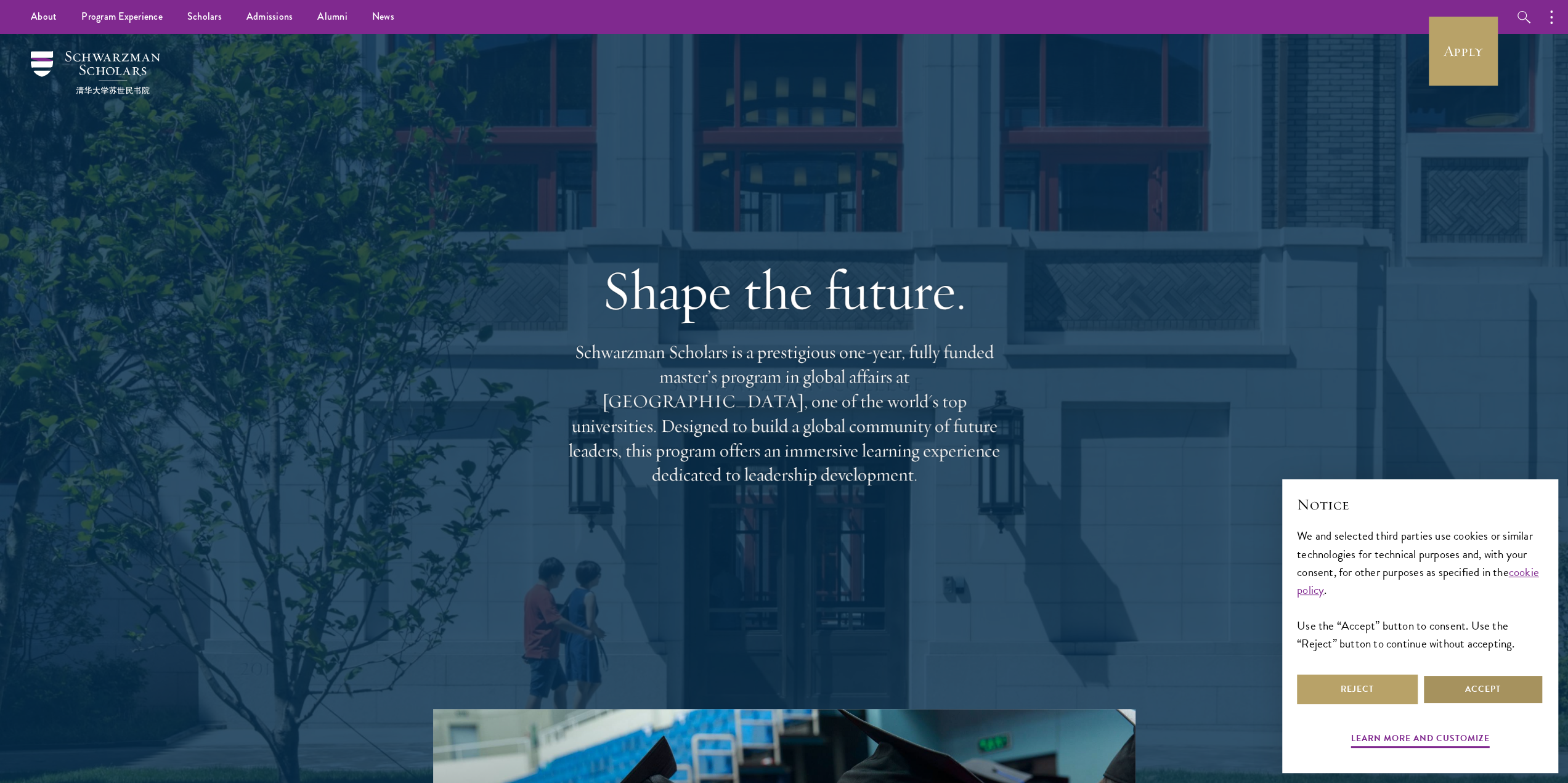
click at [1445, 689] on button "Accept" at bounding box center [1483, 689] width 121 height 29
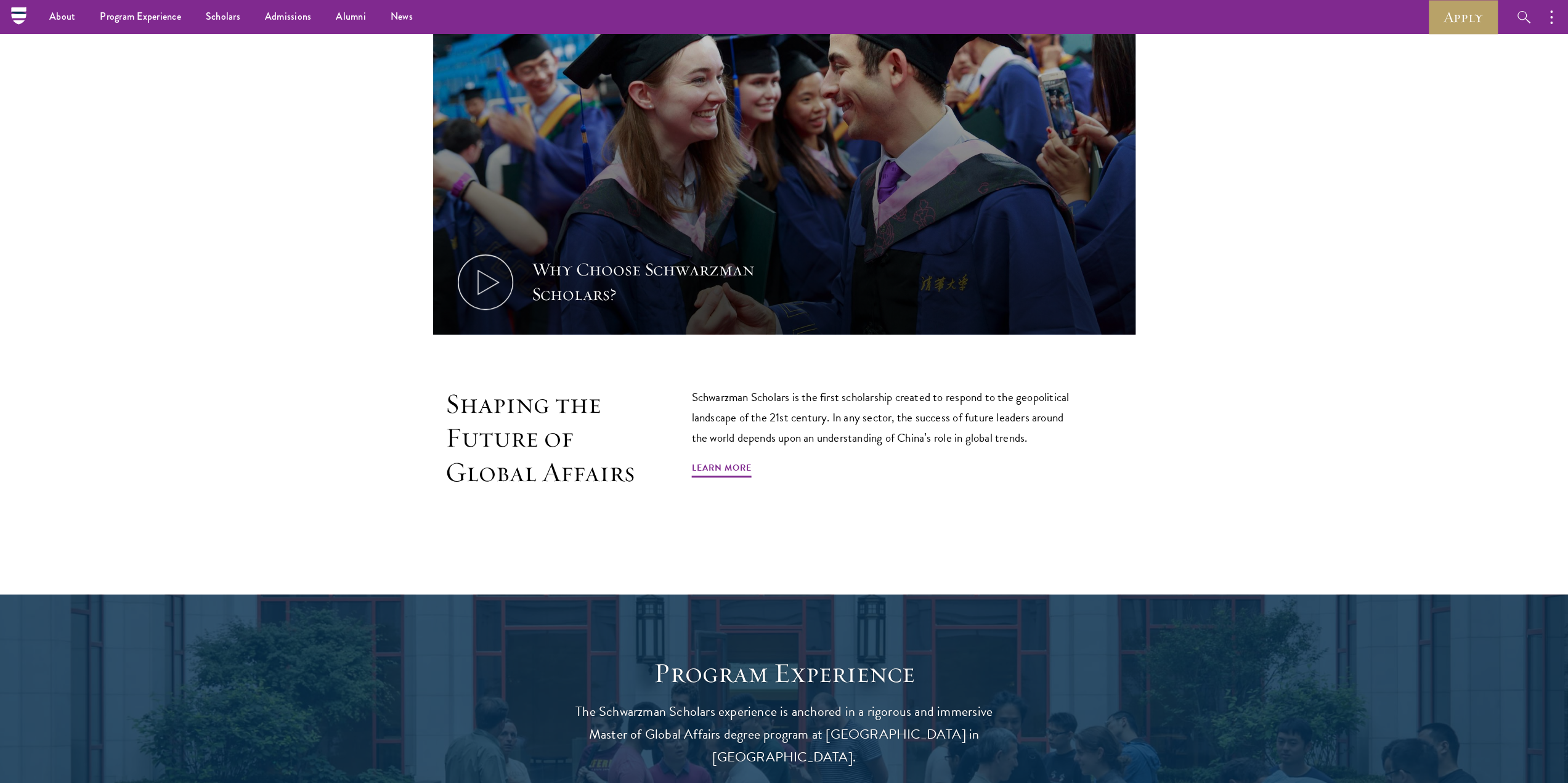
scroll to position [765, 0]
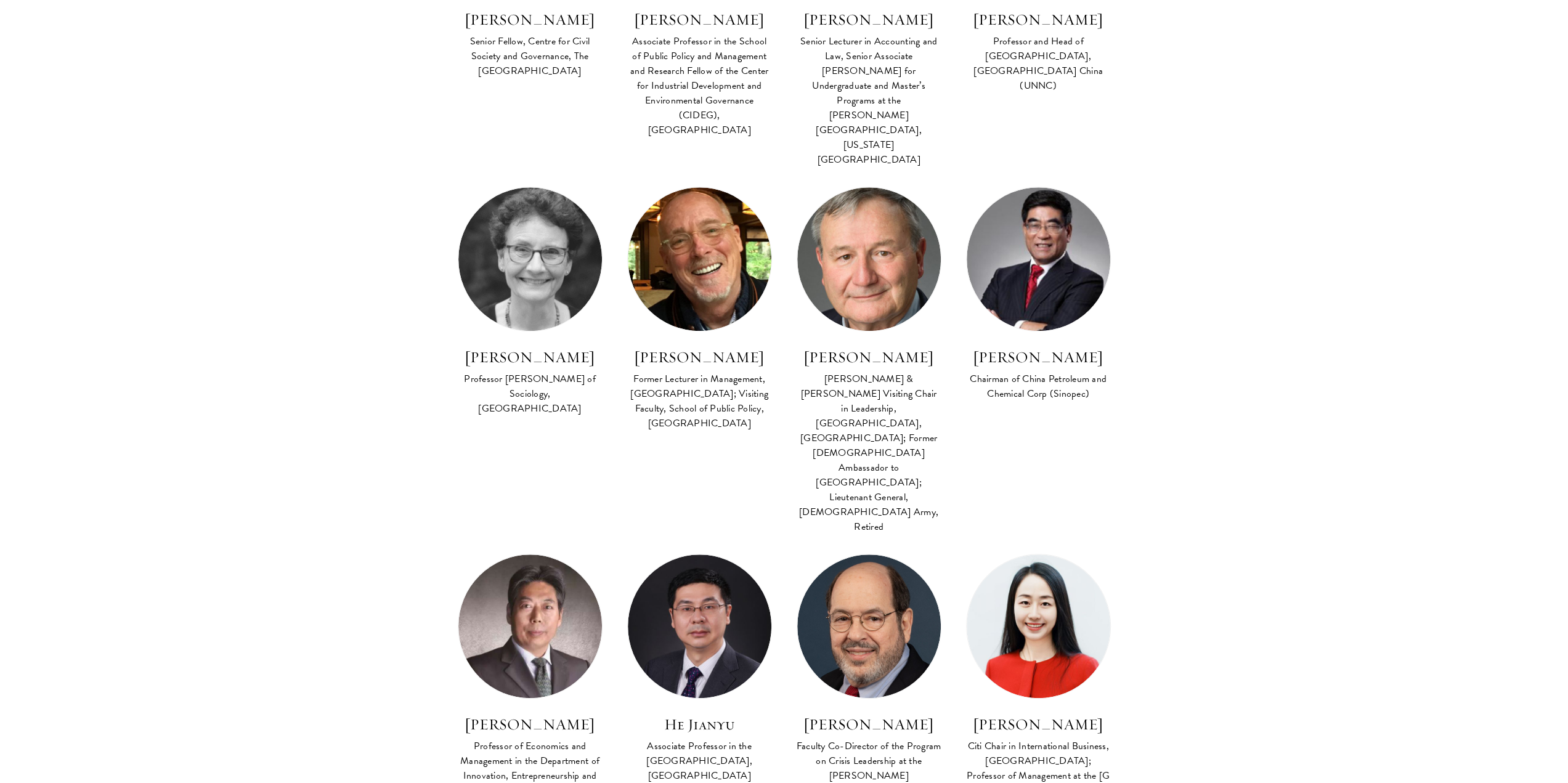
scroll to position [1109, 0]
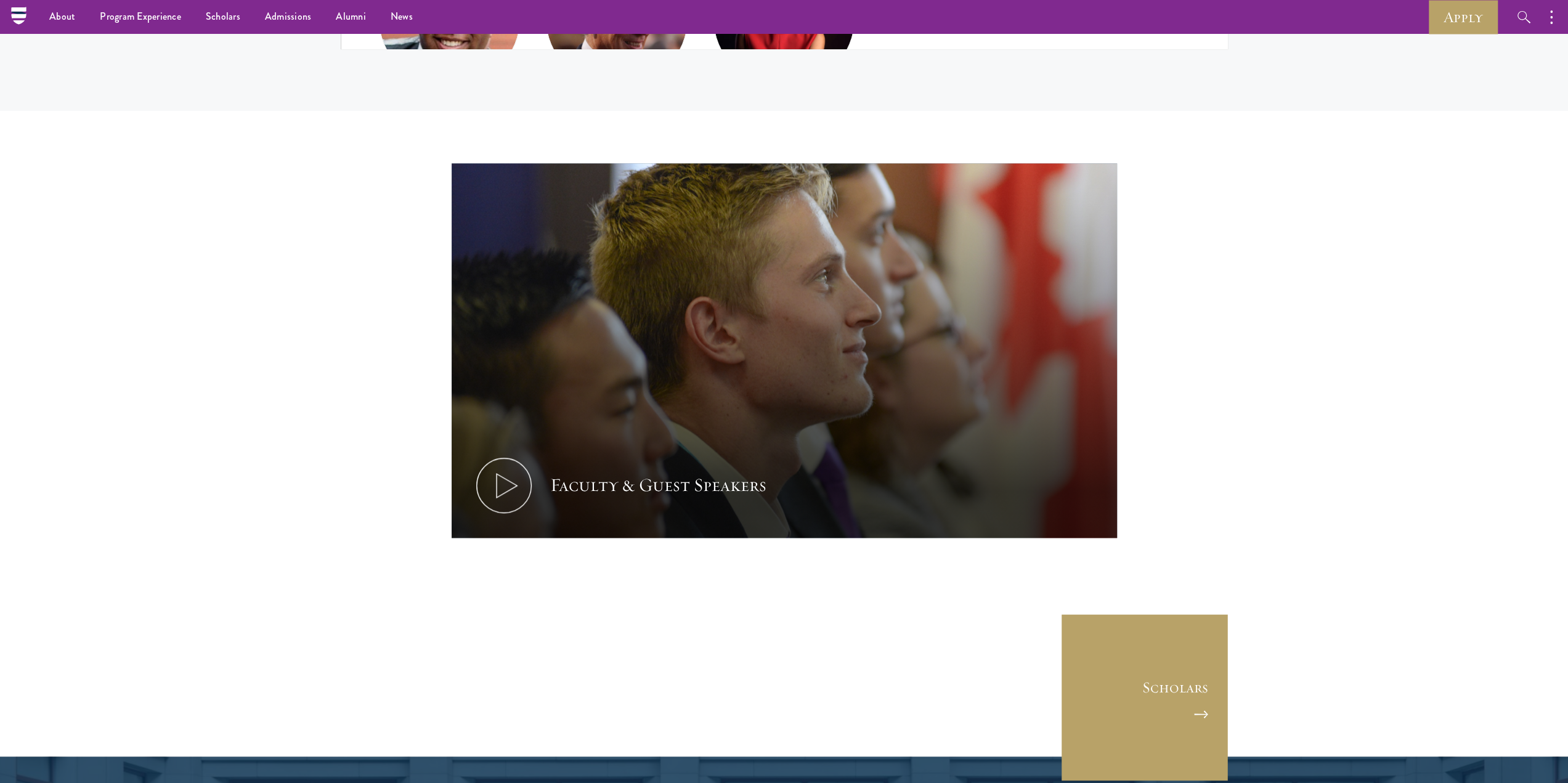
scroll to position [5609, 0]
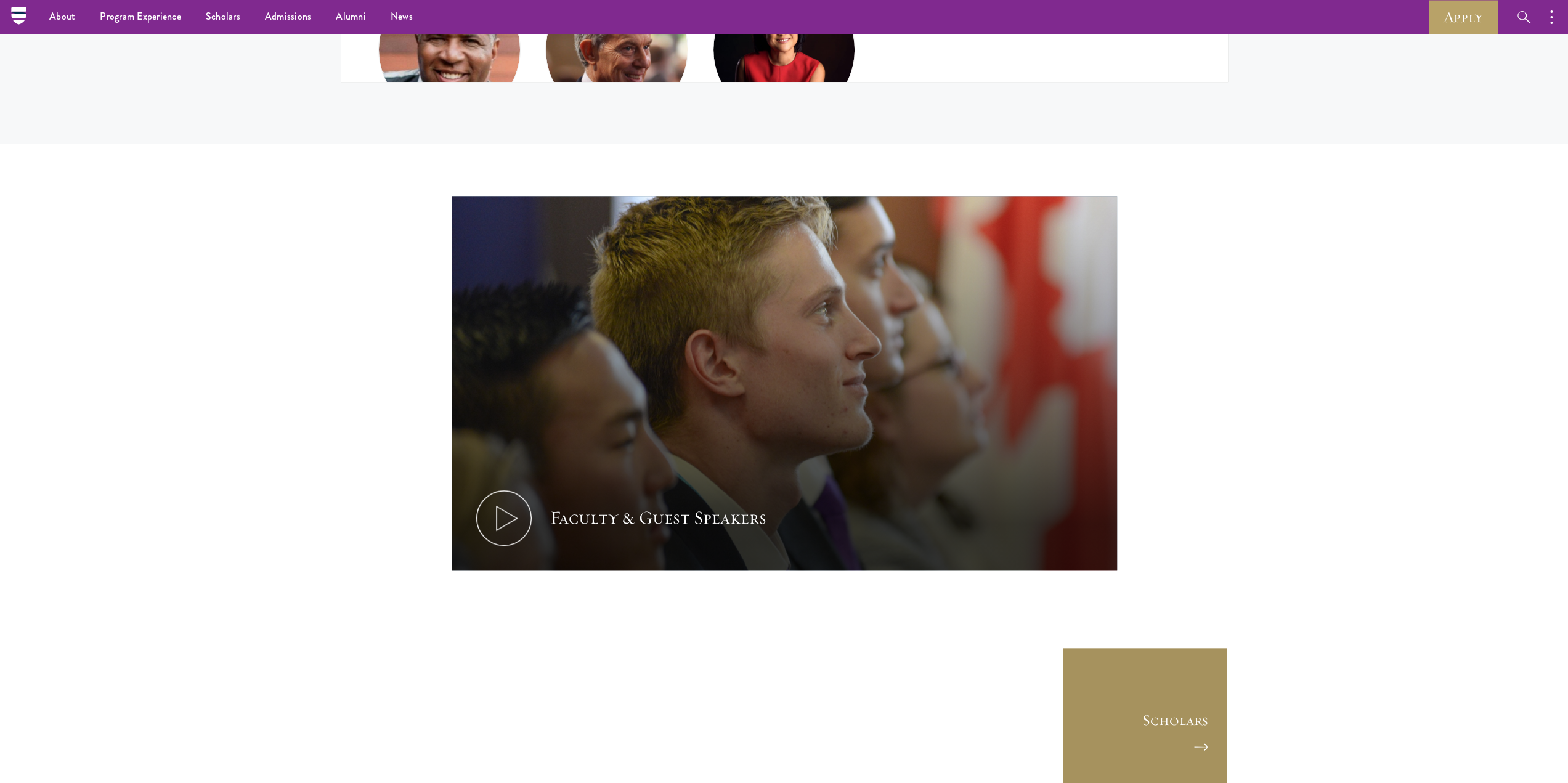
click at [1174, 647] on link "Scholars" at bounding box center [1145, 730] width 166 height 166
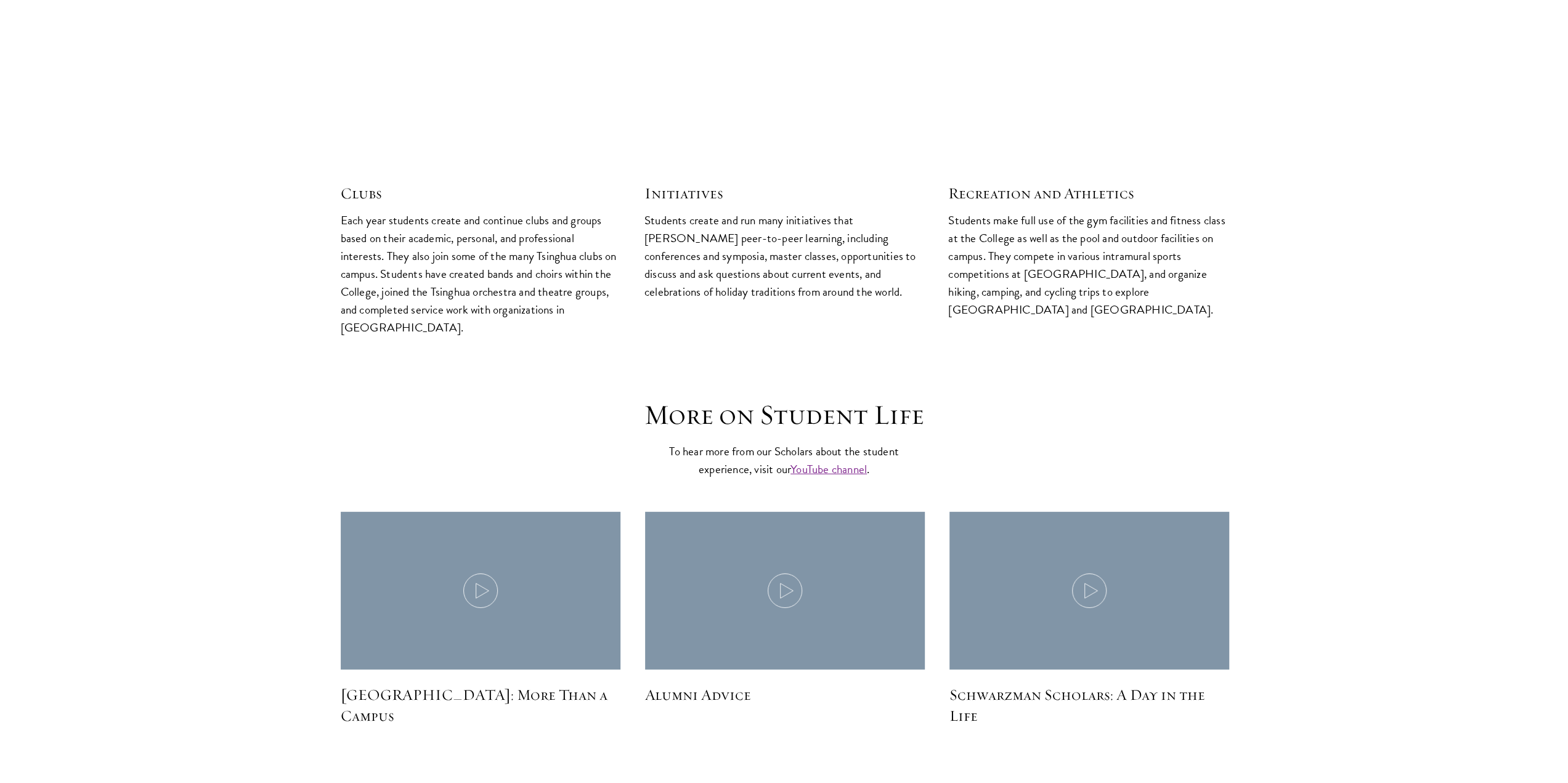
scroll to position [3574, 0]
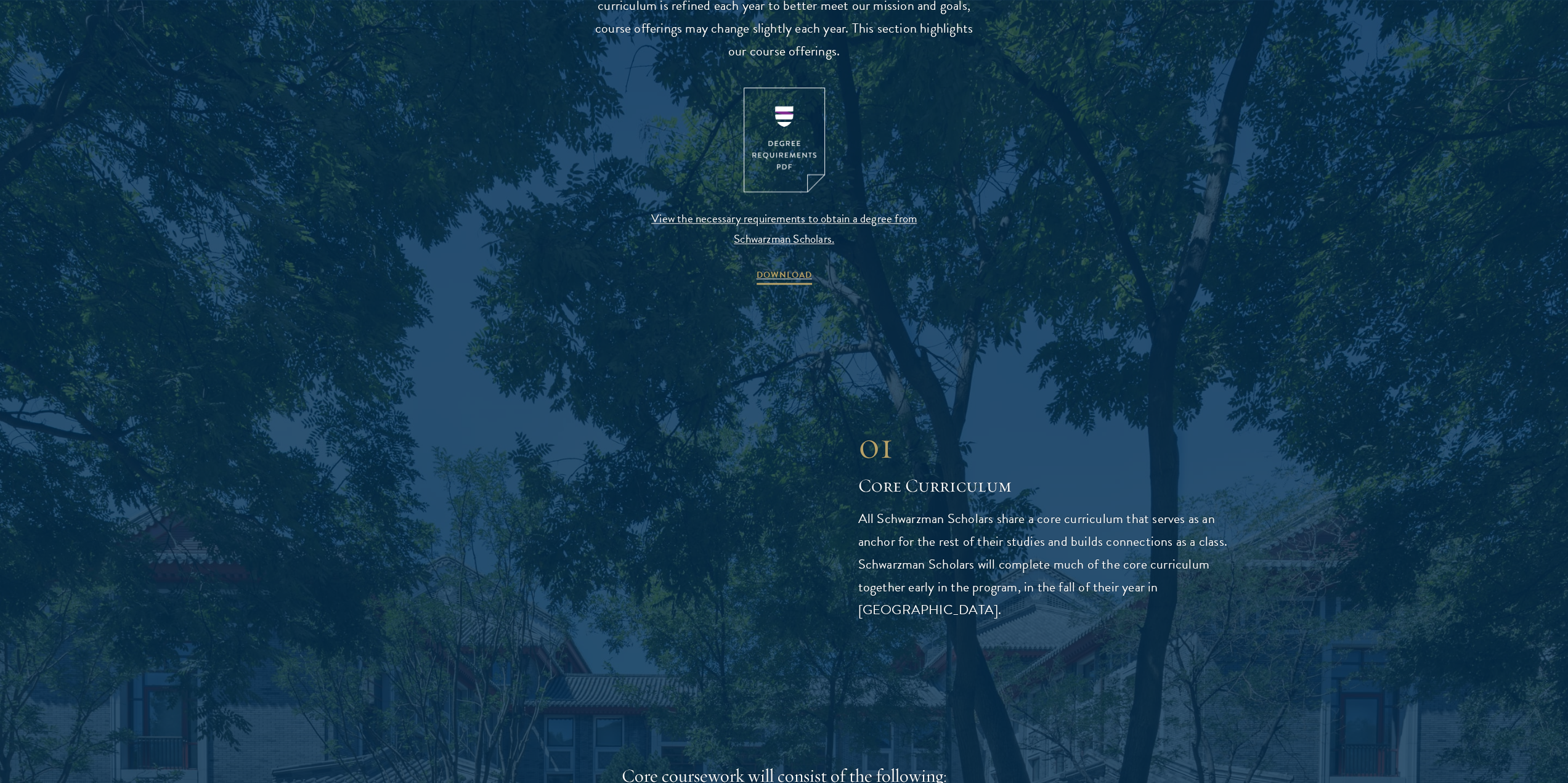
scroll to position [1294, 0]
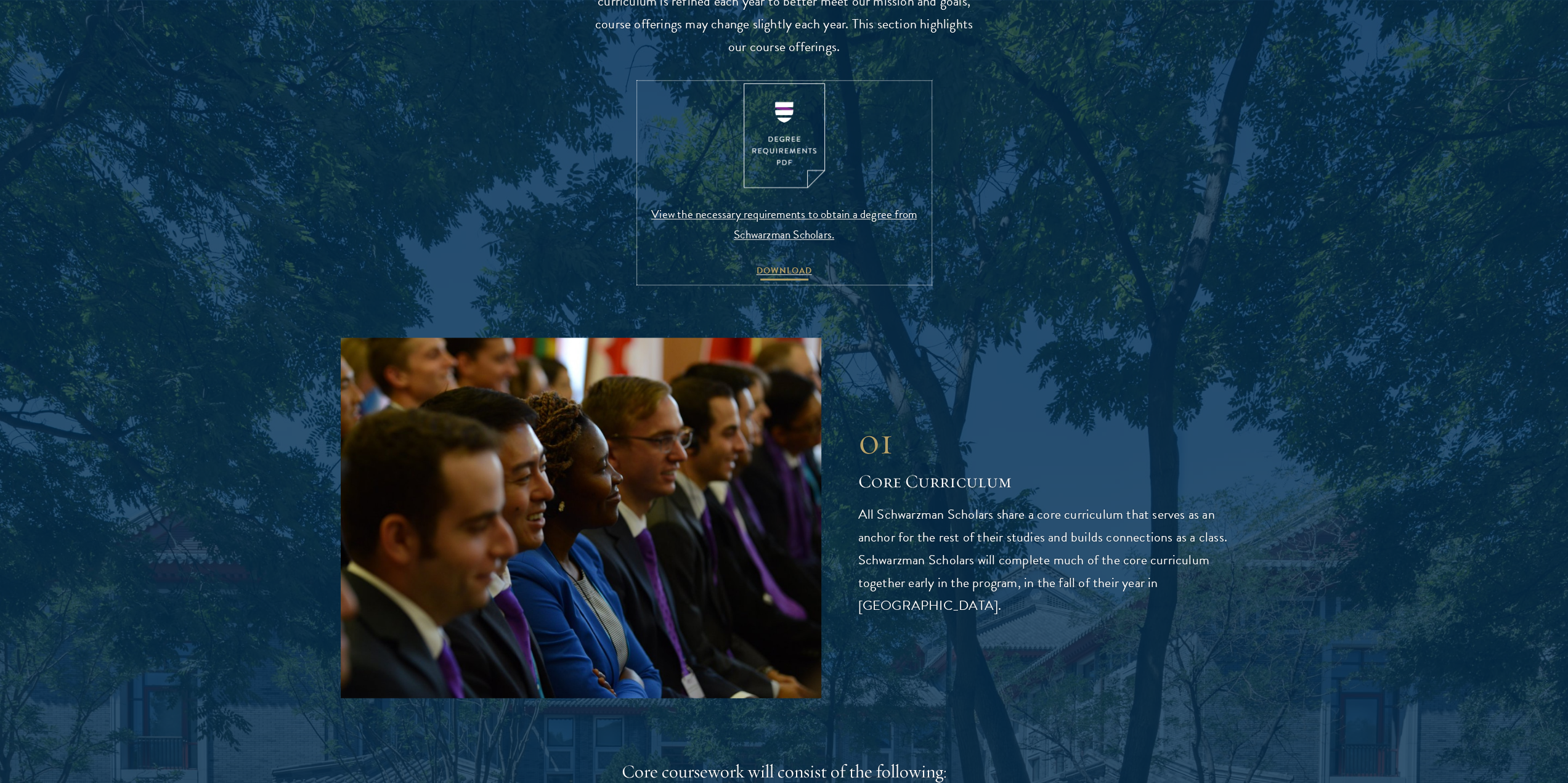
click at [789, 265] on span "DOWNLOAD" at bounding box center [784, 273] width 56 height 20
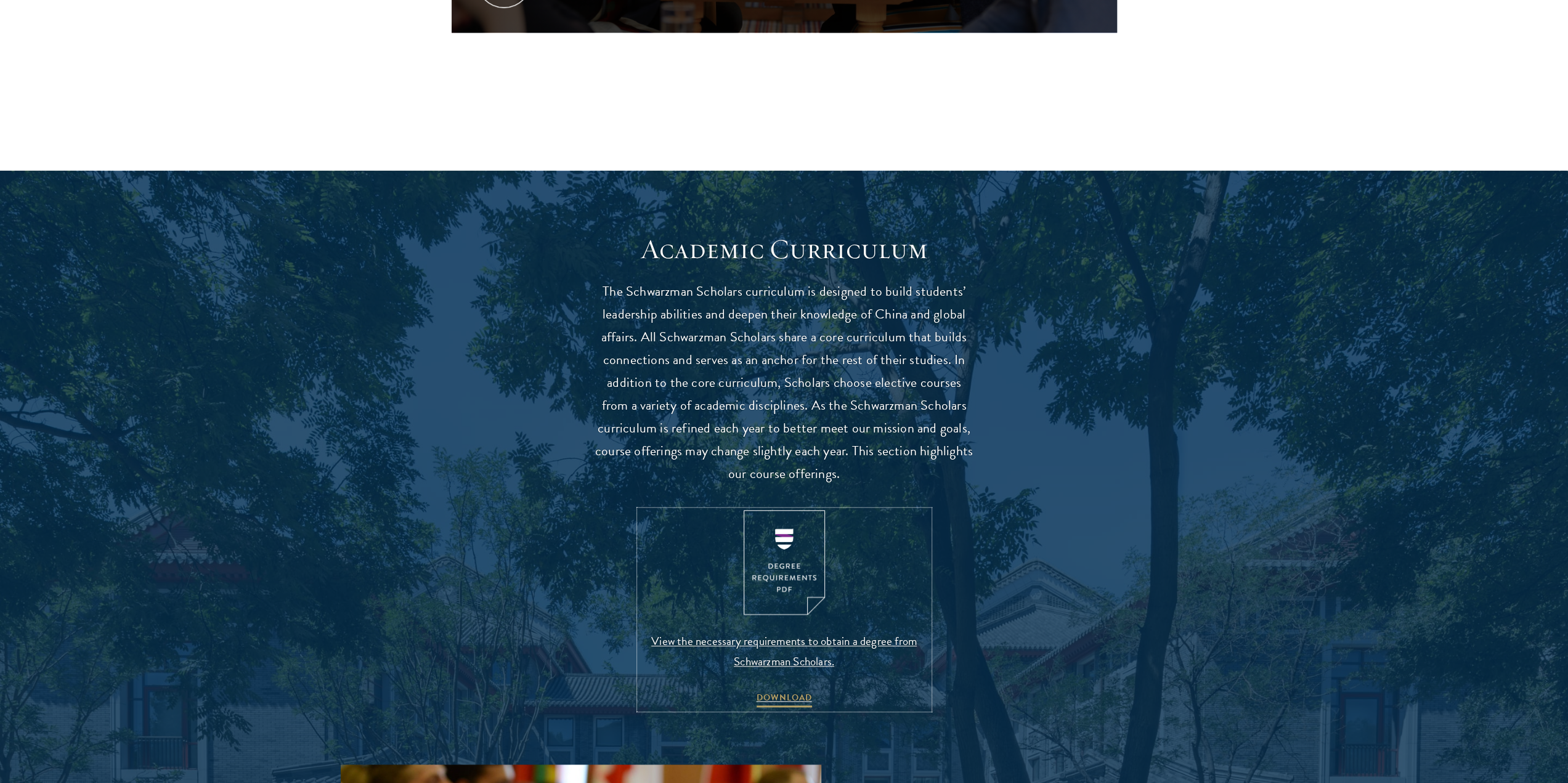
scroll to position [0, 0]
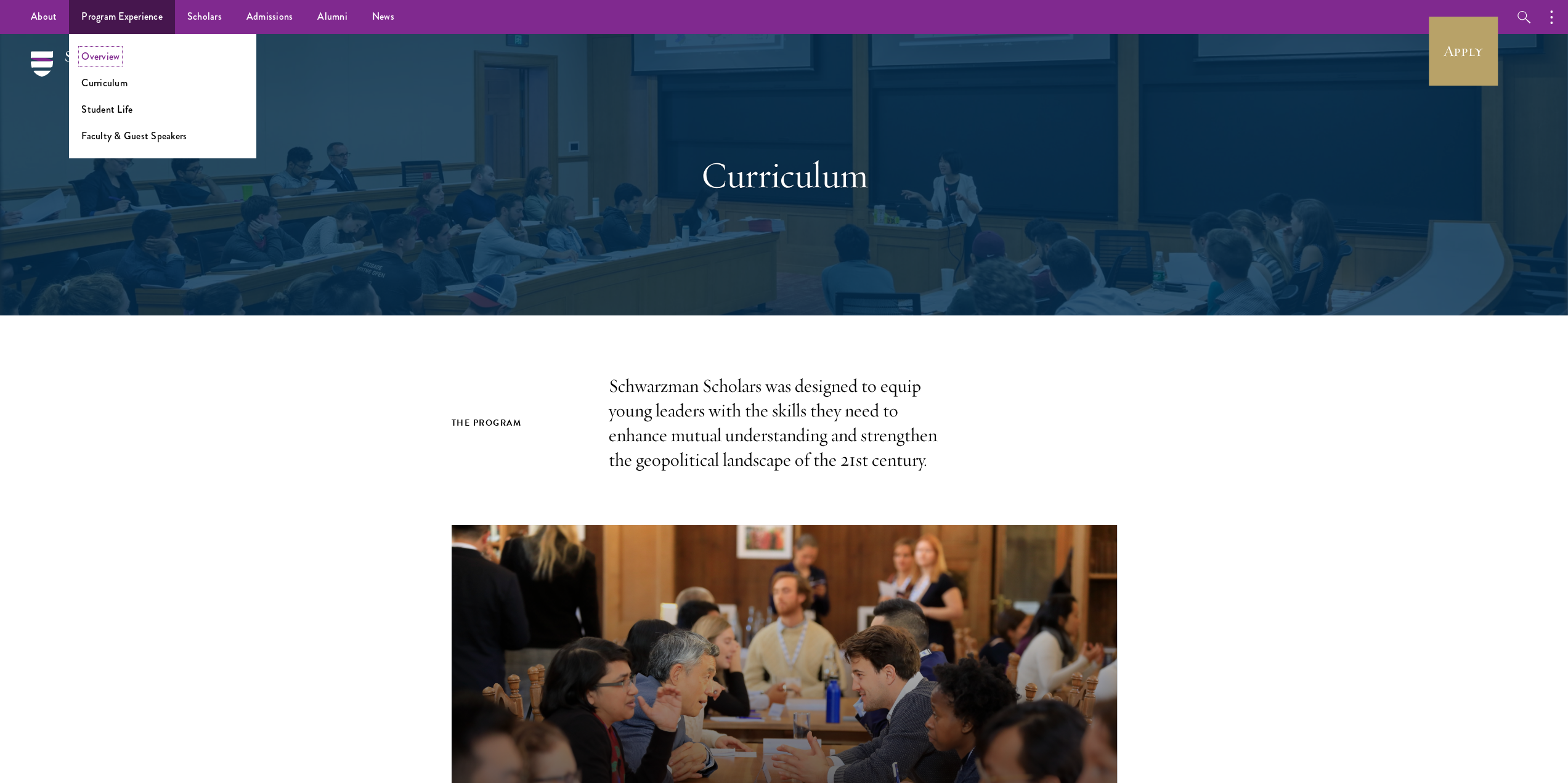
click at [115, 54] on link "Overview" at bounding box center [100, 57] width 38 height 15
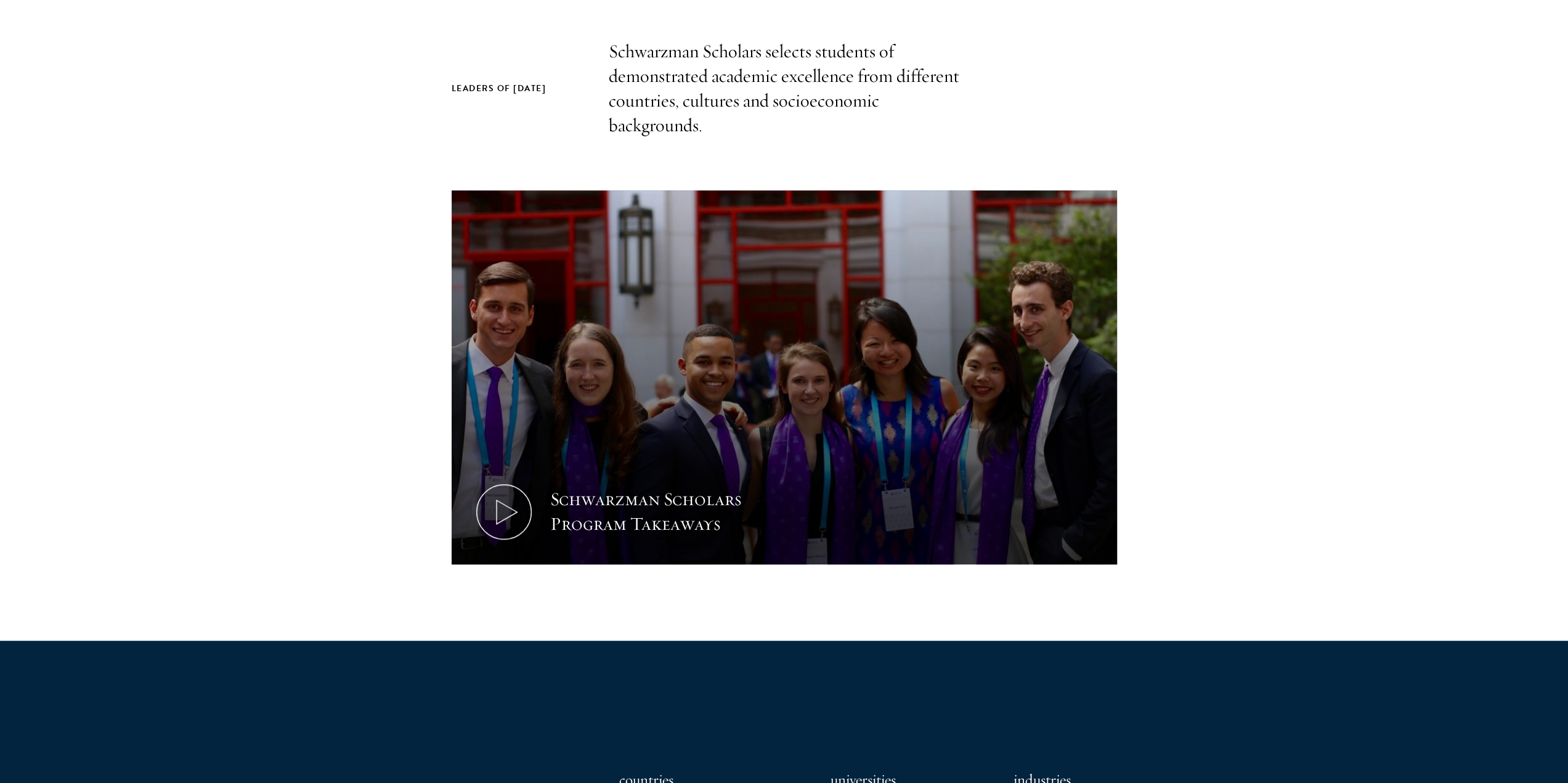
scroll to position [432, 0]
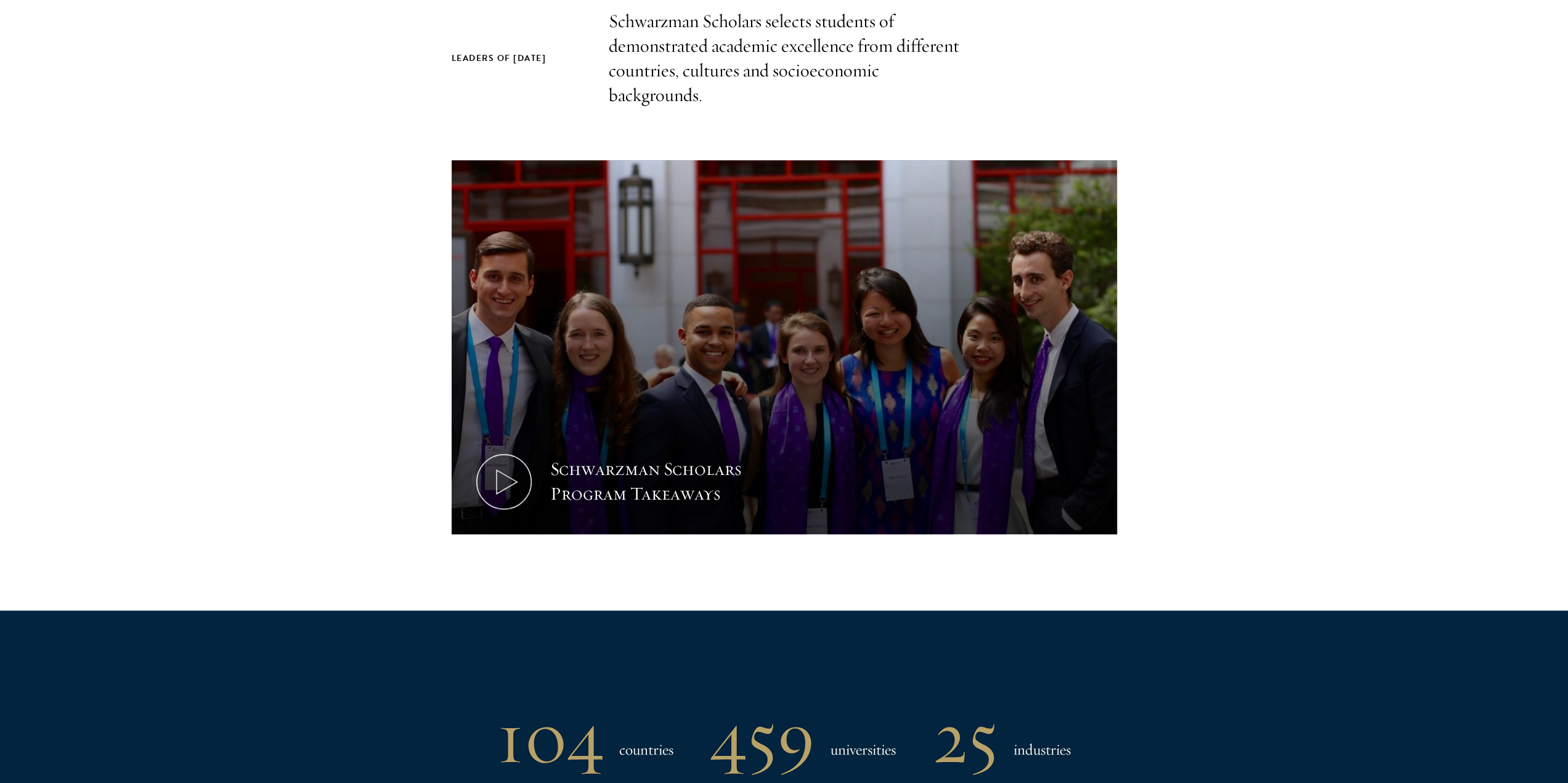
click at [281, 346] on section "Leaders of [DATE] Schwarzman Scholars selects students of demonstrated academic…" at bounding box center [784, 309] width 1568 height 601
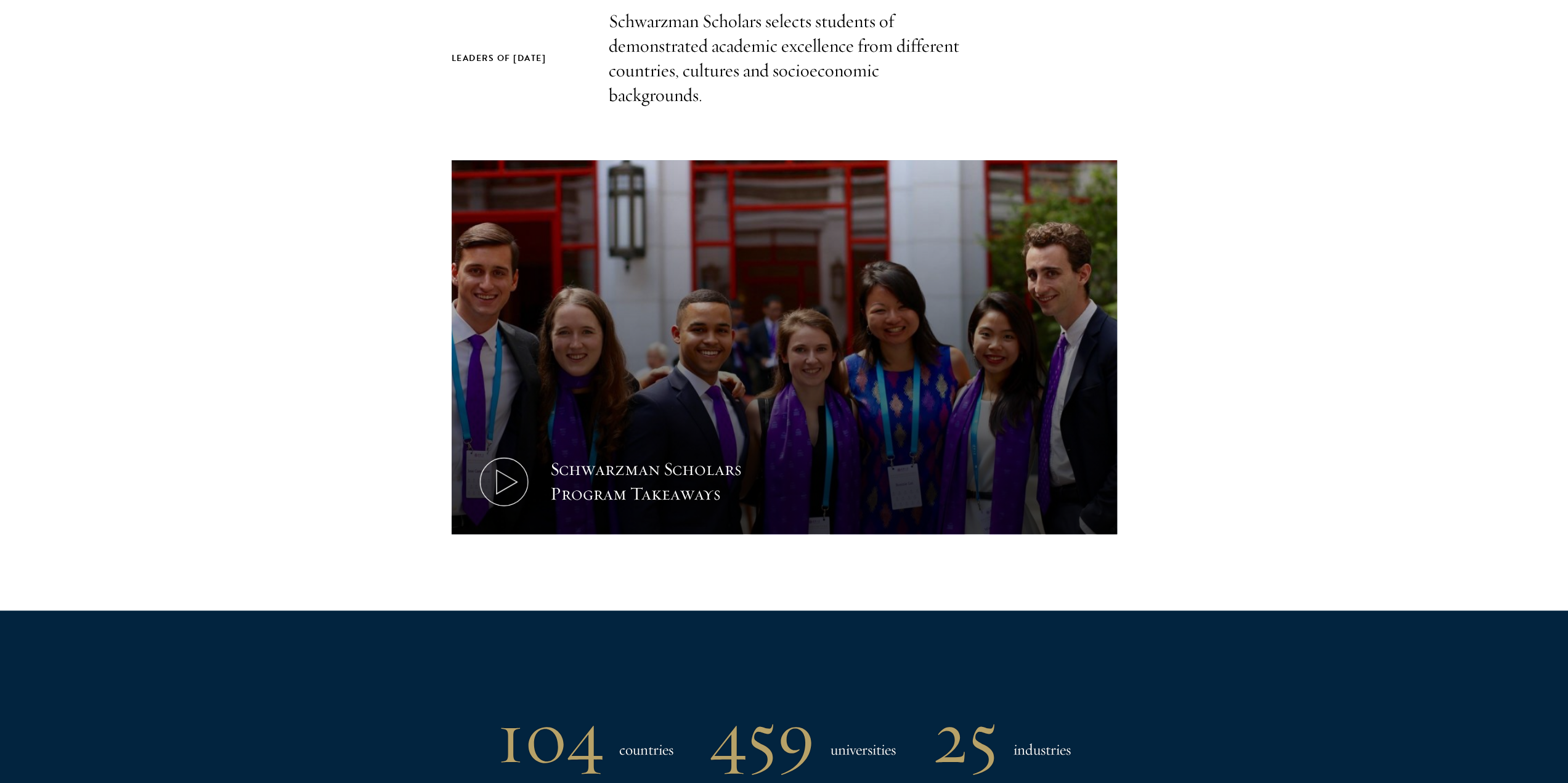
scroll to position [185, 0]
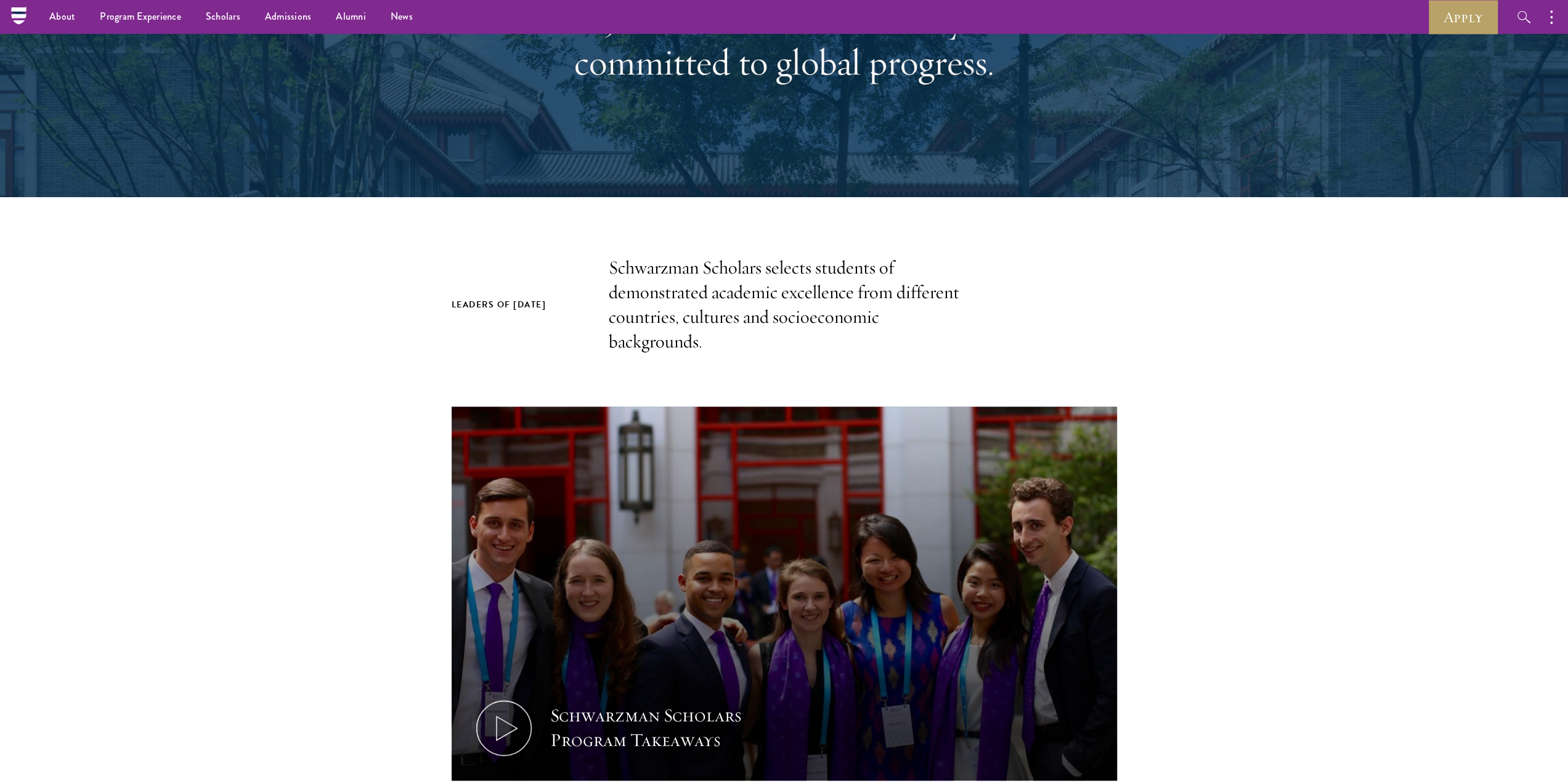
drag, startPoint x: 627, startPoint y: 285, endPoint x: 658, endPoint y: 290, distance: 31.4
click at [652, 289] on p "Schwarzman Scholars selects students of demonstrated academic excellence from d…" at bounding box center [784, 305] width 351 height 99
click at [767, 299] on p "Schwarzman Scholars selects students of demonstrated academic excellence from d…" at bounding box center [784, 305] width 351 height 99
drag, startPoint x: 598, startPoint y: 310, endPoint x: 793, endPoint y: 321, distance: 195.3
click at [710, 317] on div "Leaders of [DATE] Schwarzman Scholars selects students of demonstrated academic…" at bounding box center [784, 305] width 665 height 99
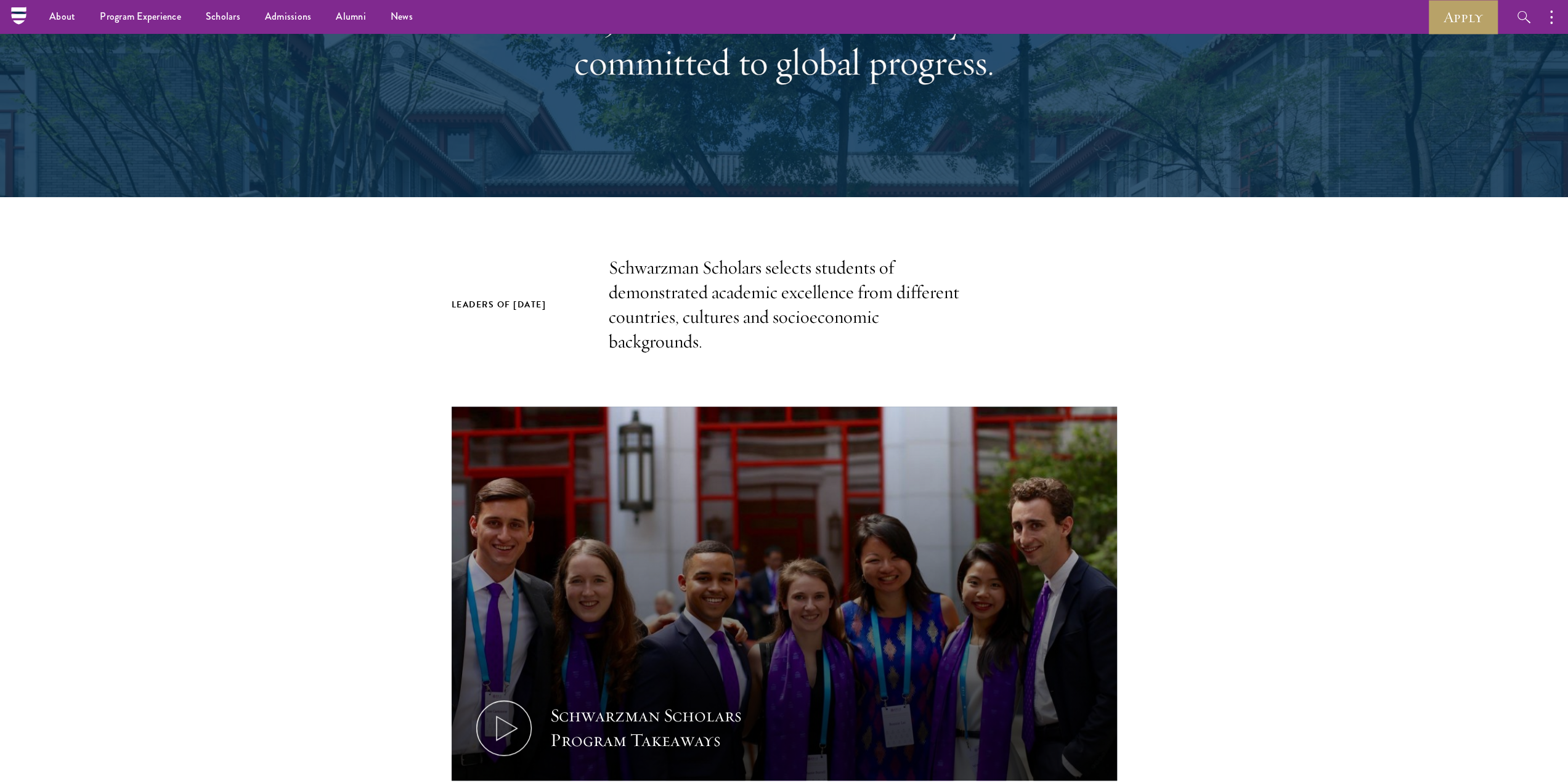
click at [793, 321] on p "Schwarzman Scholars selects students of demonstrated academic excellence from d…" at bounding box center [784, 305] width 351 height 99
drag, startPoint x: 646, startPoint y: 317, endPoint x: 768, endPoint y: 313, distance: 122.1
click at [704, 315] on p "Schwarzman Scholars selects students of demonstrated academic excellence from d…" at bounding box center [784, 305] width 351 height 99
click at [770, 313] on p "Schwarzman Scholars selects students of demonstrated academic excellence from d…" at bounding box center [784, 305] width 351 height 99
drag, startPoint x: 675, startPoint y: 320, endPoint x: 860, endPoint y: 317, distance: 185.0
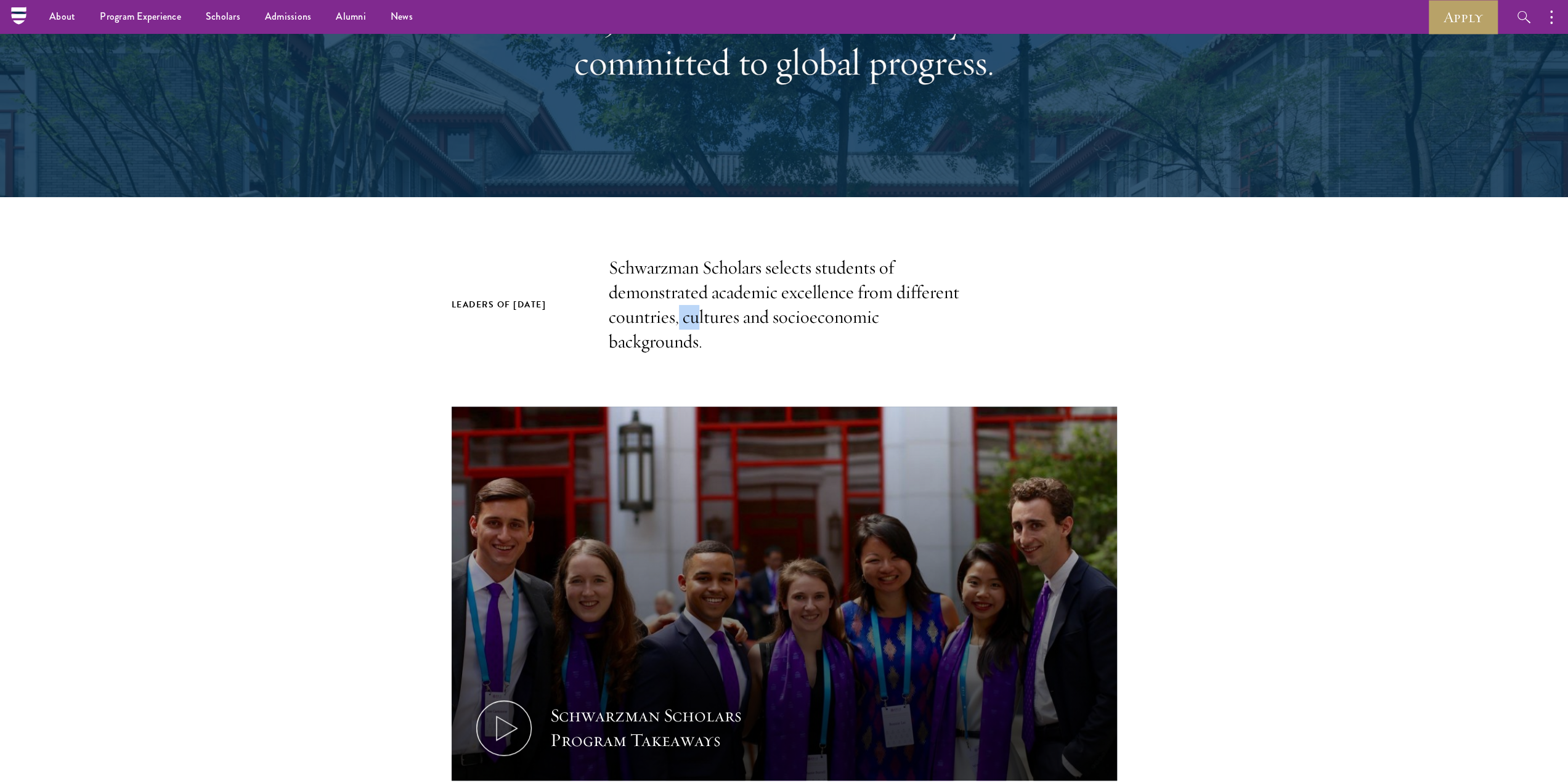
click at [744, 317] on p "Schwarzman Scholars selects students of demonstrated academic excellence from d…" at bounding box center [784, 305] width 351 height 99
click at [871, 317] on p "Schwarzman Scholars selects students of demonstrated academic excellence from d…" at bounding box center [784, 305] width 351 height 99
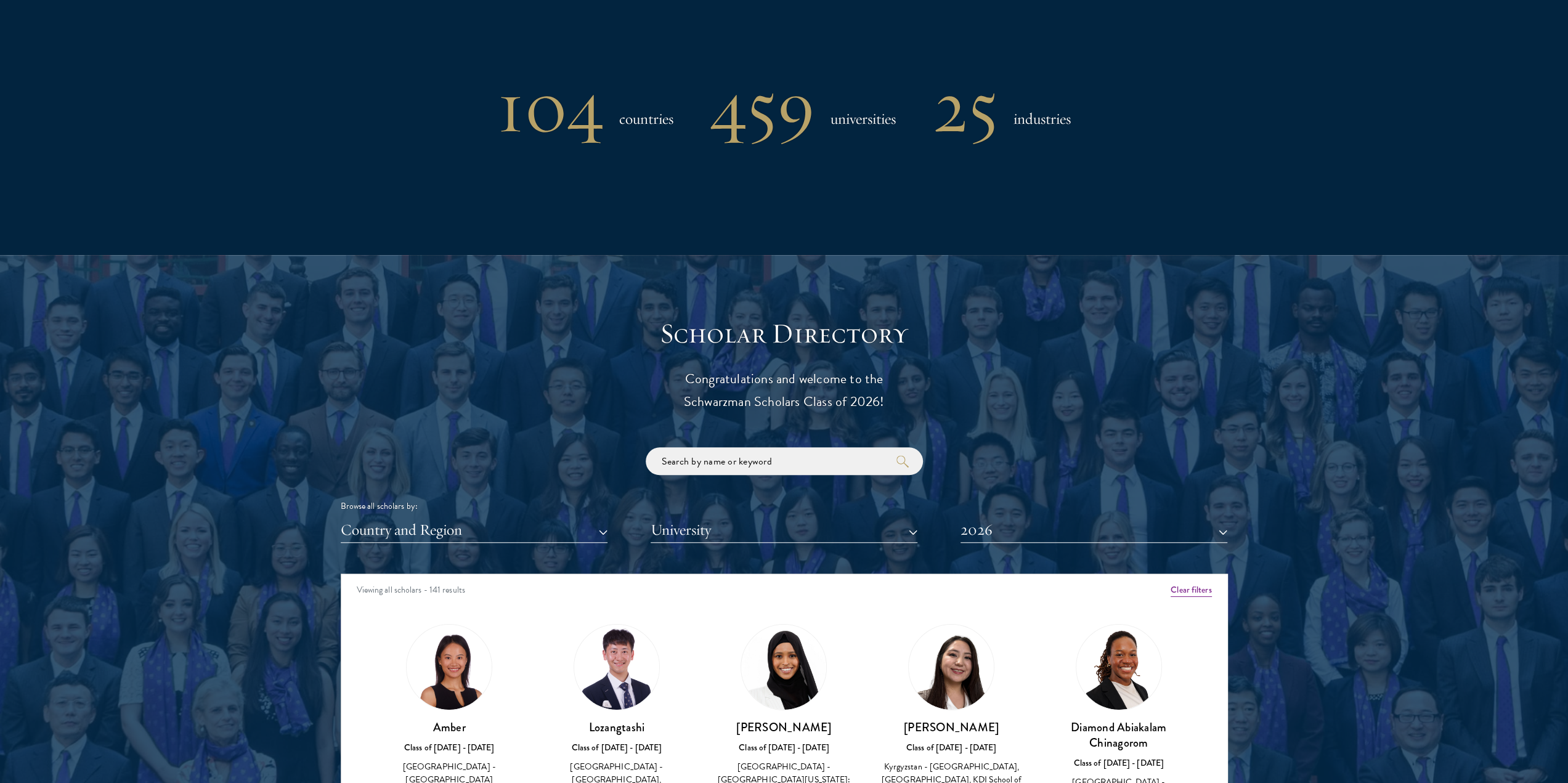
scroll to position [1233, 0]
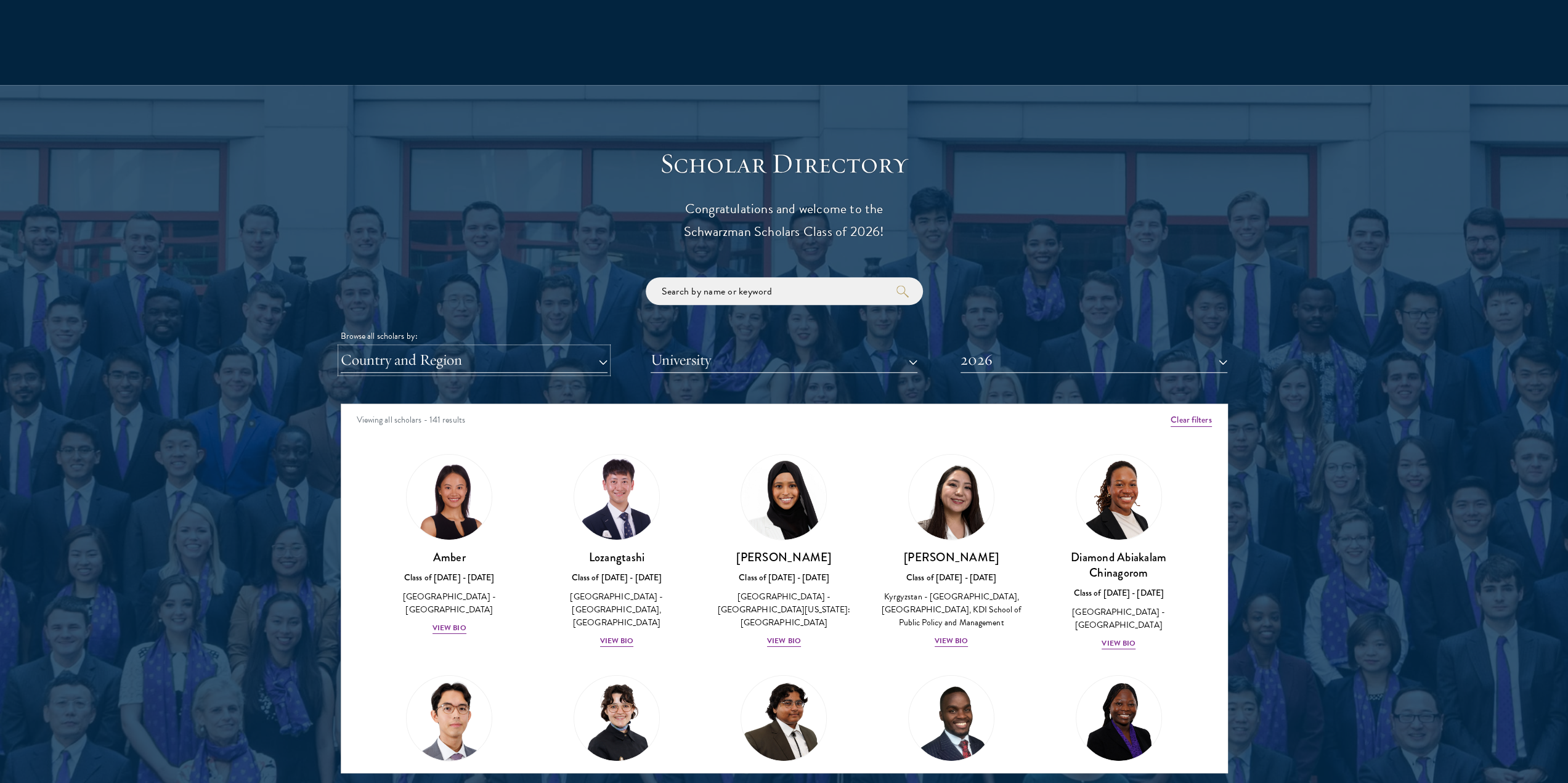
click at [529, 351] on button "Country and Region" at bounding box center [473, 360] width 266 height 25
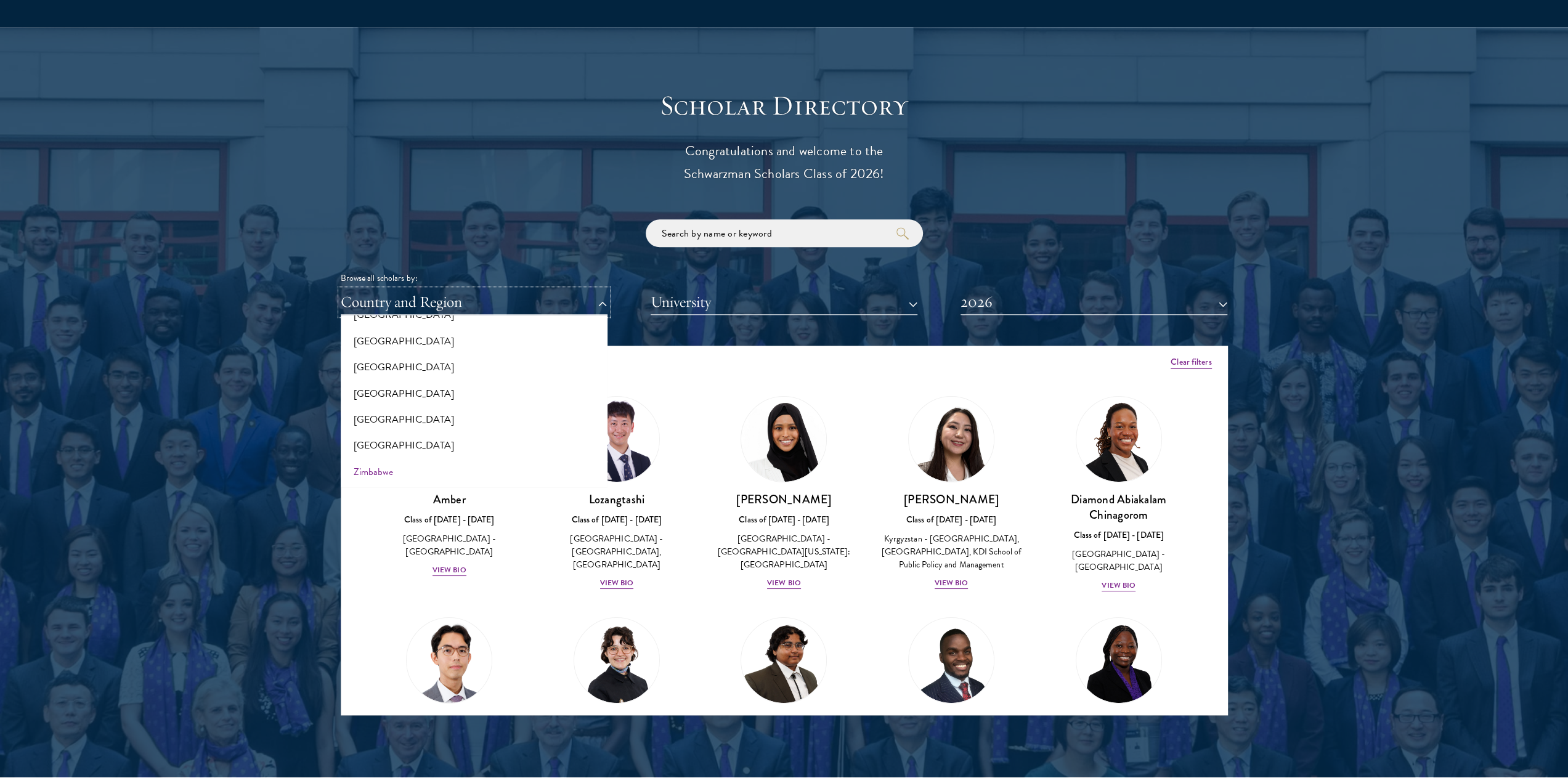
scroll to position [1295, 0]
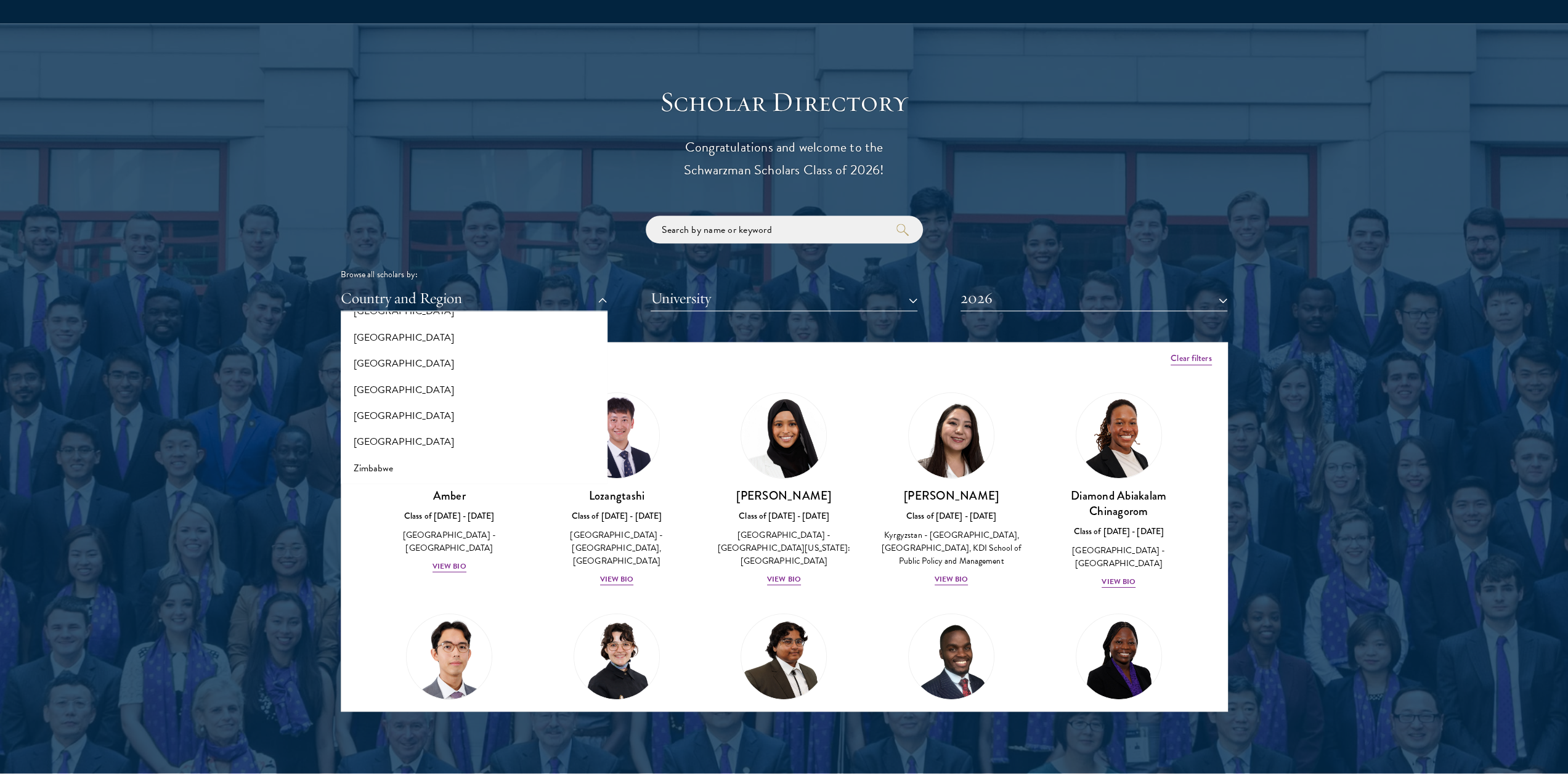
click at [1323, 414] on div at bounding box center [784, 398] width 1568 height 750
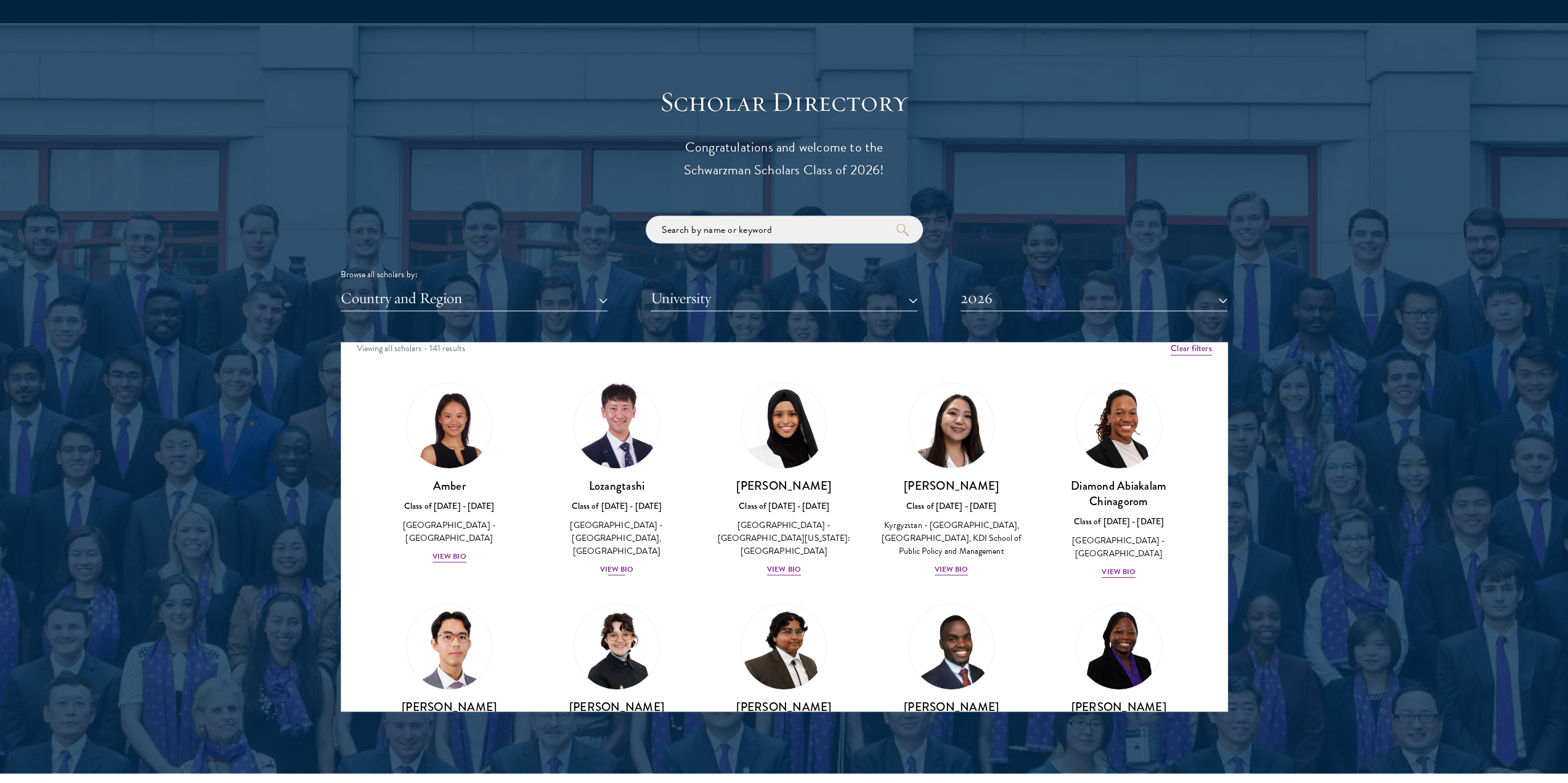
scroll to position [0, 0]
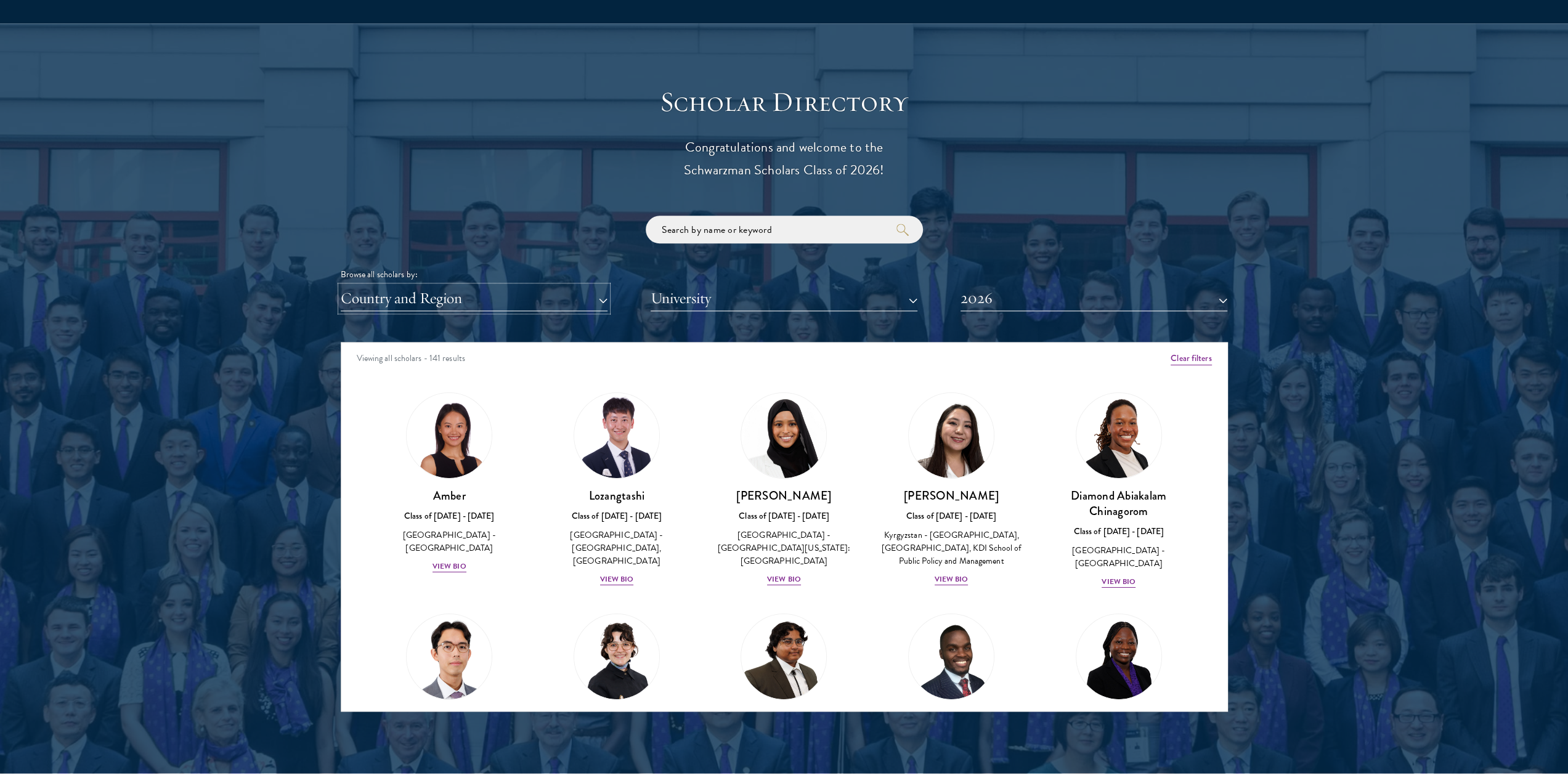
click at [488, 300] on button "Country and Region" at bounding box center [473, 299] width 266 height 25
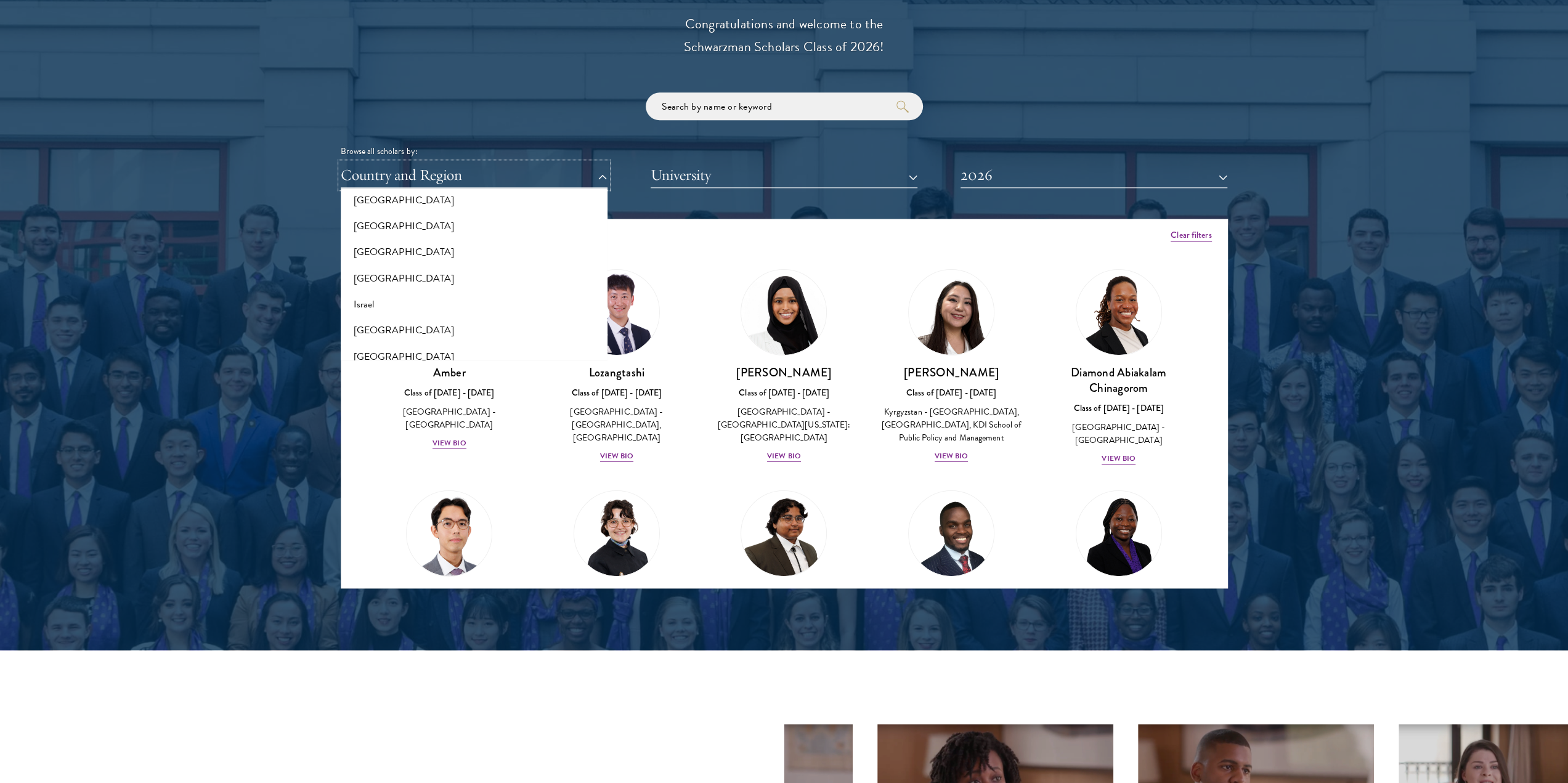
scroll to position [981, 0]
click at [380, 302] on button "Israel" at bounding box center [474, 301] width 260 height 26
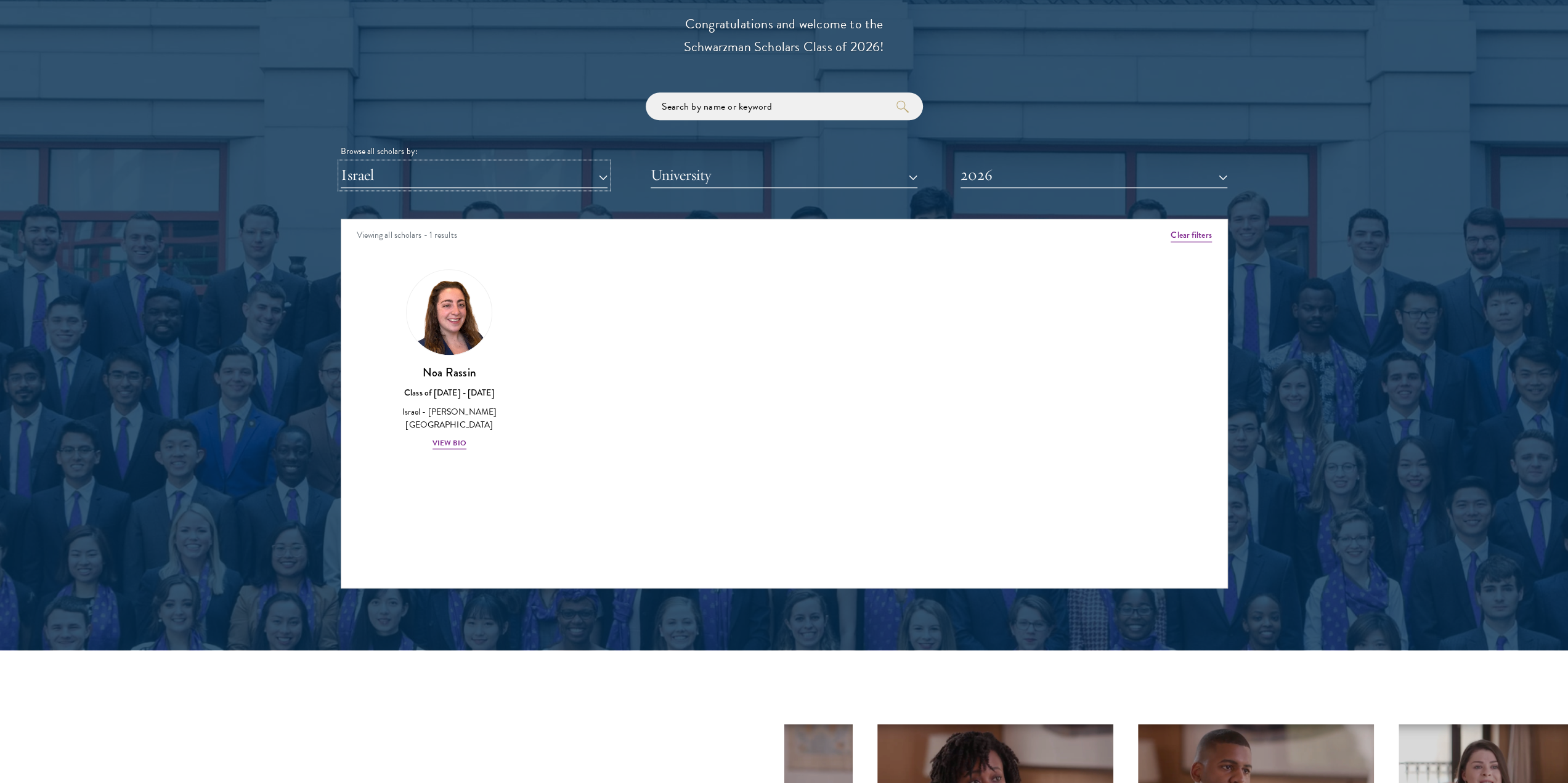
click at [431, 171] on button "Israel" at bounding box center [473, 176] width 266 height 25
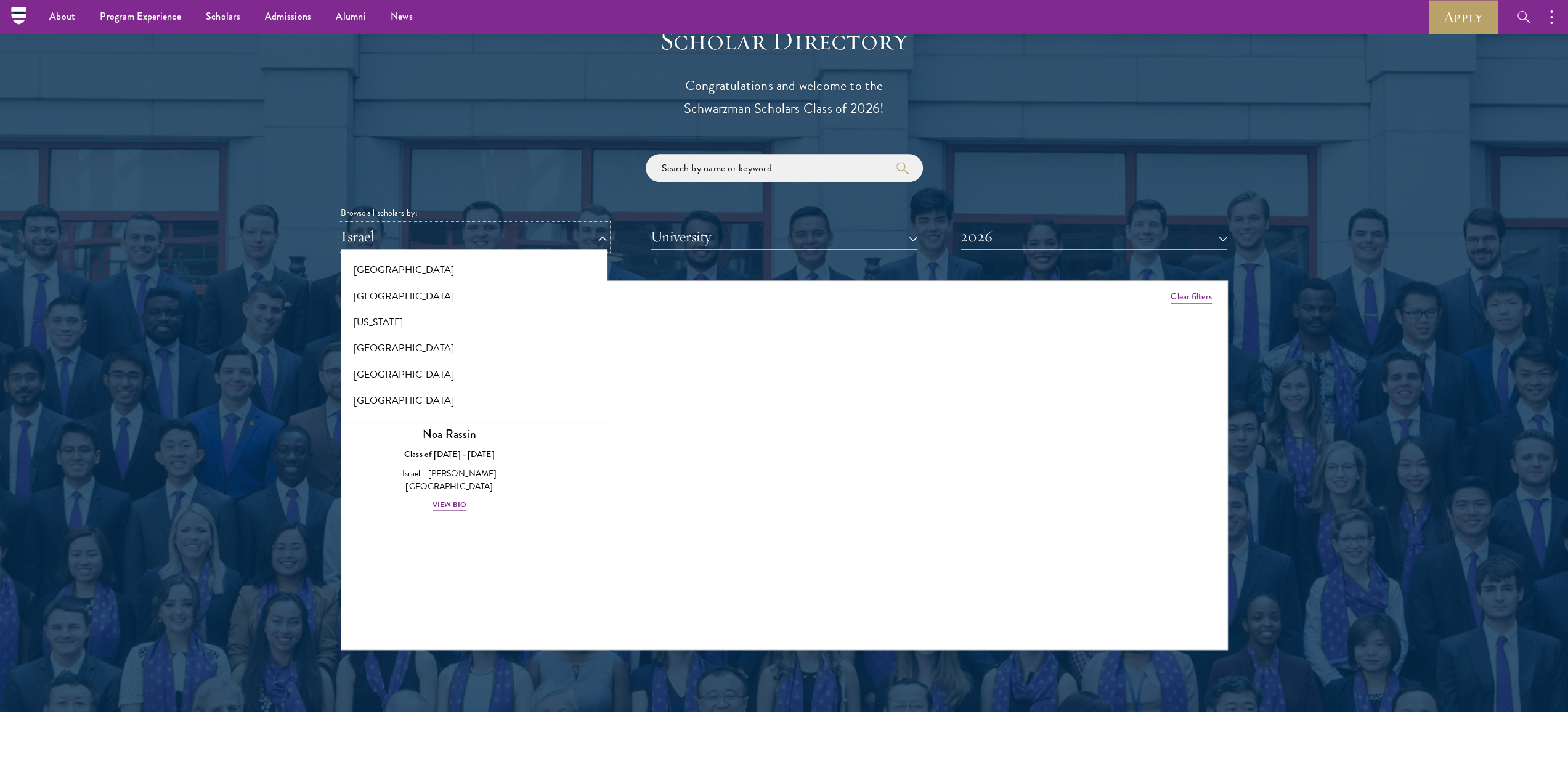
scroll to position [673, 0]
click at [382, 358] on button "[GEOGRAPHIC_DATA]" at bounding box center [474, 356] width 260 height 26
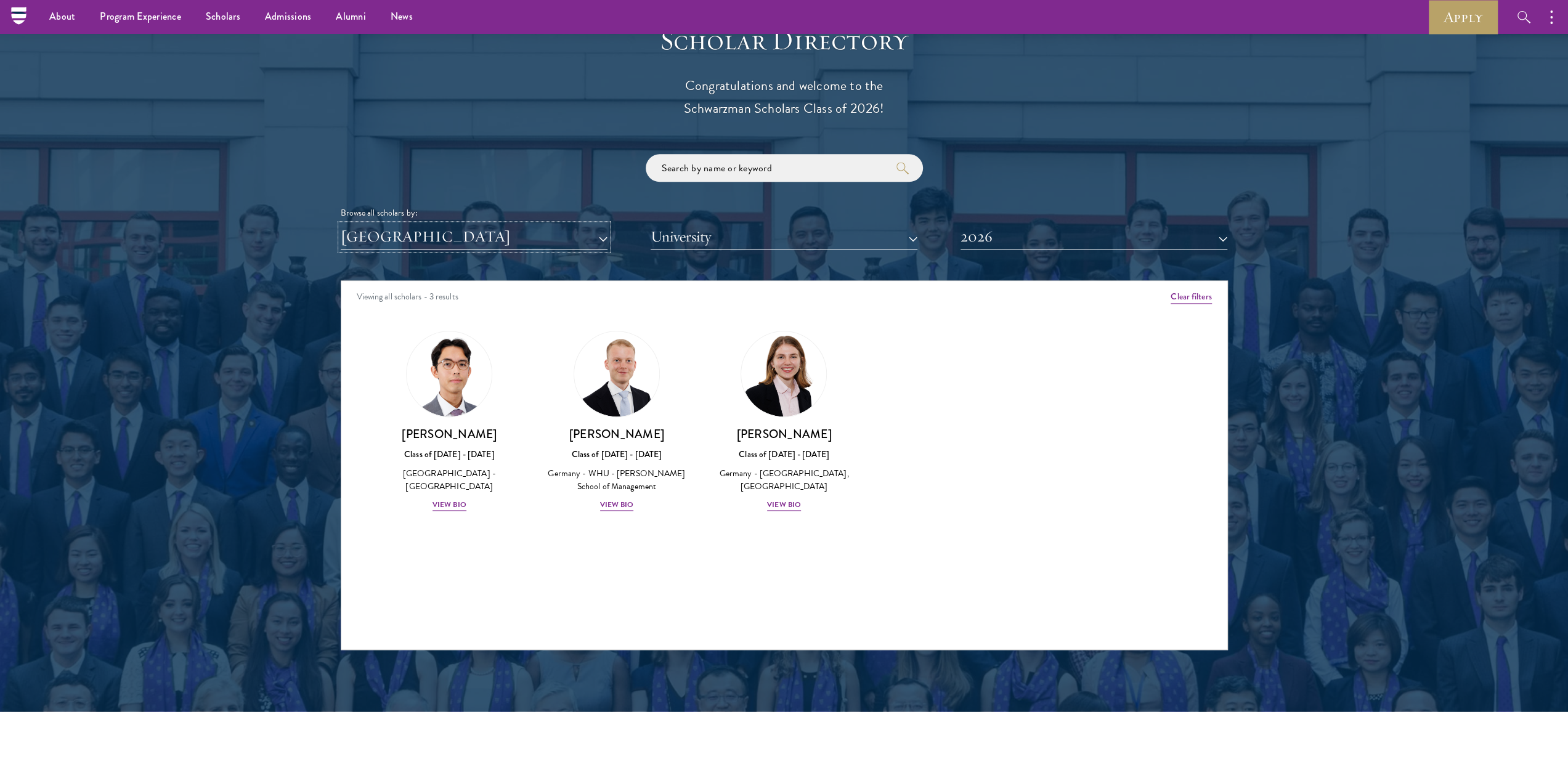
click at [468, 242] on button "[GEOGRAPHIC_DATA]" at bounding box center [473, 237] width 266 height 25
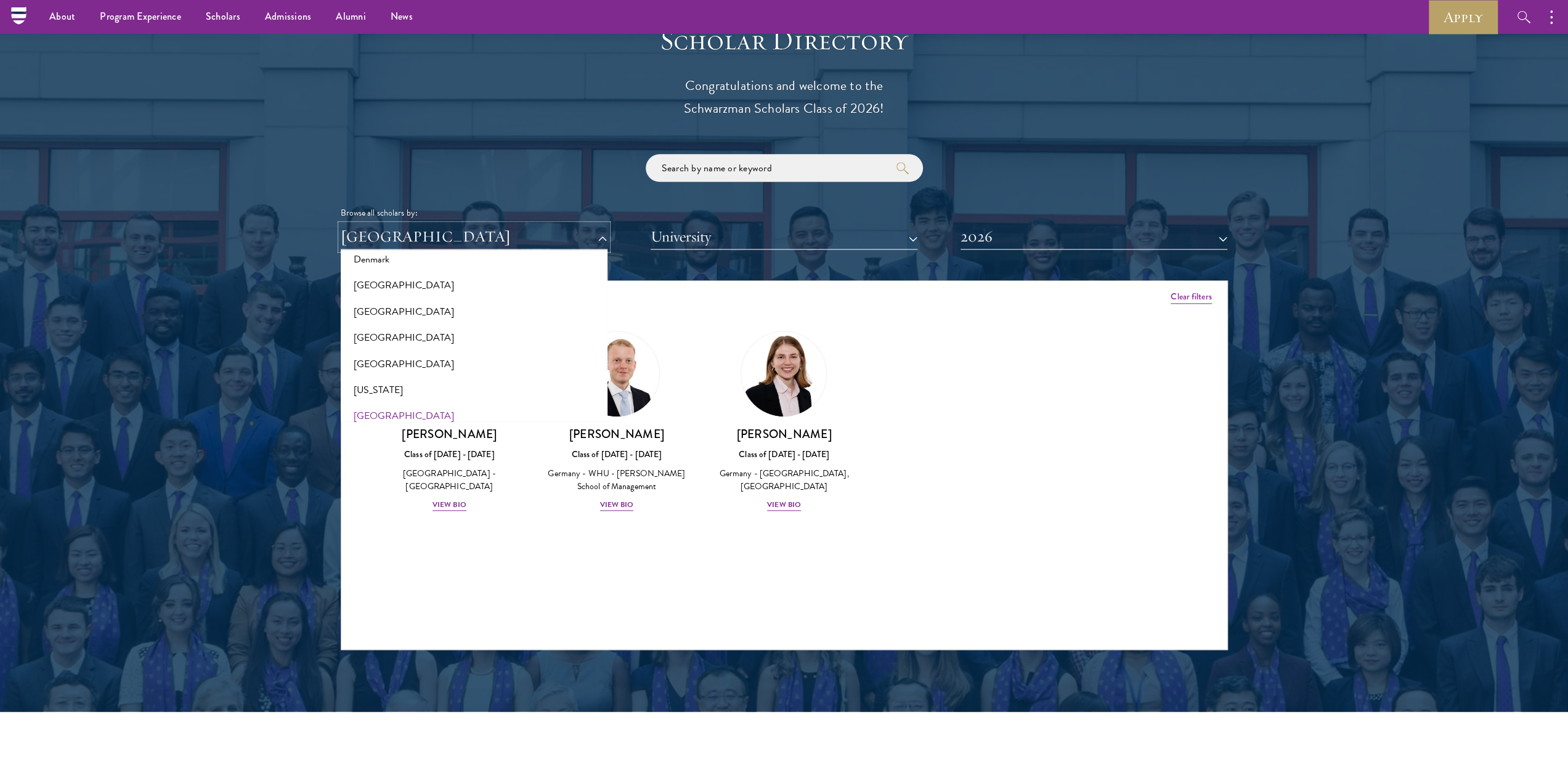
scroll to position [611, 0]
click at [368, 392] on button "[US_STATE]" at bounding box center [474, 392] width 260 height 26
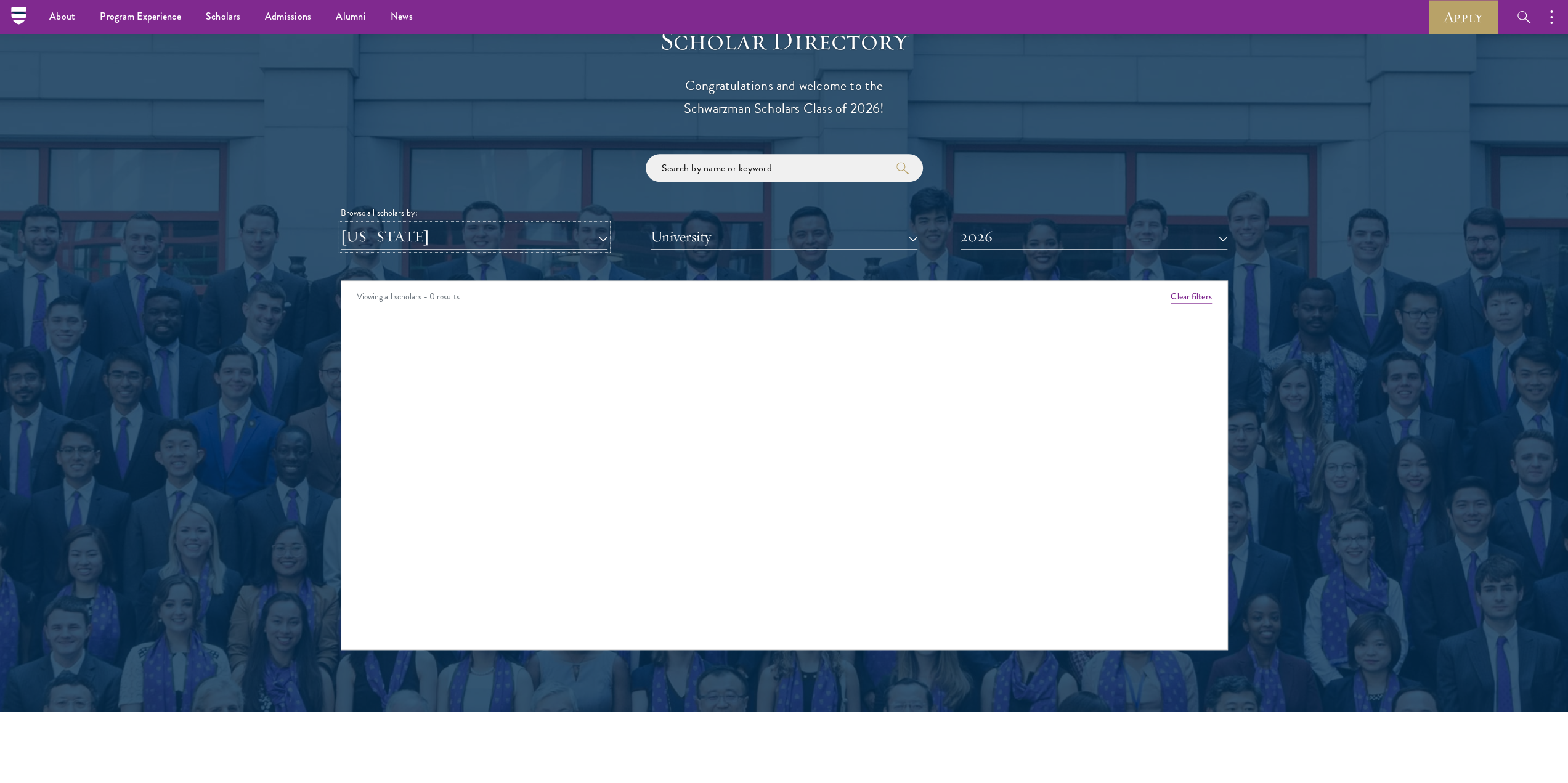
click at [448, 248] on button "[US_STATE]" at bounding box center [473, 237] width 266 height 25
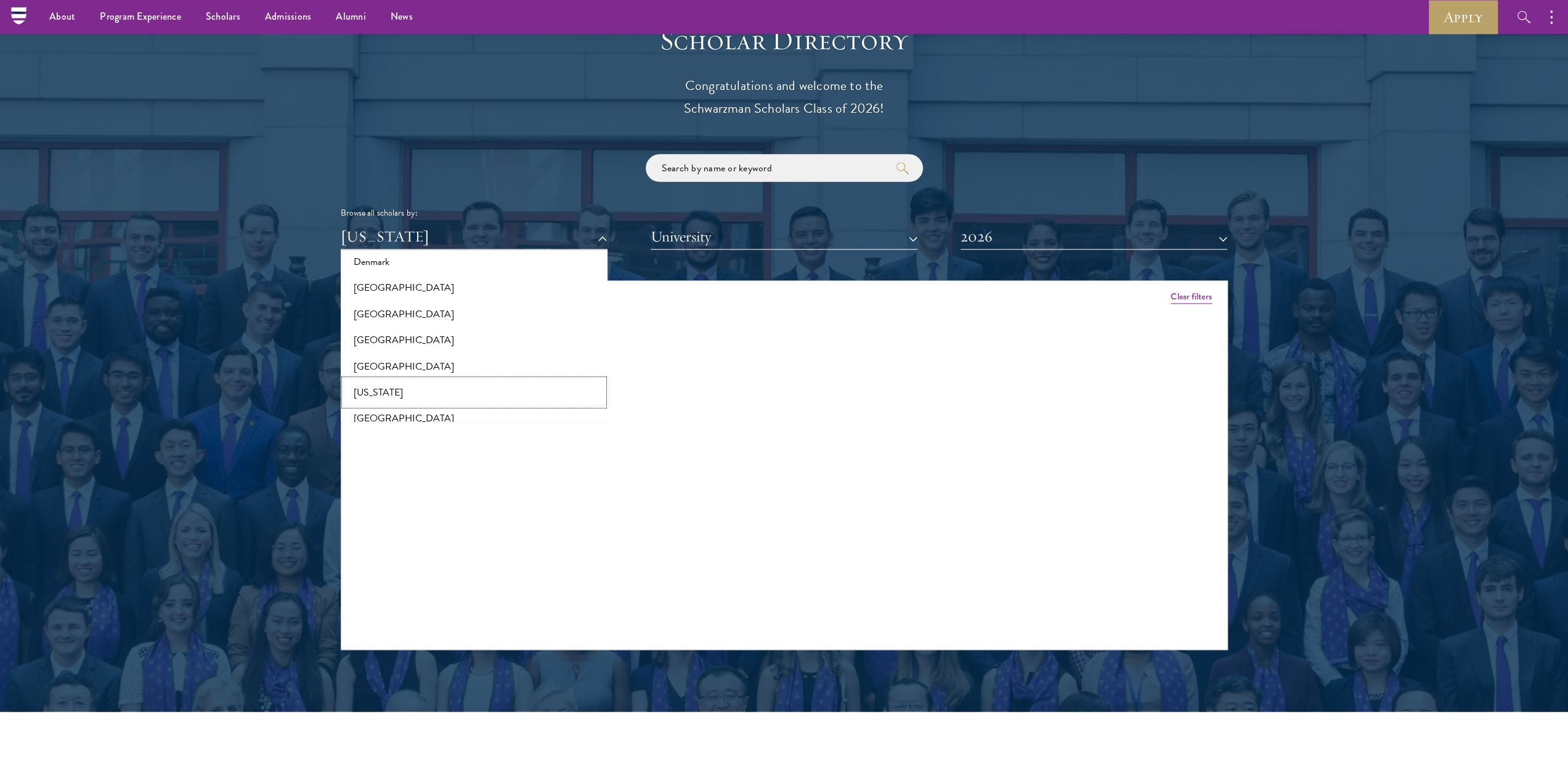
click at [375, 387] on button "[US_STATE]" at bounding box center [474, 392] width 260 height 26
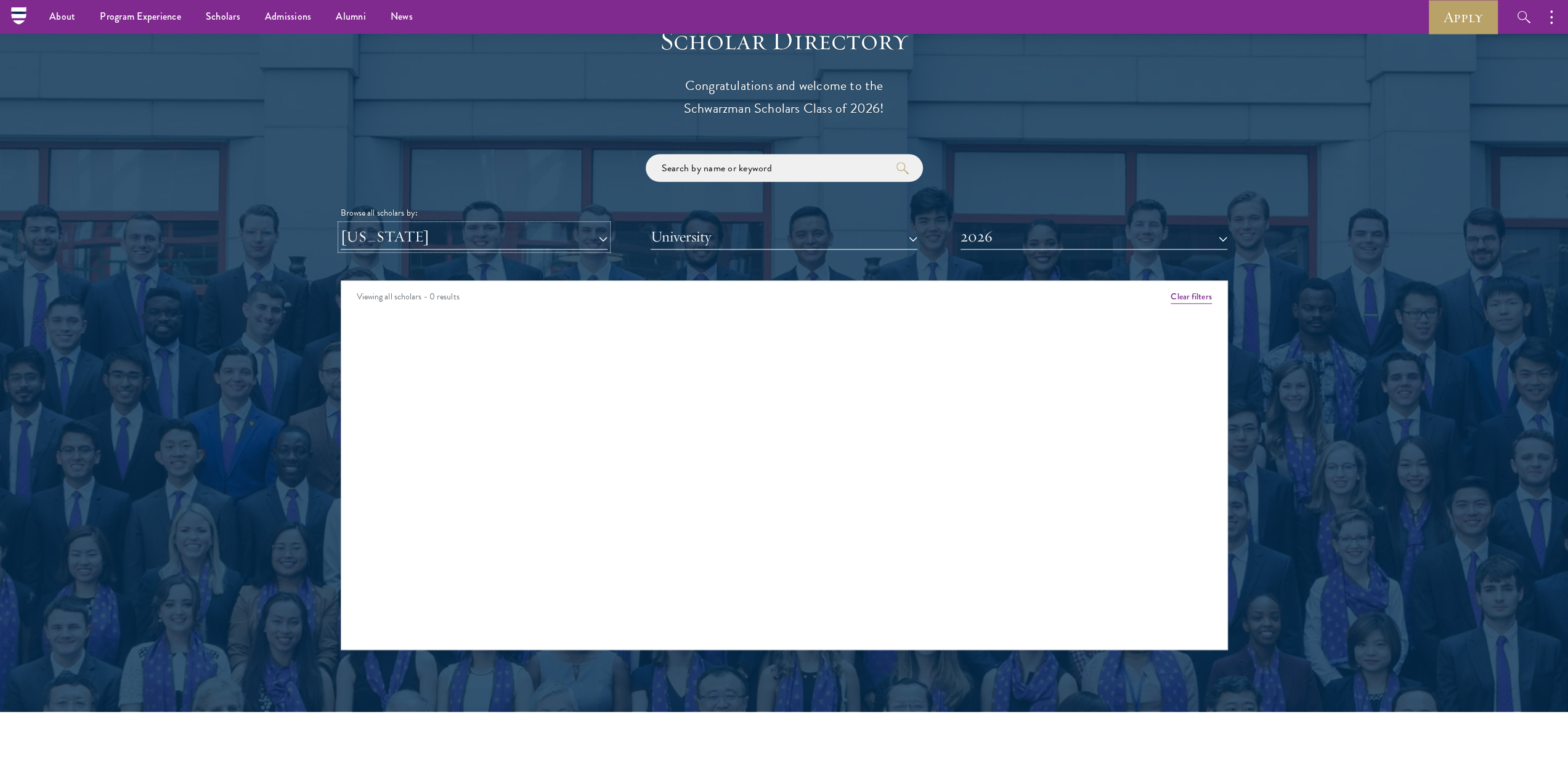
click at [412, 239] on button "[US_STATE]" at bounding box center [473, 237] width 266 height 25
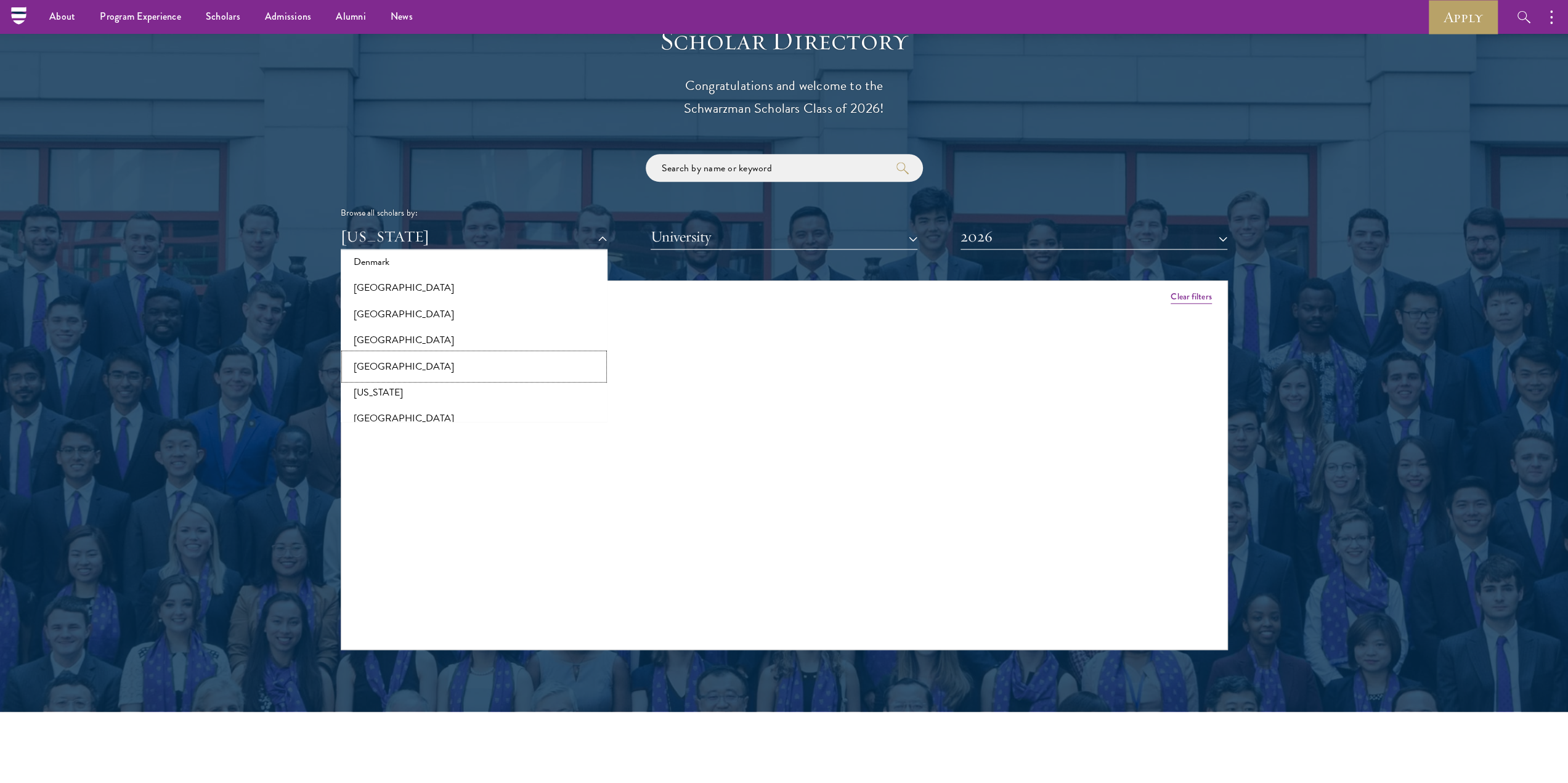
click at [377, 367] on button "[GEOGRAPHIC_DATA]" at bounding box center [474, 366] width 260 height 26
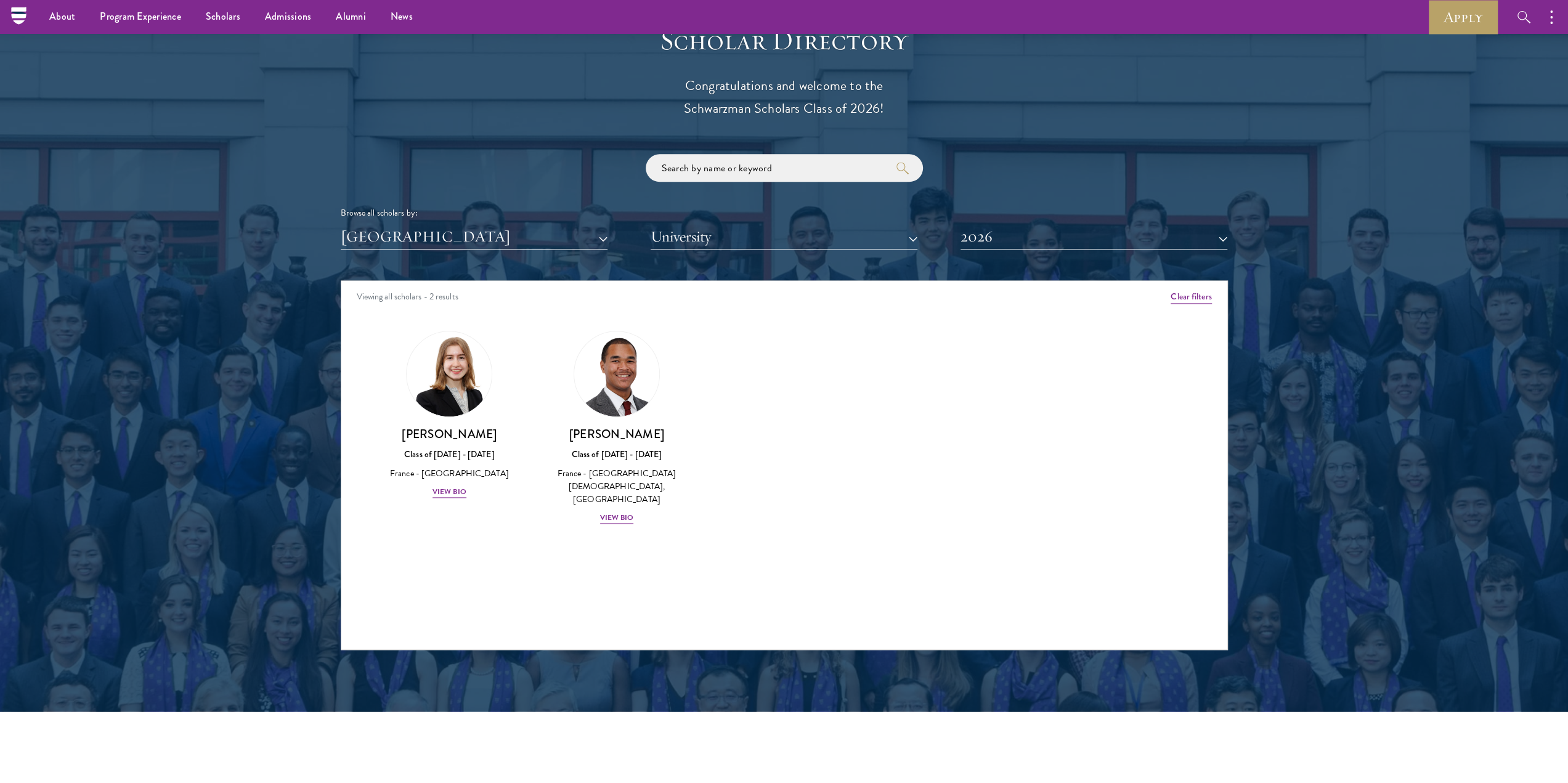
click at [423, 253] on div "Scholar Directory Congratulations and welcome to the Schwarzman Scholars Class …" at bounding box center [784, 337] width 887 height 627
click at [430, 241] on button "[GEOGRAPHIC_DATA]" at bounding box center [473, 237] width 266 height 25
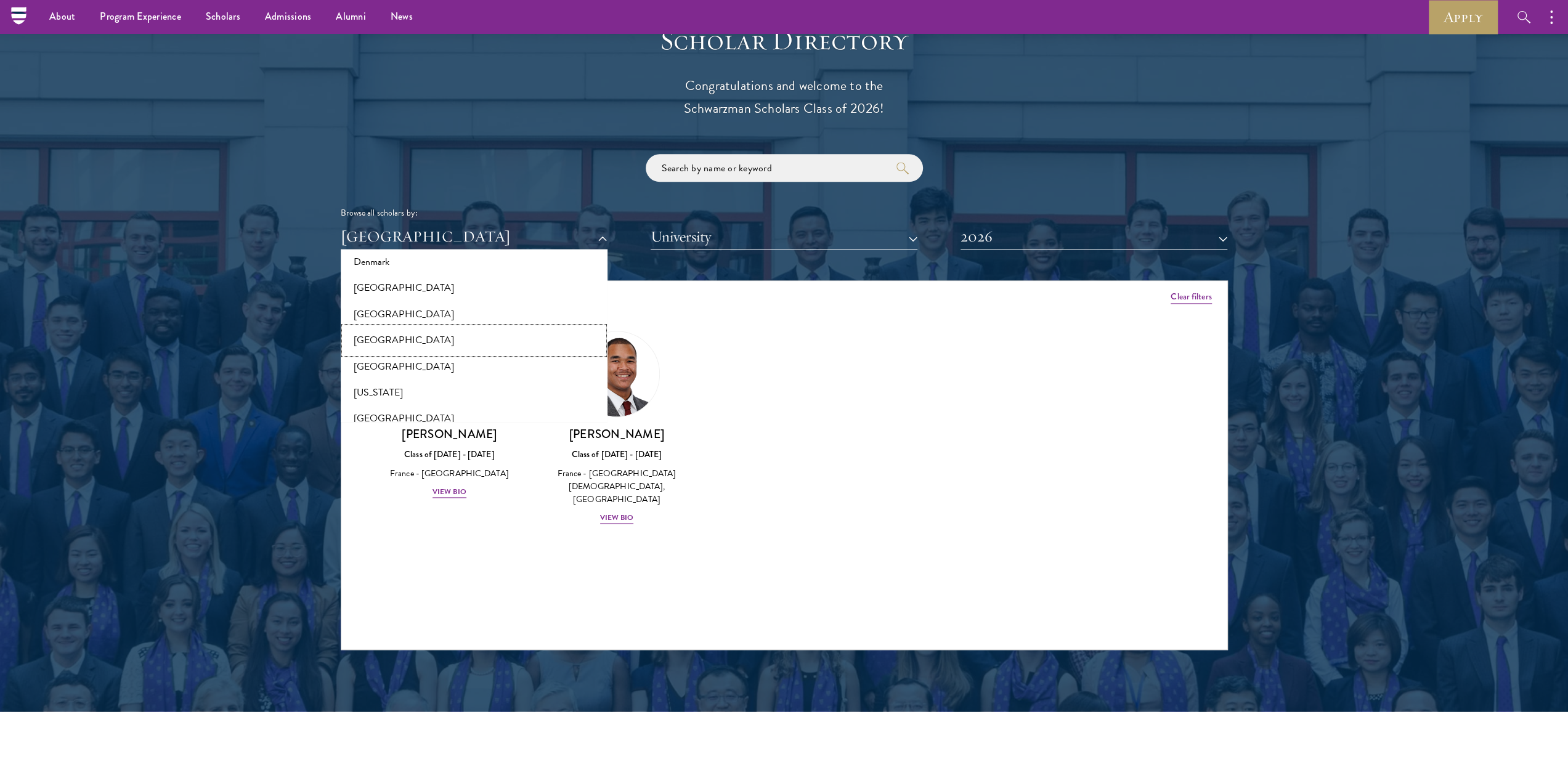
click at [393, 336] on button "[GEOGRAPHIC_DATA]" at bounding box center [474, 340] width 260 height 26
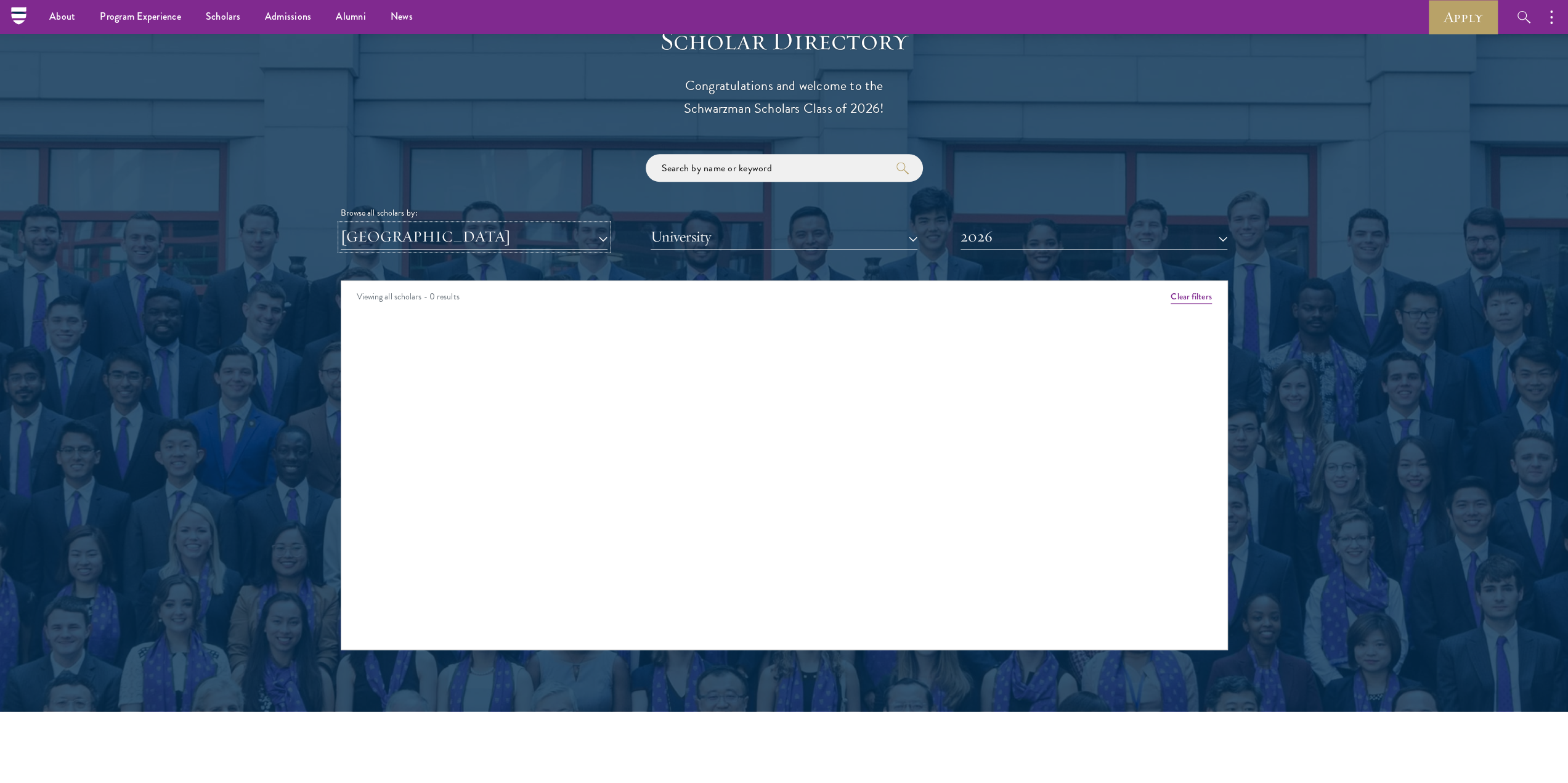
click at [454, 246] on button "[GEOGRAPHIC_DATA]" at bounding box center [473, 237] width 266 height 25
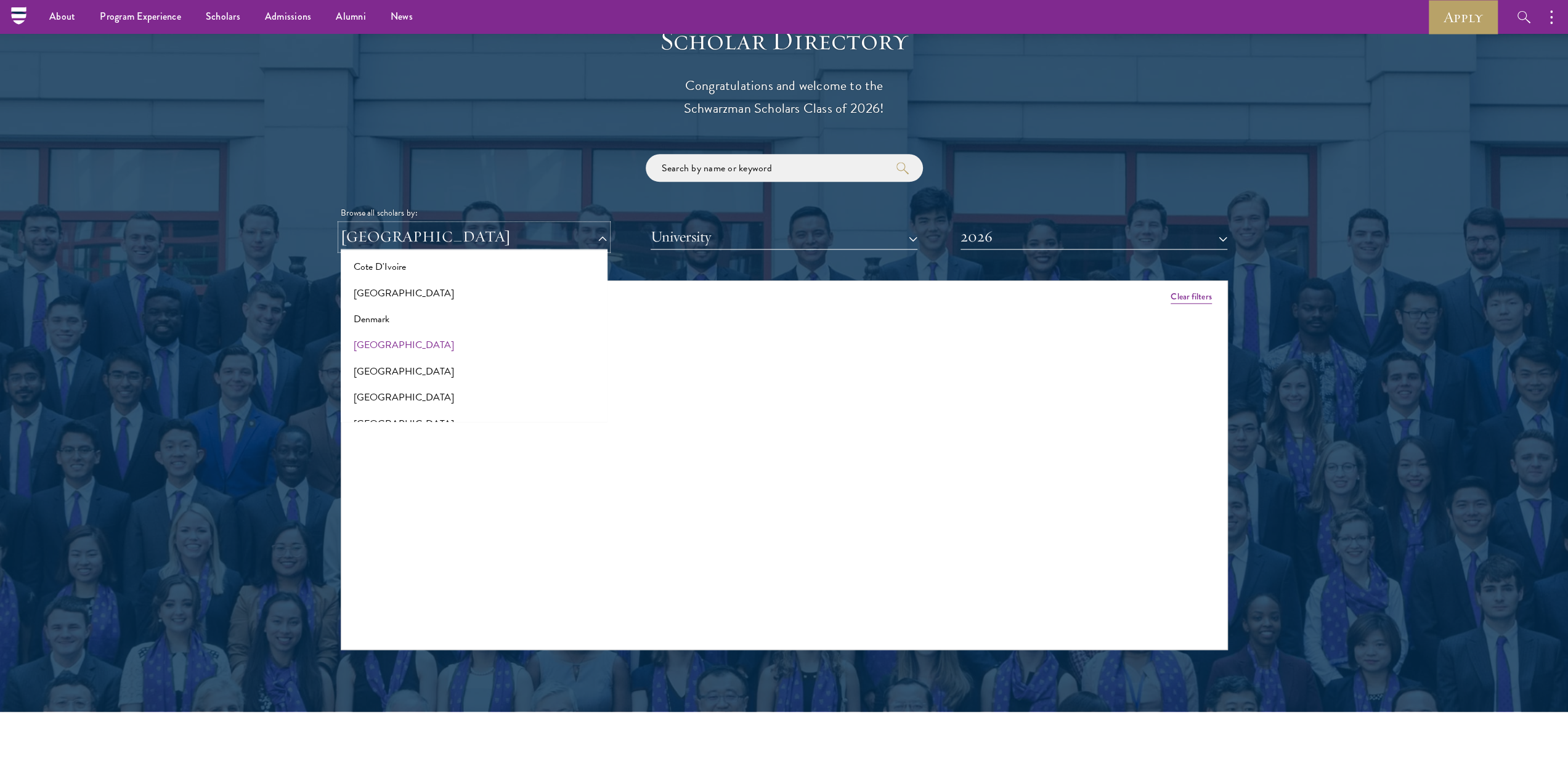
scroll to position [550, 0]
click at [381, 374] on button "[GEOGRAPHIC_DATA]" at bounding box center [474, 376] width 260 height 26
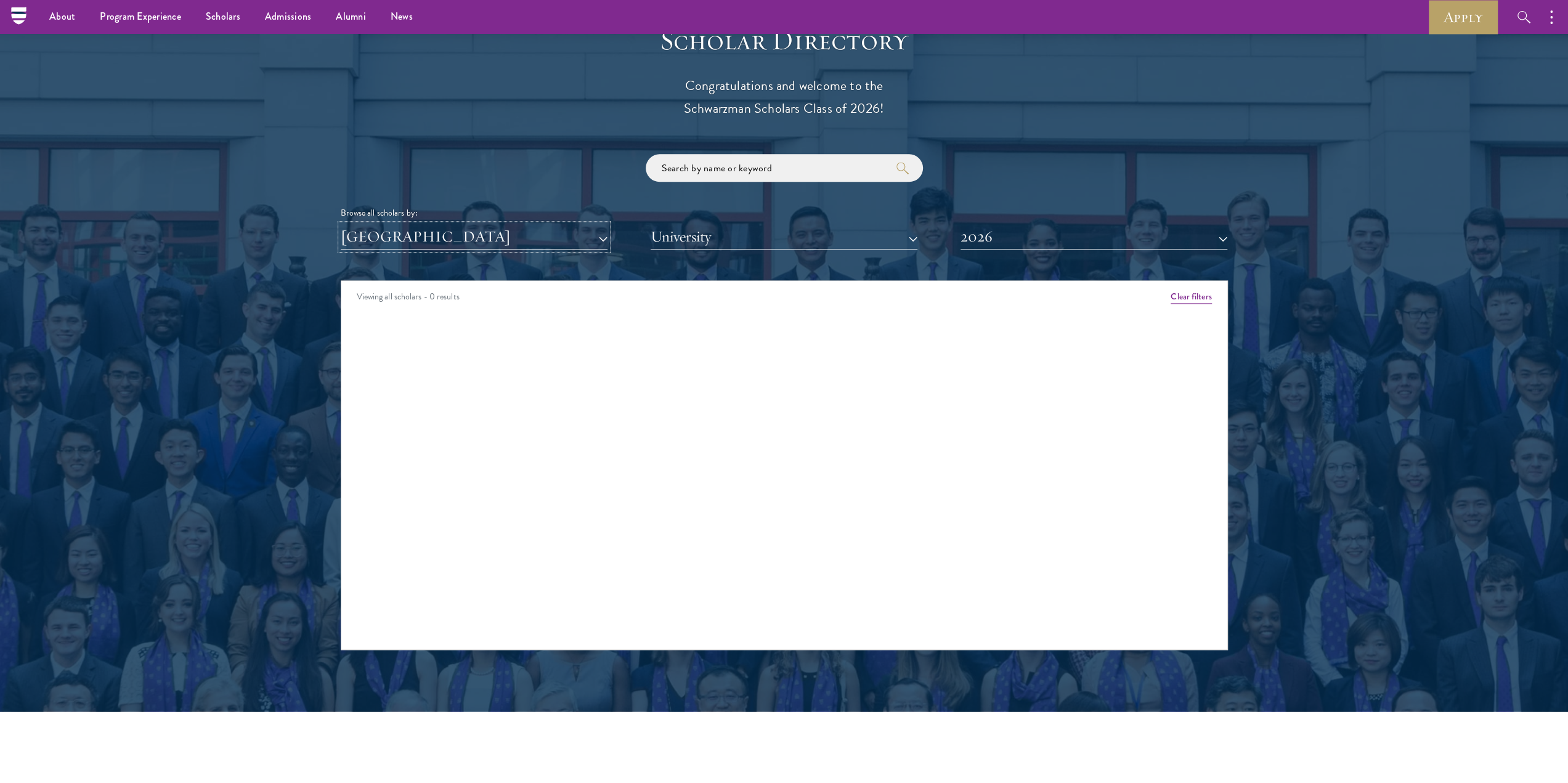
click at [430, 235] on button "[GEOGRAPHIC_DATA]" at bounding box center [473, 237] width 266 height 25
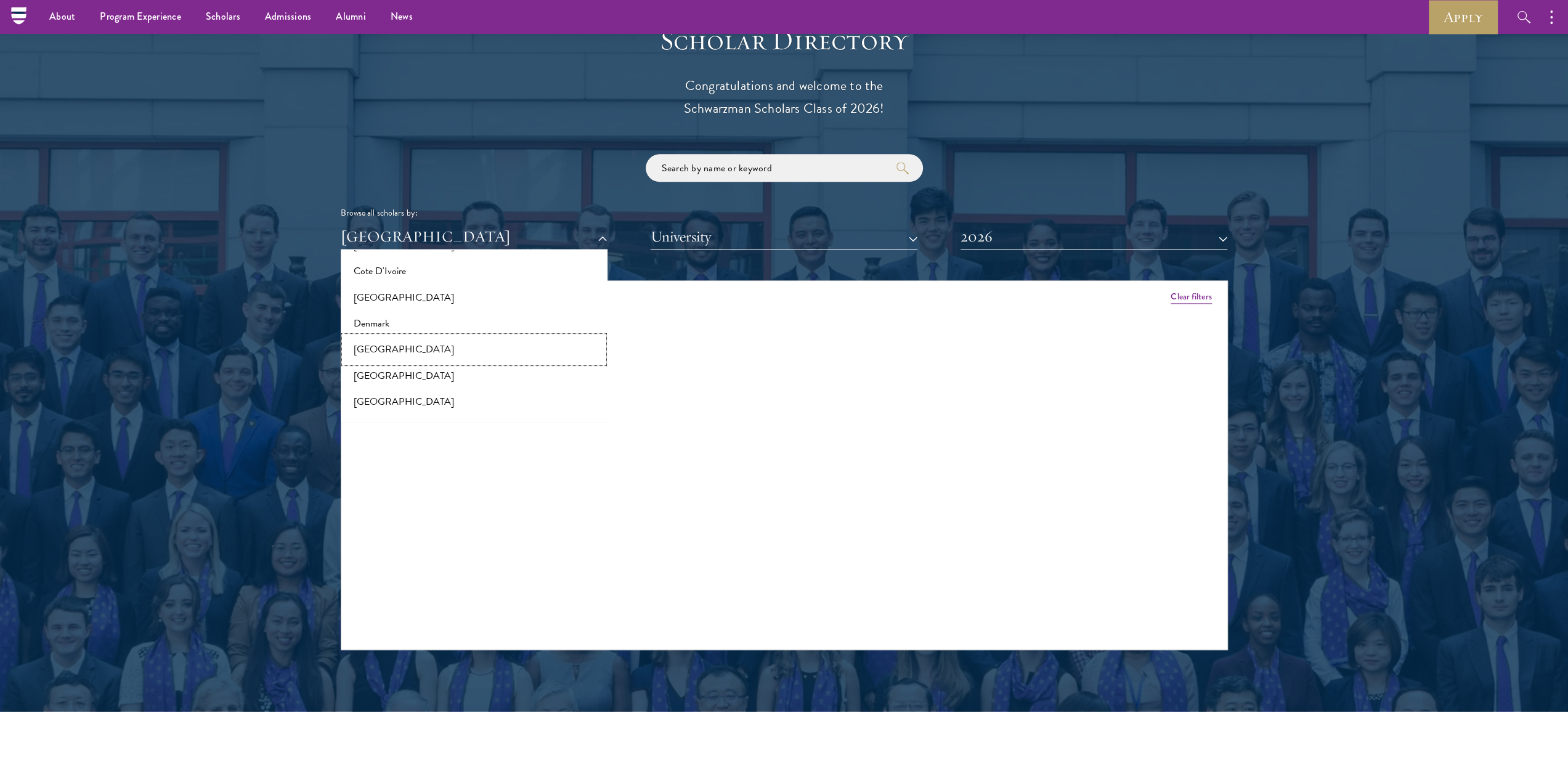
click at [398, 345] on button "[GEOGRAPHIC_DATA]" at bounding box center [474, 350] width 260 height 26
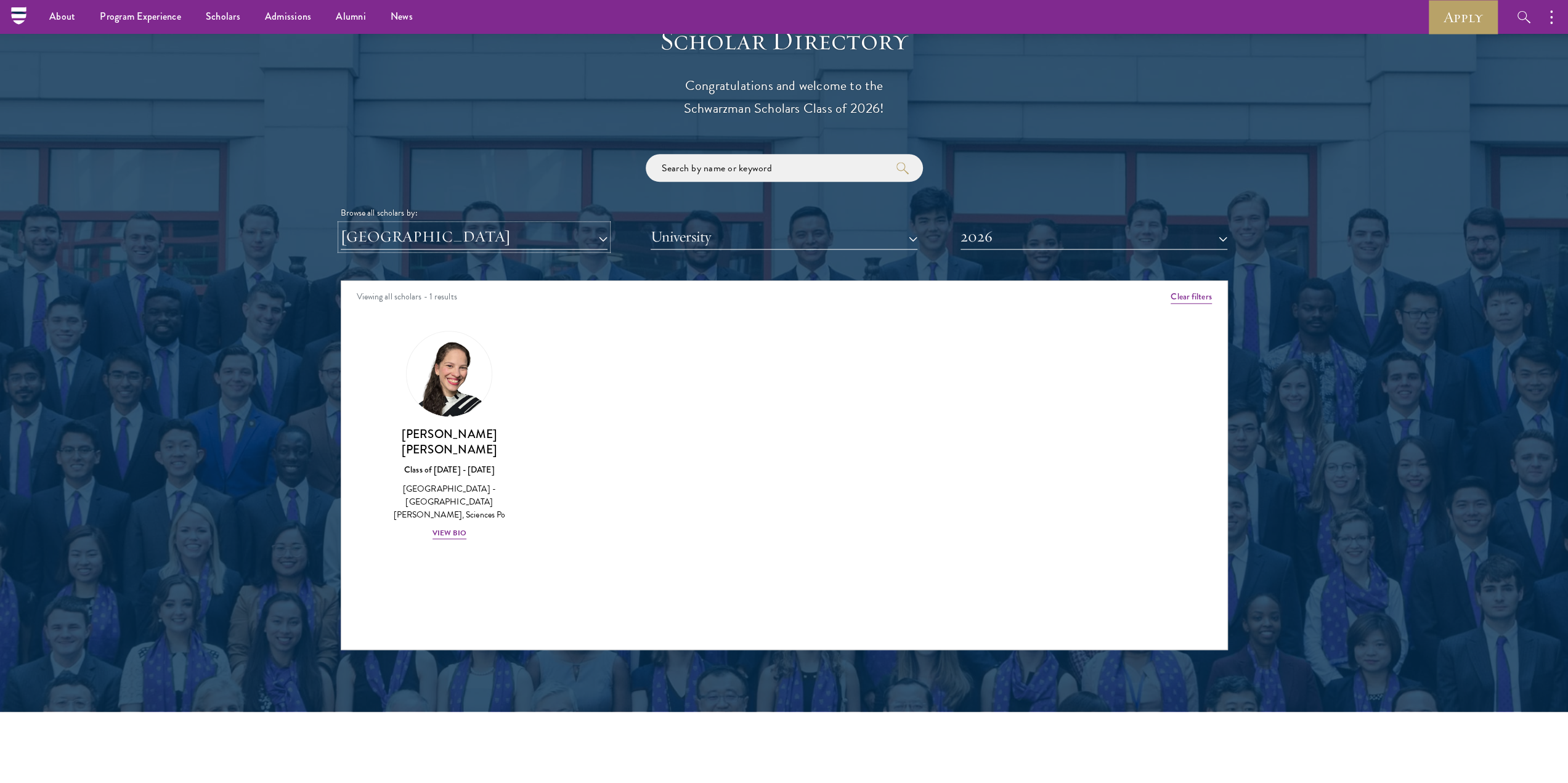
click at [425, 240] on button "[GEOGRAPHIC_DATA]" at bounding box center [473, 237] width 266 height 25
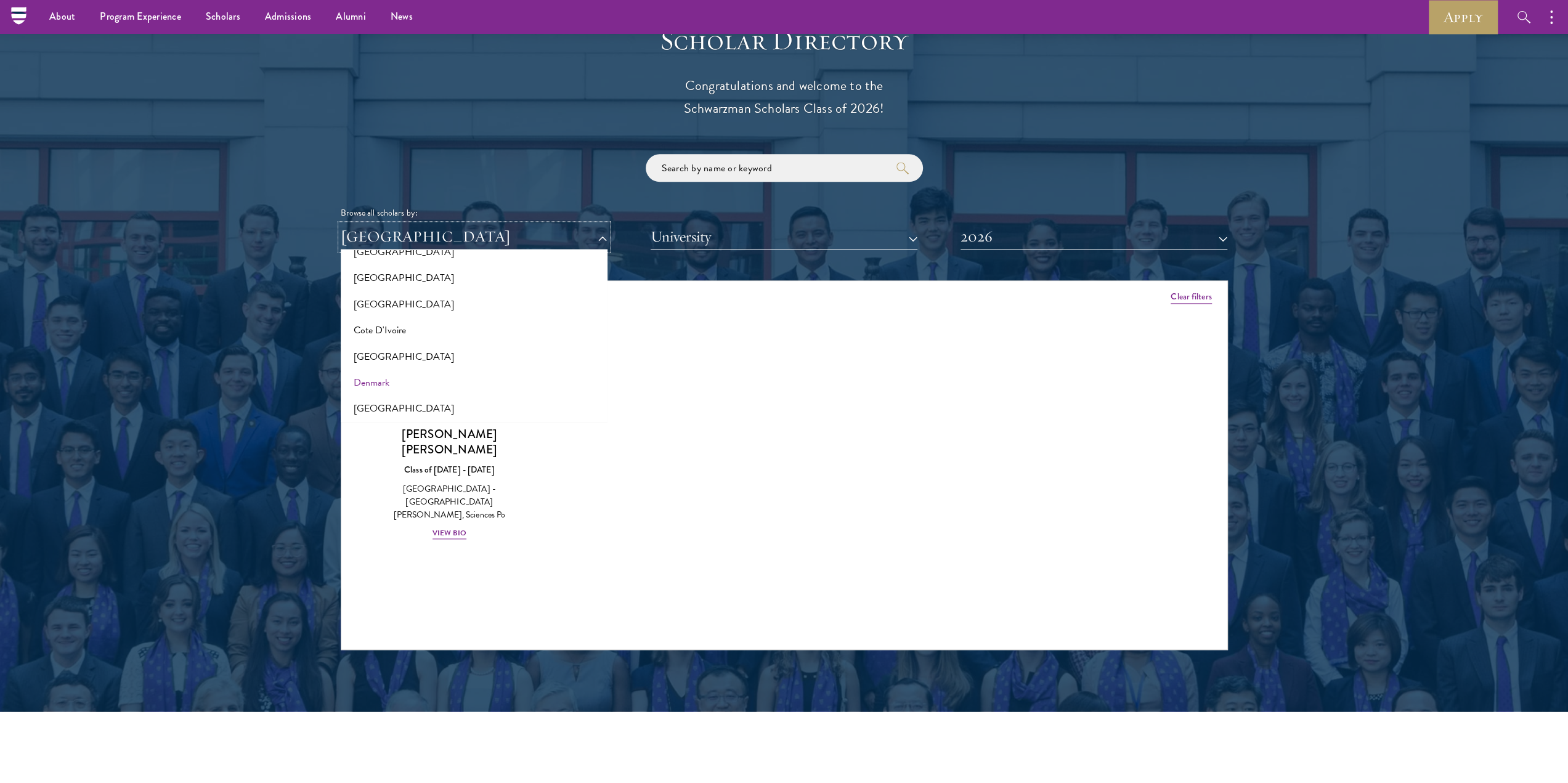
scroll to position [488, 0]
click at [386, 361] on button "[GEOGRAPHIC_DATA]" at bounding box center [474, 359] width 260 height 26
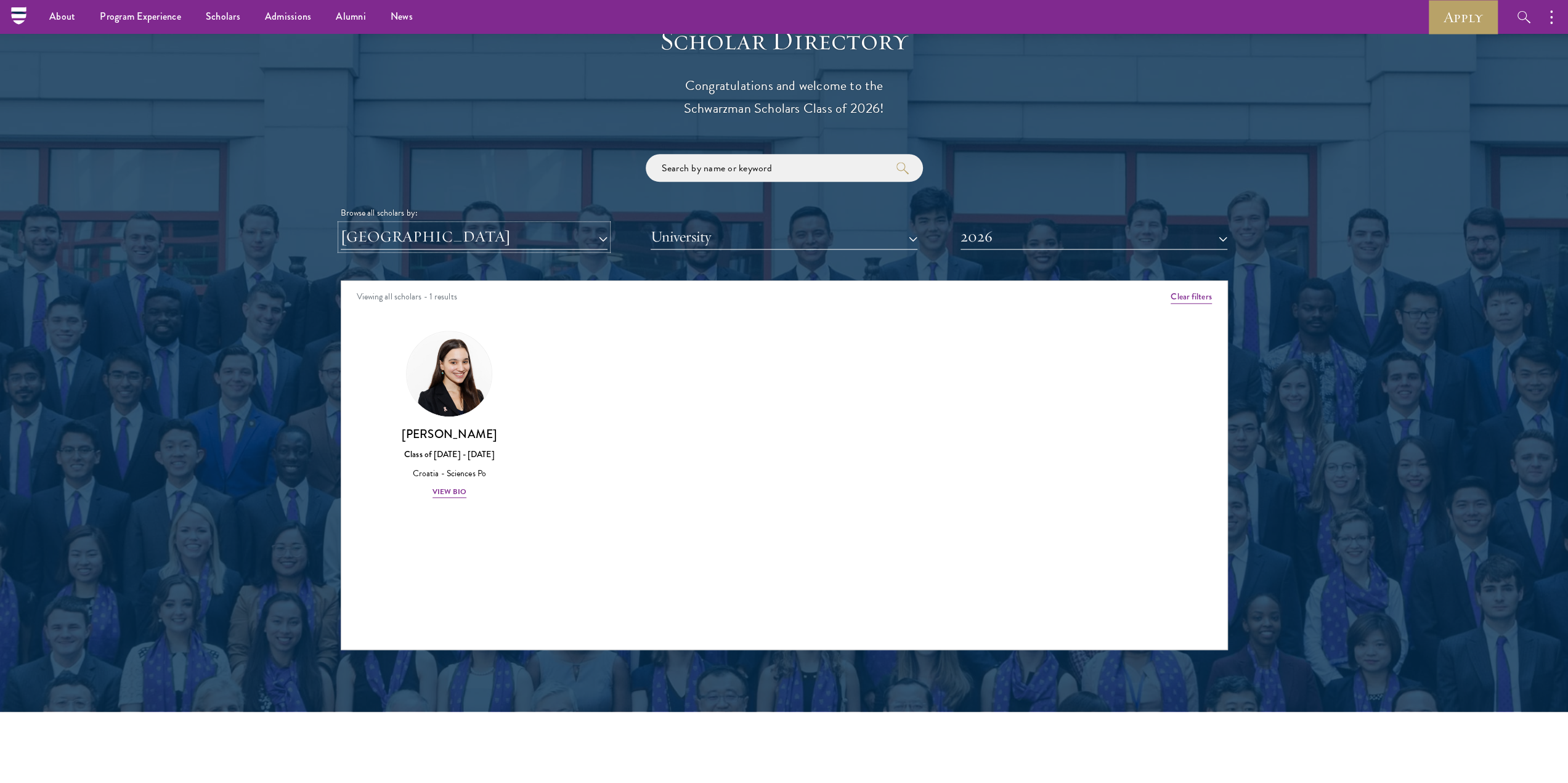
click at [435, 245] on button "[GEOGRAPHIC_DATA]" at bounding box center [473, 237] width 266 height 25
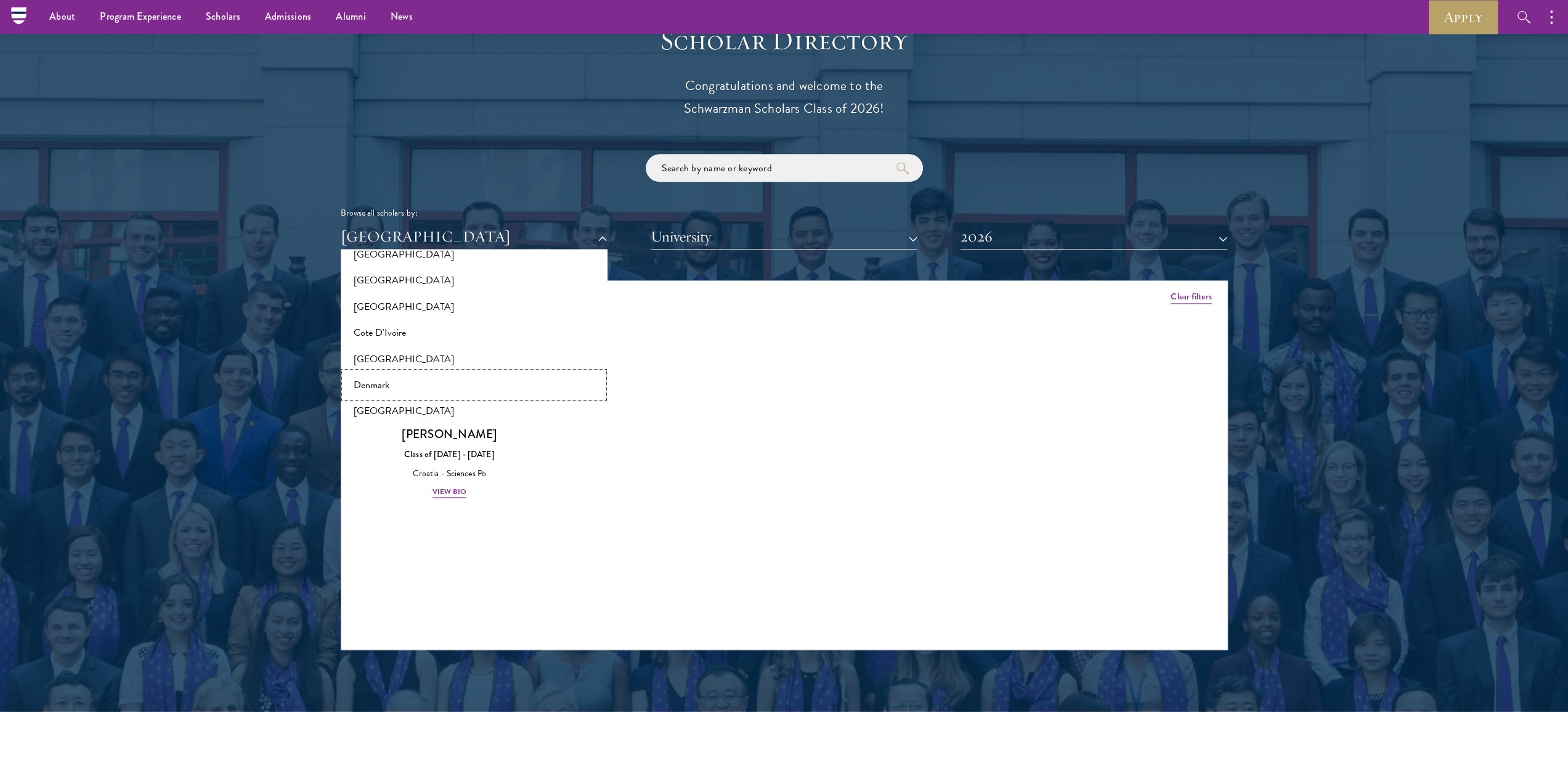
click at [387, 386] on button "Denmark" at bounding box center [474, 385] width 260 height 26
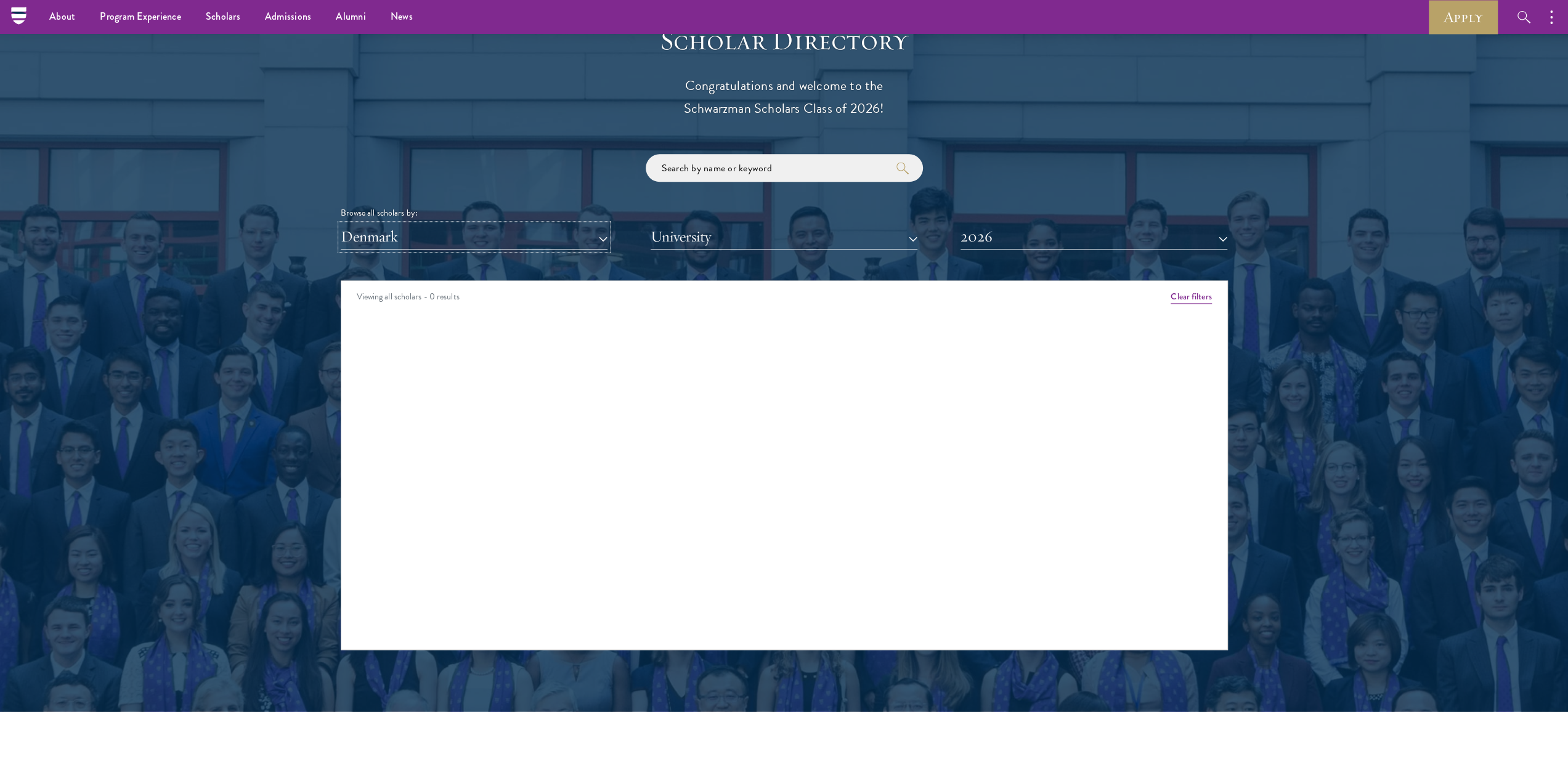
click at [444, 231] on button "Denmark" at bounding box center [473, 237] width 266 height 25
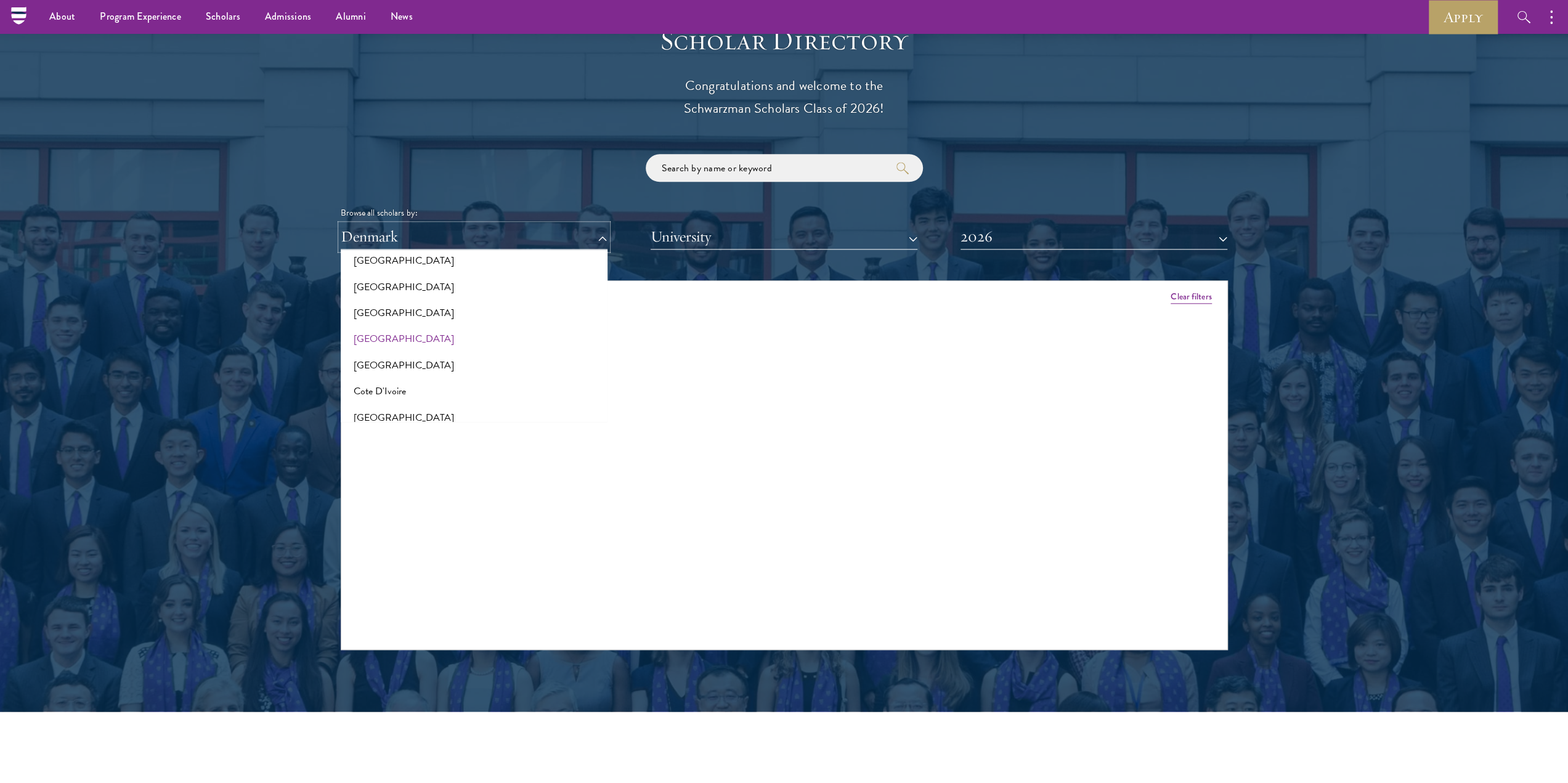
scroll to position [427, 0]
click at [389, 398] on button "Cote D'Ivoire" at bounding box center [474, 394] width 260 height 26
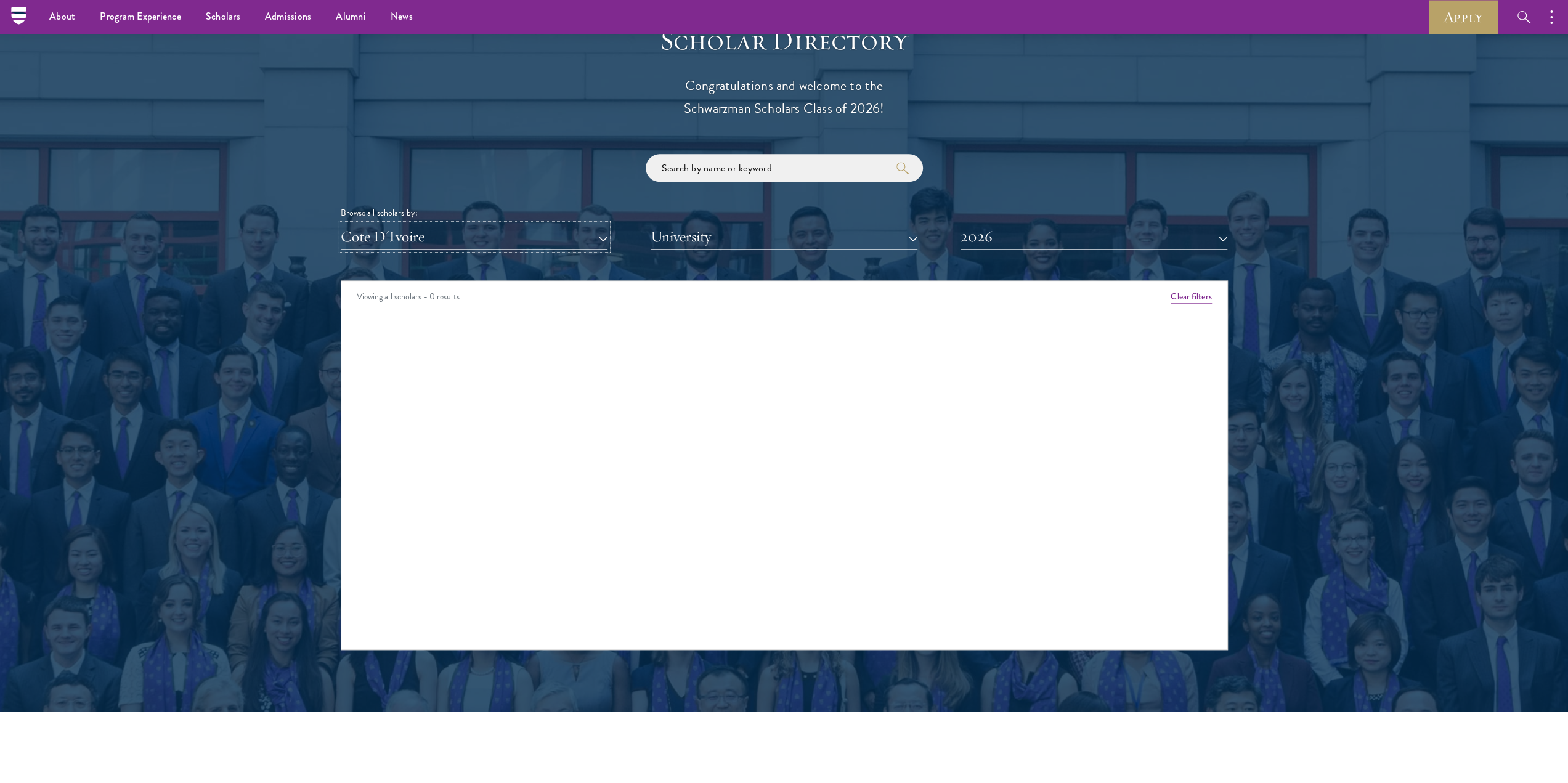
click at [438, 241] on button "Cote D'Ivoire" at bounding box center [473, 237] width 266 height 25
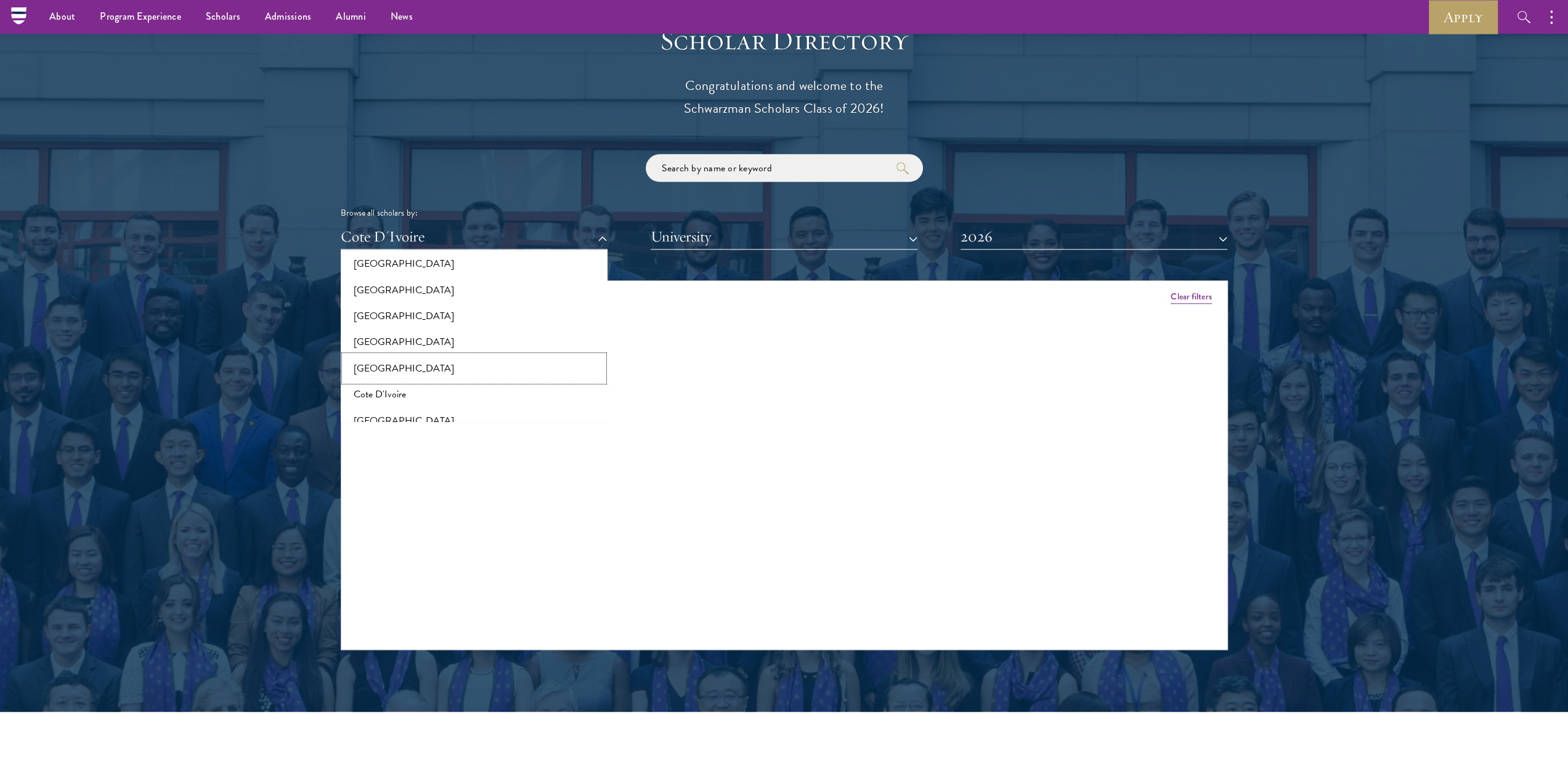
click at [390, 370] on button "[GEOGRAPHIC_DATA]" at bounding box center [474, 368] width 260 height 26
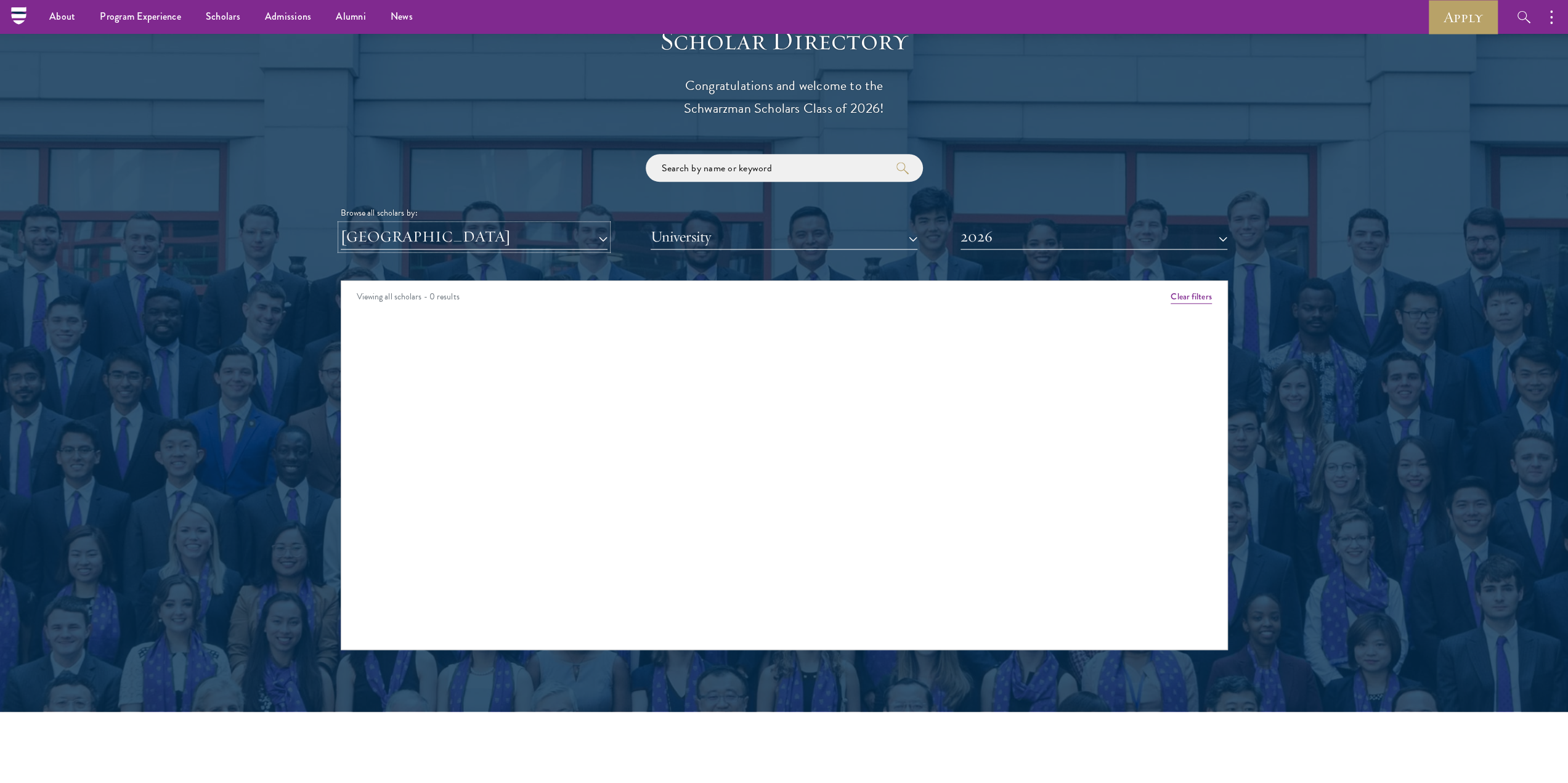
click at [414, 243] on button "[GEOGRAPHIC_DATA]" at bounding box center [473, 237] width 266 height 25
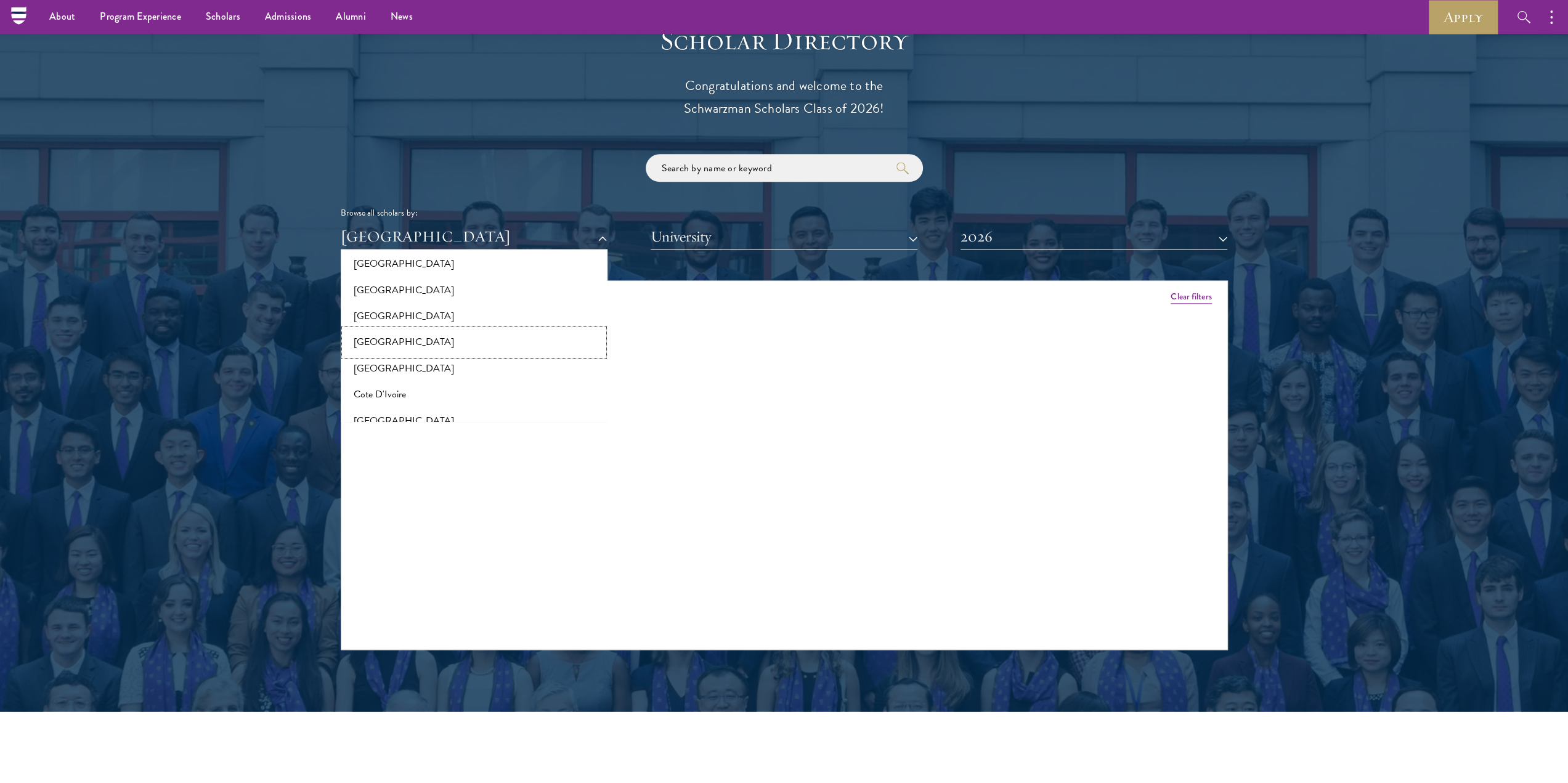
click at [387, 341] on button "[GEOGRAPHIC_DATA]" at bounding box center [474, 342] width 260 height 26
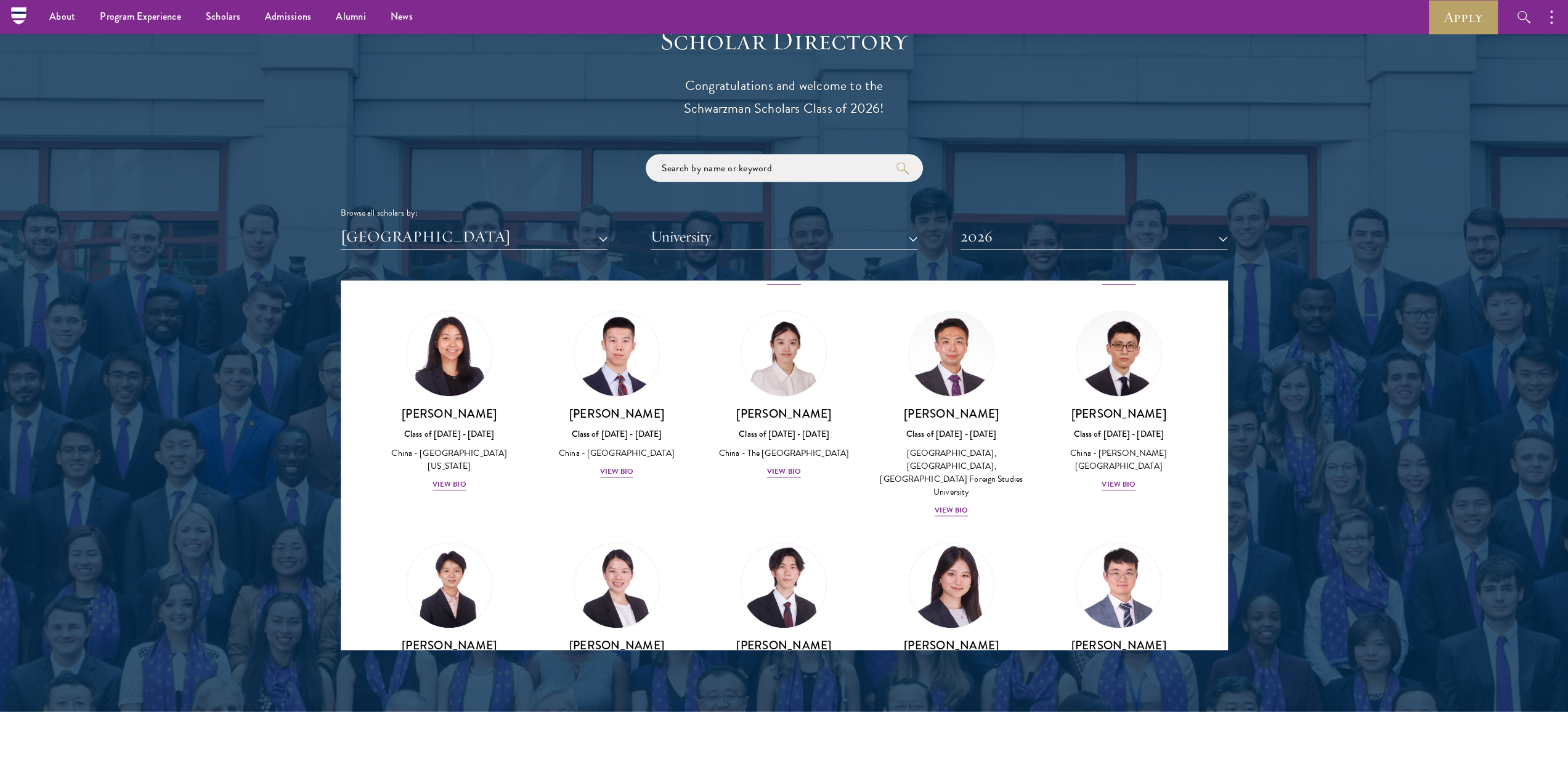
scroll to position [678, 0]
click at [1083, 245] on button "2026" at bounding box center [1093, 237] width 266 height 25
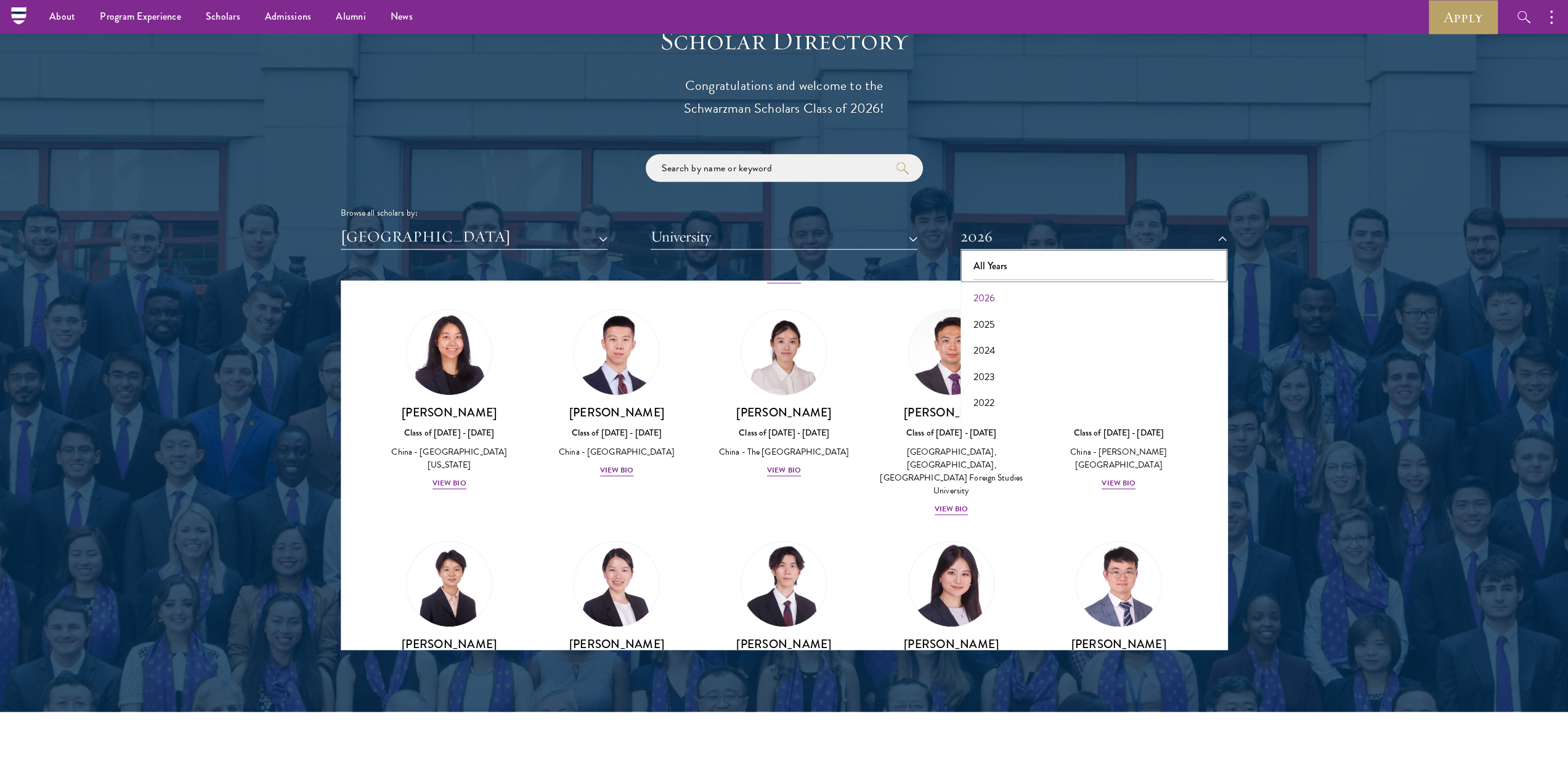
click at [1065, 267] on button "All Years" at bounding box center [1094, 266] width 260 height 26
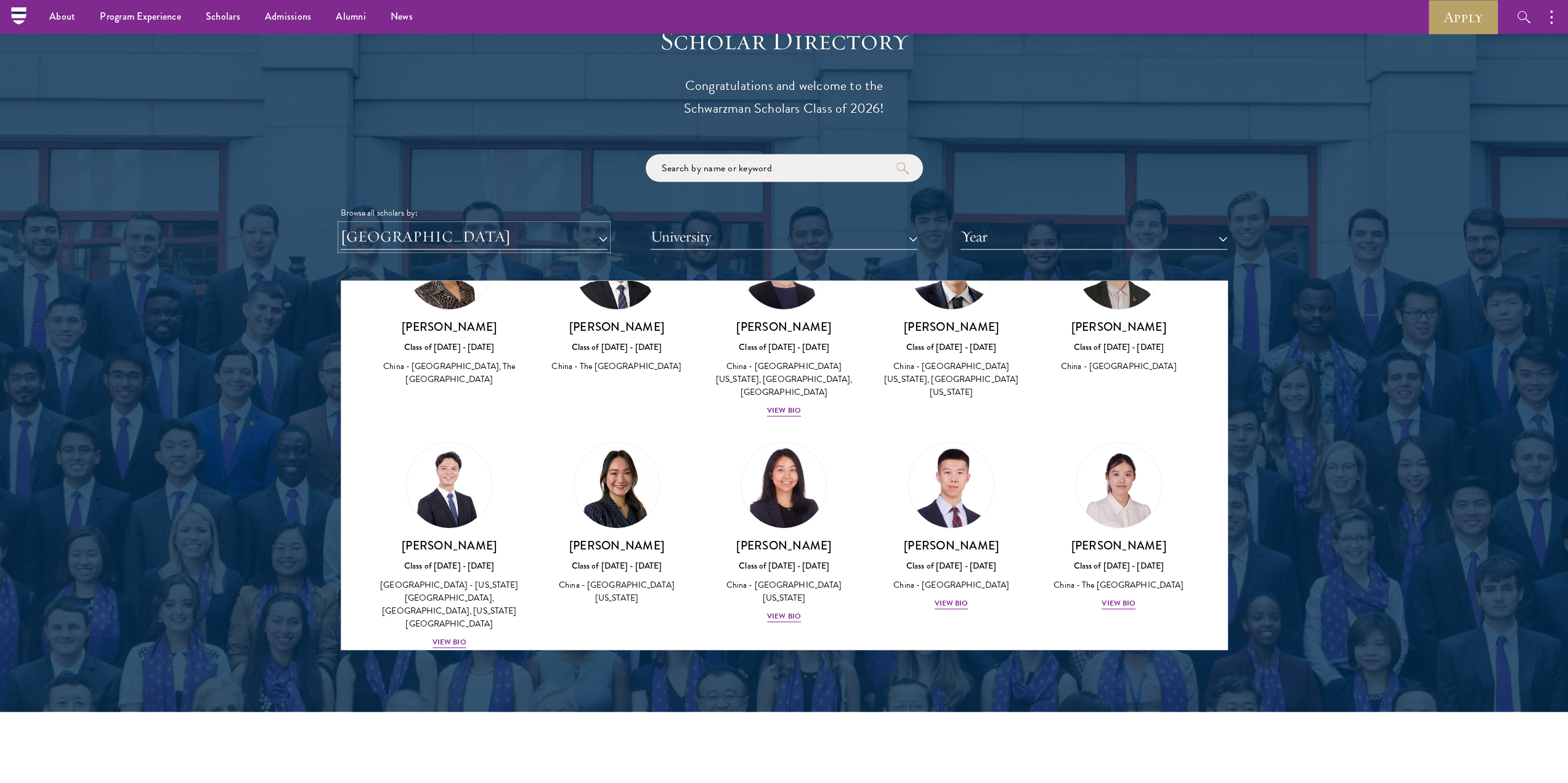
click at [477, 236] on button "[GEOGRAPHIC_DATA]" at bounding box center [473, 237] width 266 height 25
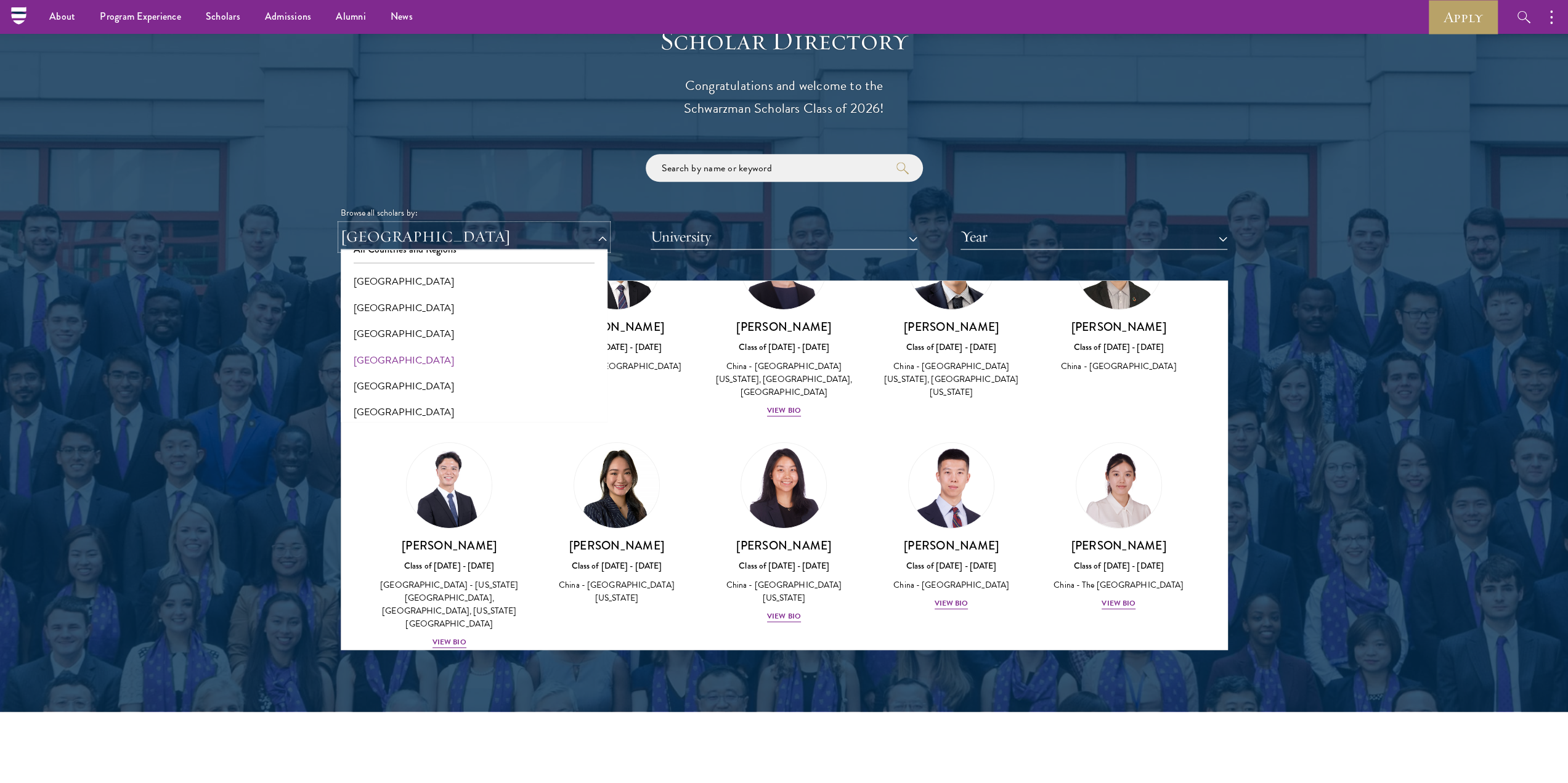
scroll to position [62, 0]
click at [403, 336] on button "[GEOGRAPHIC_DATA]" at bounding box center [474, 341] width 260 height 26
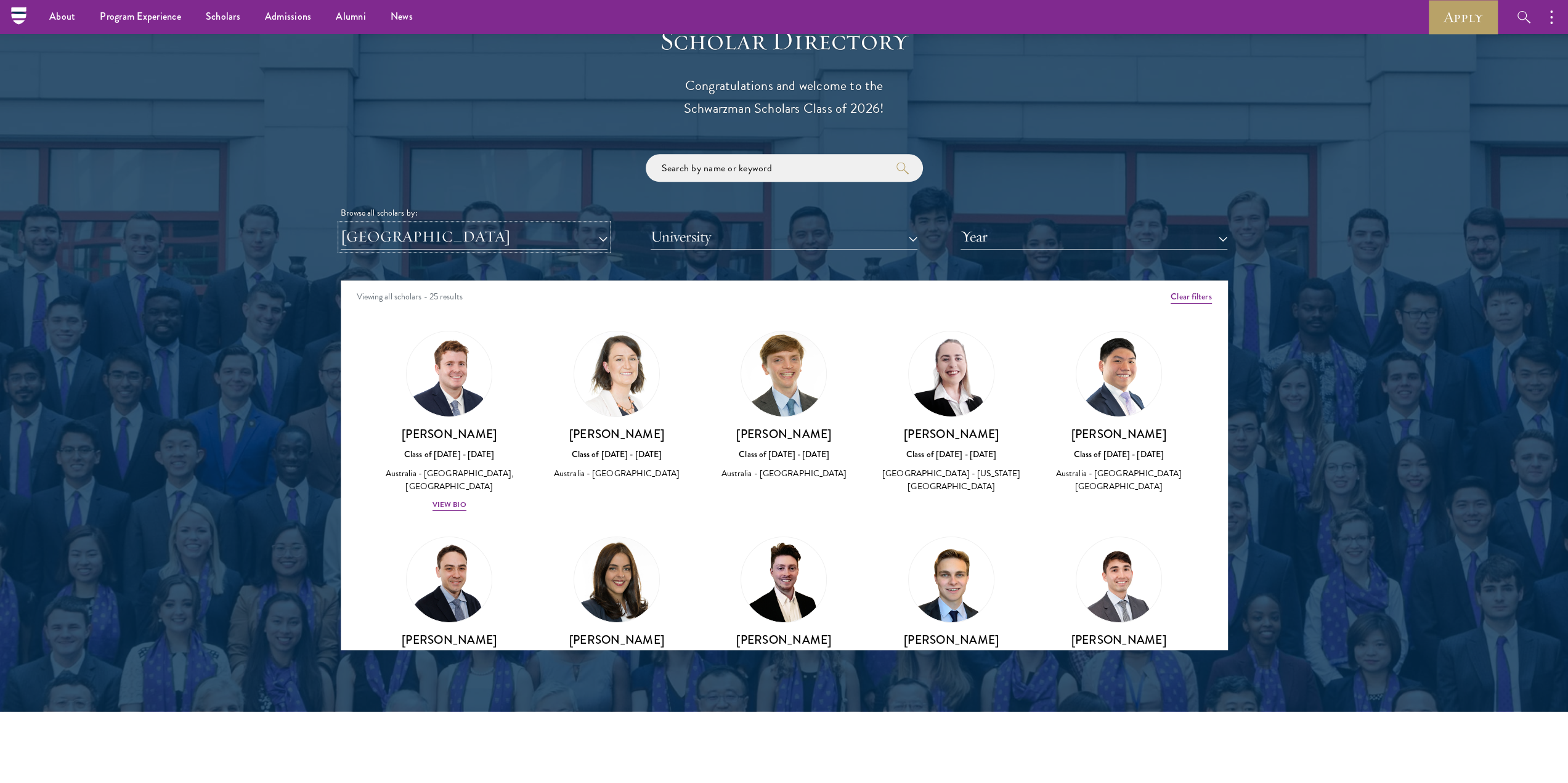
click at [465, 244] on button "[GEOGRAPHIC_DATA]" at bounding box center [473, 237] width 266 height 25
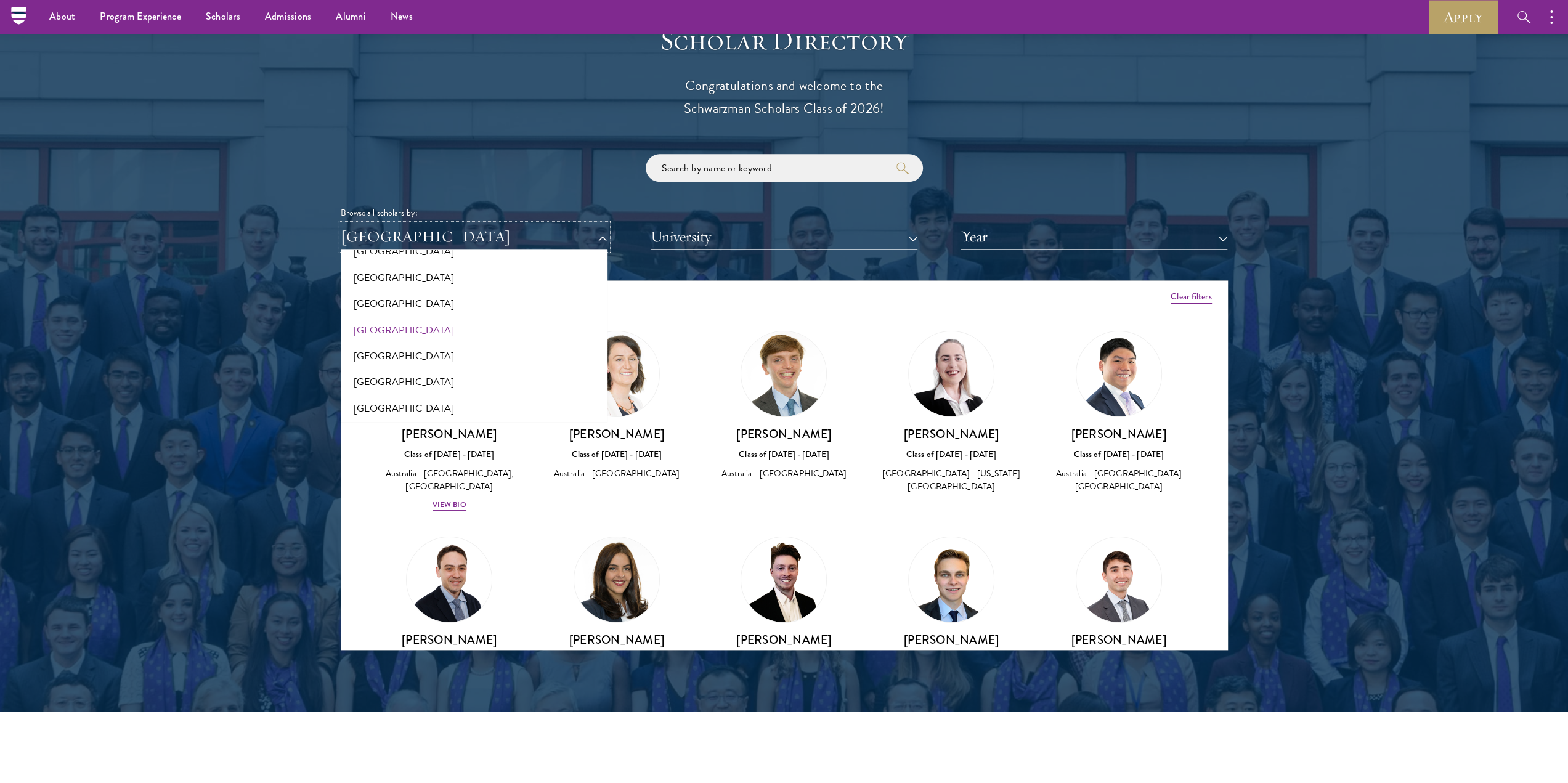
scroll to position [185, 0]
click at [402, 271] on button "[GEOGRAPHIC_DATA]" at bounding box center [474, 270] width 260 height 26
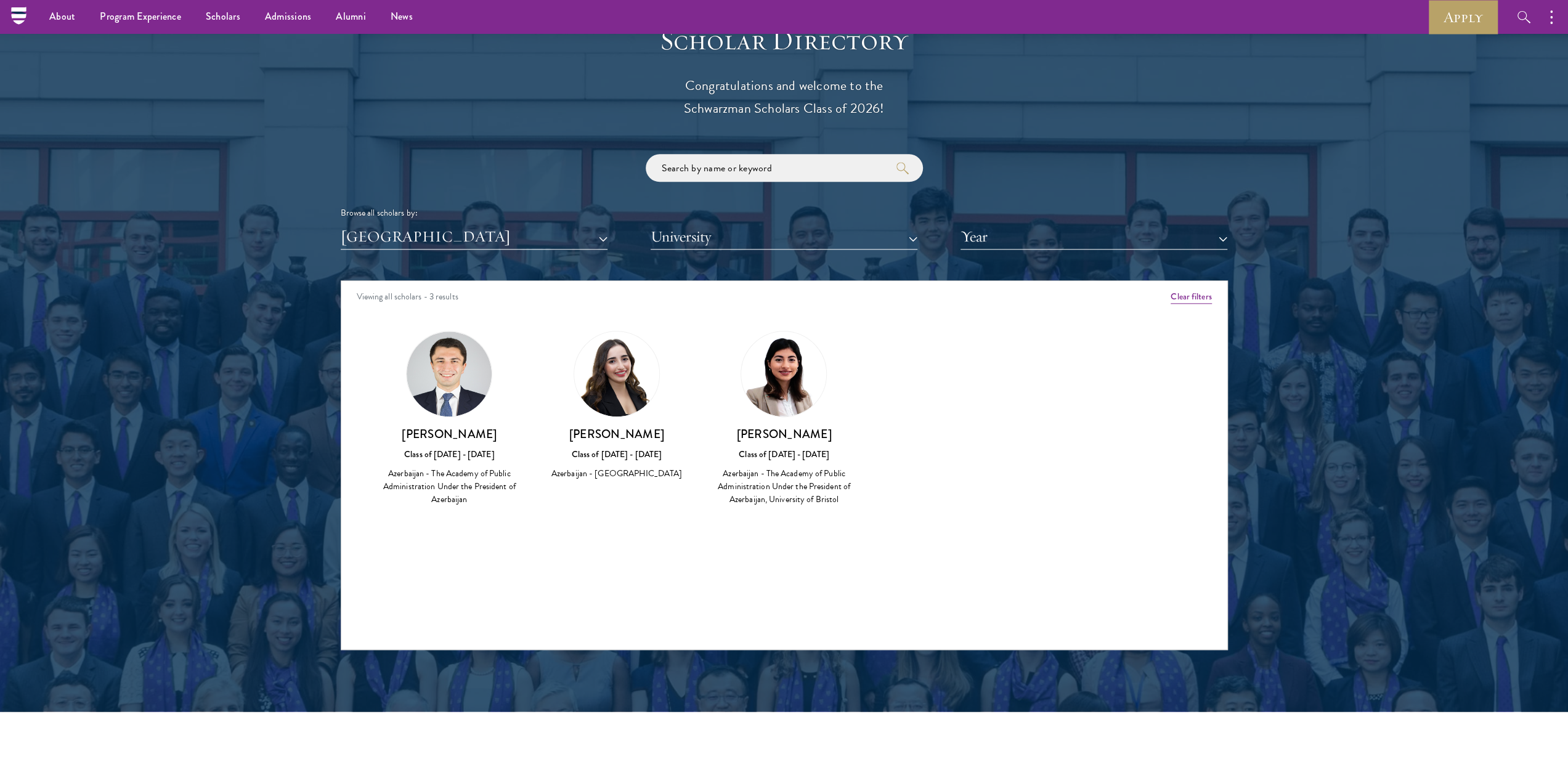
drag, startPoint x: 444, startPoint y: 386, endPoint x: 382, endPoint y: 433, distance: 77.8
click at [381, 433] on h3 "[PERSON_NAME]" at bounding box center [450, 434] width 142 height 16
click at [451, 431] on h3 "[PERSON_NAME]" at bounding box center [450, 434] width 142 height 16
click at [615, 435] on h3 "[PERSON_NAME]" at bounding box center [617, 434] width 142 height 16
drag, startPoint x: 614, startPoint y: 372, endPoint x: 574, endPoint y: 398, distance: 47.7
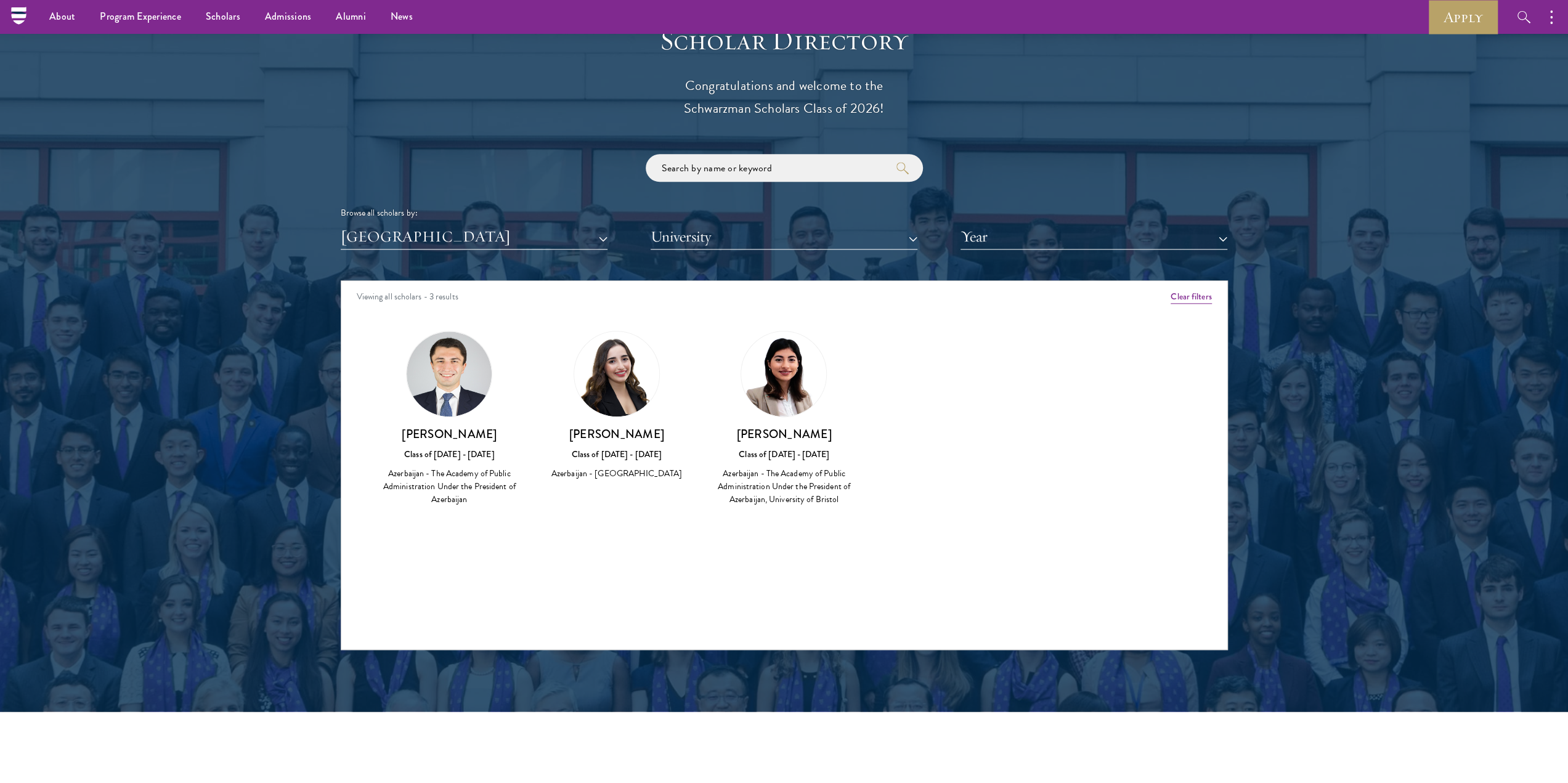
click at [574, 398] on div "[PERSON_NAME] Class of [DATE] - [DATE] [GEOGRAPHIC_DATA] - [GEOGRAPHIC_DATA]" at bounding box center [617, 406] width 142 height 150
click at [612, 438] on h3 "[PERSON_NAME]" at bounding box center [617, 434] width 142 height 16
click at [609, 453] on div "Class of [DATE] - [DATE]" at bounding box center [617, 454] width 142 height 13
click at [598, 474] on div "Azerbaijan - [GEOGRAPHIC_DATA]" at bounding box center [617, 473] width 142 height 13
click at [617, 368] on img at bounding box center [616, 374] width 85 height 85
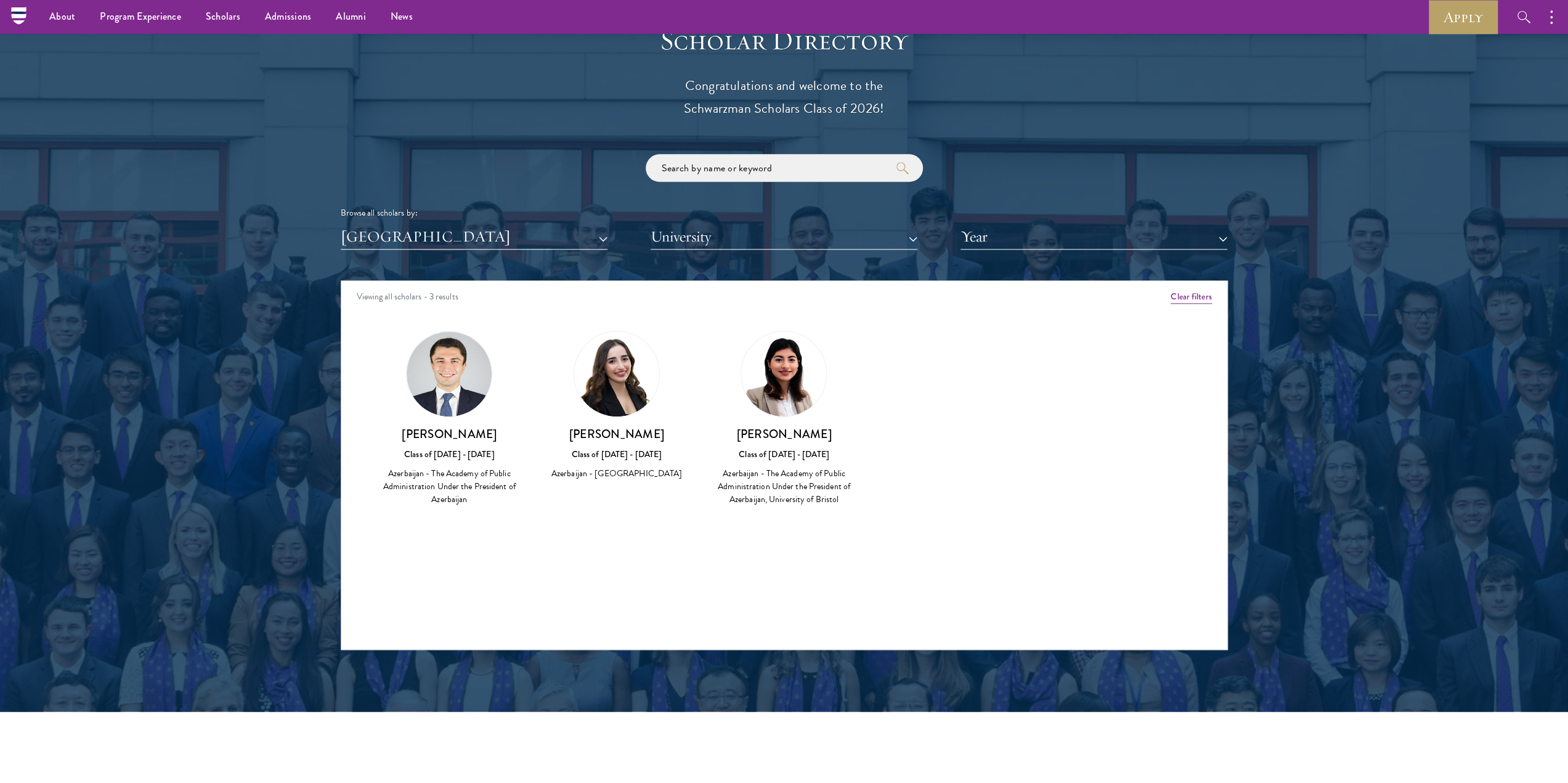
drag, startPoint x: 558, startPoint y: 415, endPoint x: 612, endPoint y: 386, distance: 61.3
click at [612, 386] on img at bounding box center [616, 374] width 85 height 85
click at [768, 387] on img at bounding box center [783, 374] width 85 height 85
click at [774, 436] on h3 "[PERSON_NAME]" at bounding box center [784, 434] width 142 height 16
click at [788, 383] on img at bounding box center [783, 374] width 85 height 85
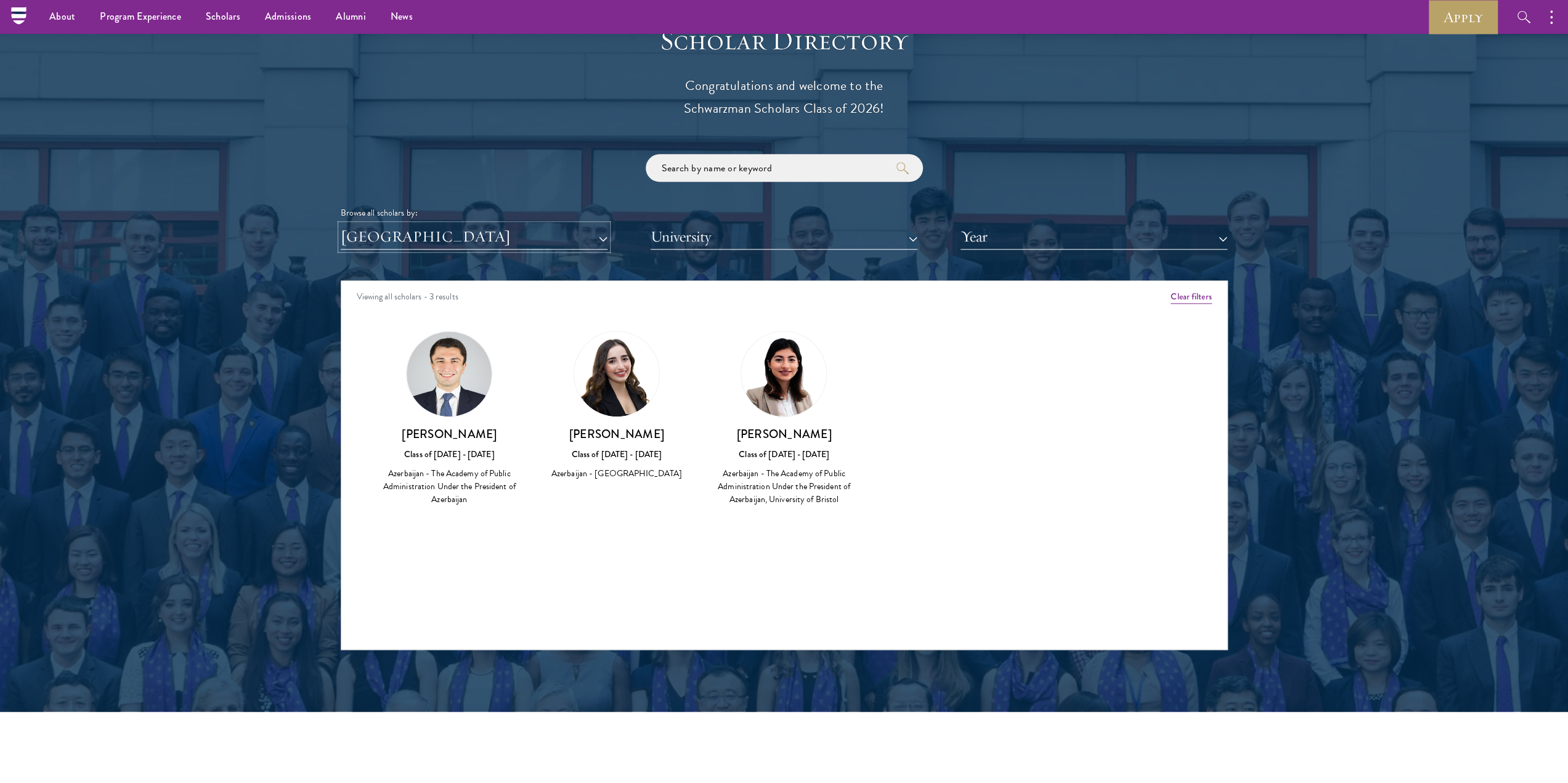
click at [524, 238] on button "[GEOGRAPHIC_DATA]" at bounding box center [473, 237] width 266 height 25
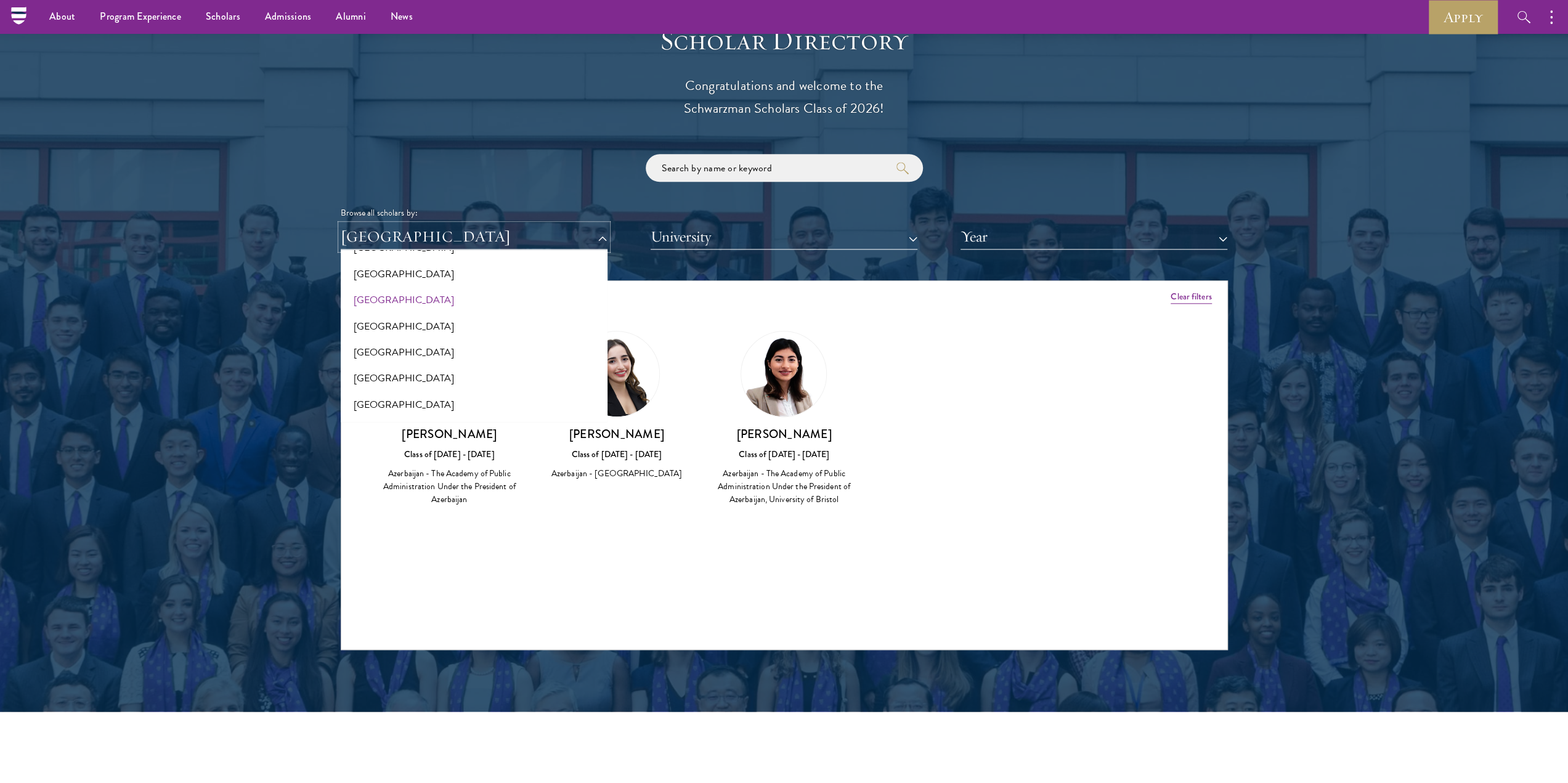
scroll to position [185, 0]
click at [382, 297] on button "[GEOGRAPHIC_DATA]" at bounding box center [474, 296] width 260 height 26
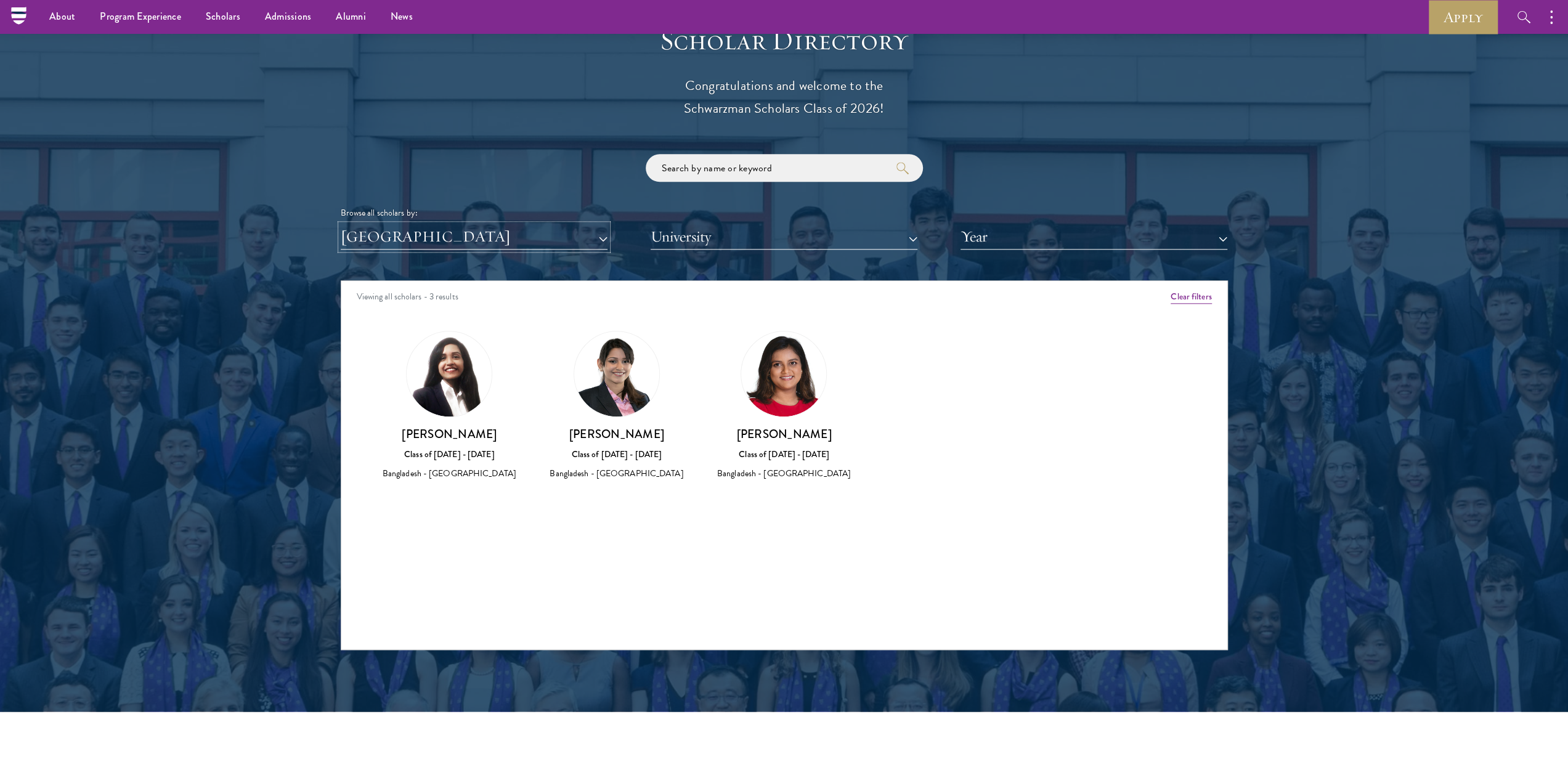
click at [488, 233] on button "[GEOGRAPHIC_DATA]" at bounding box center [473, 237] width 266 height 25
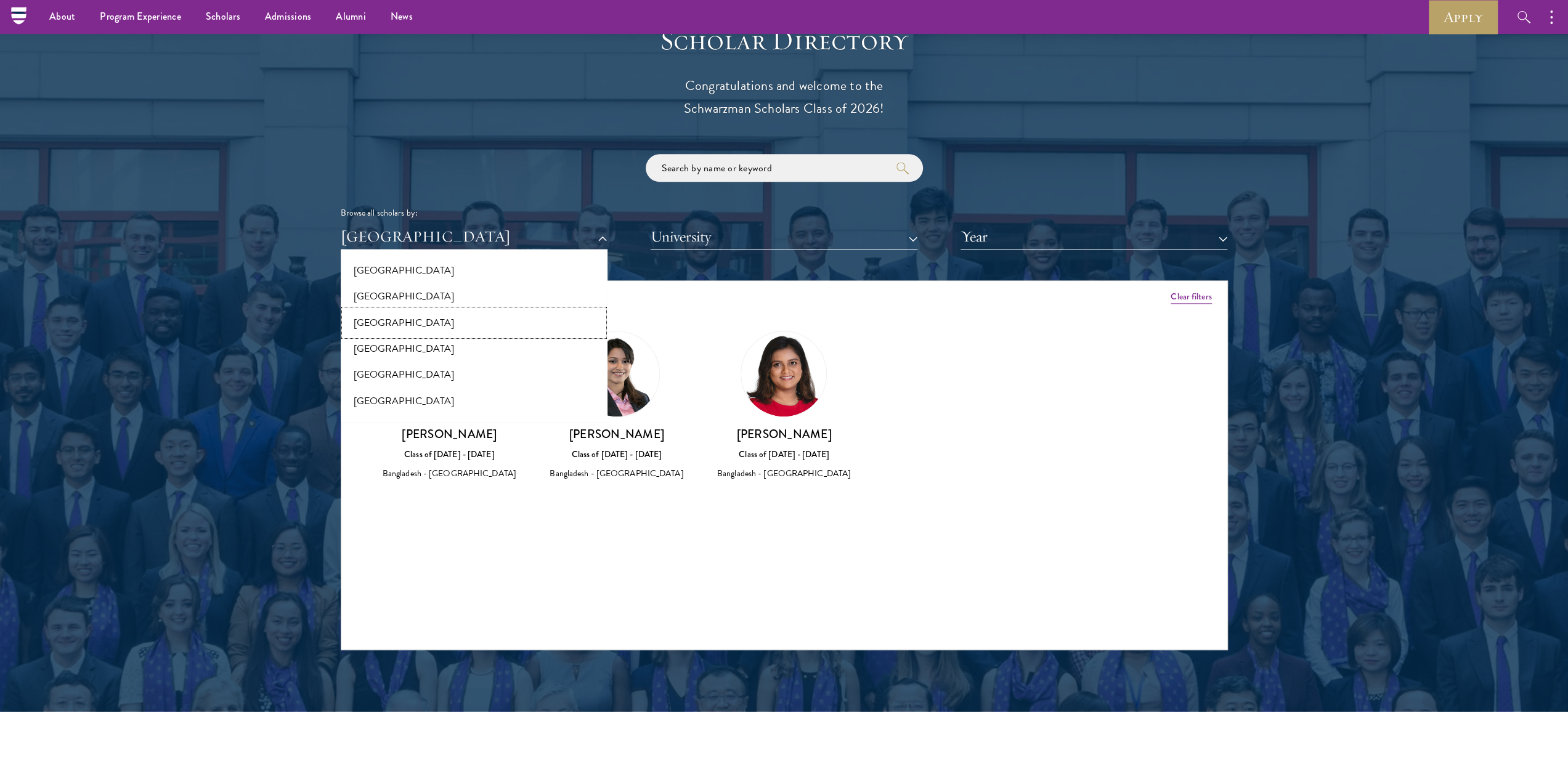
click at [402, 328] on button "[GEOGRAPHIC_DATA]" at bounding box center [474, 323] width 260 height 26
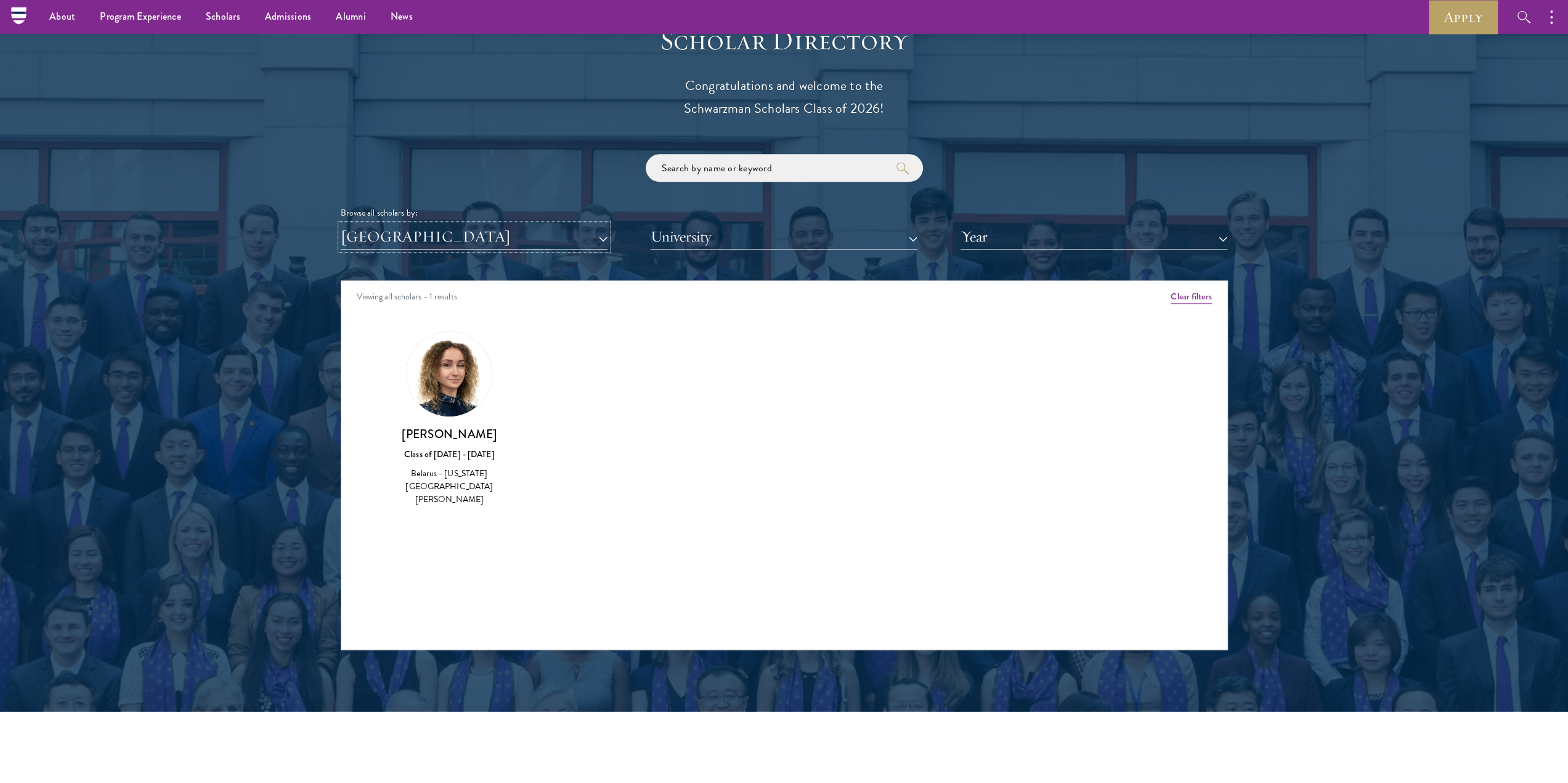
click at [461, 238] on button "[GEOGRAPHIC_DATA]" at bounding box center [473, 237] width 266 height 25
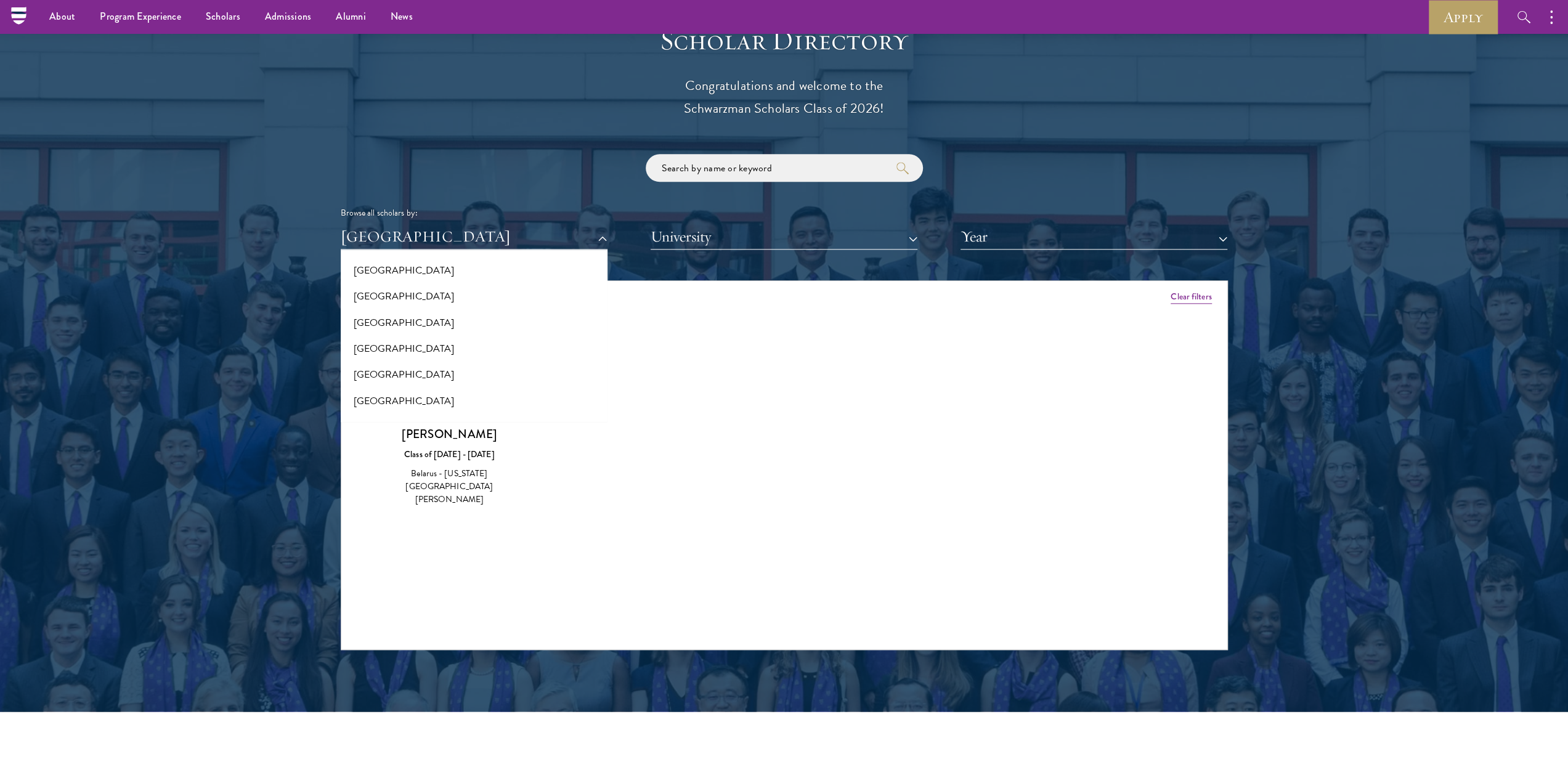
click at [683, 357] on div "Amber Class of [DATE] - [DATE] [GEOGRAPHIC_DATA] - [GEOGRAPHIC_DATA] View Bio C…" at bounding box center [784, 430] width 886 height 228
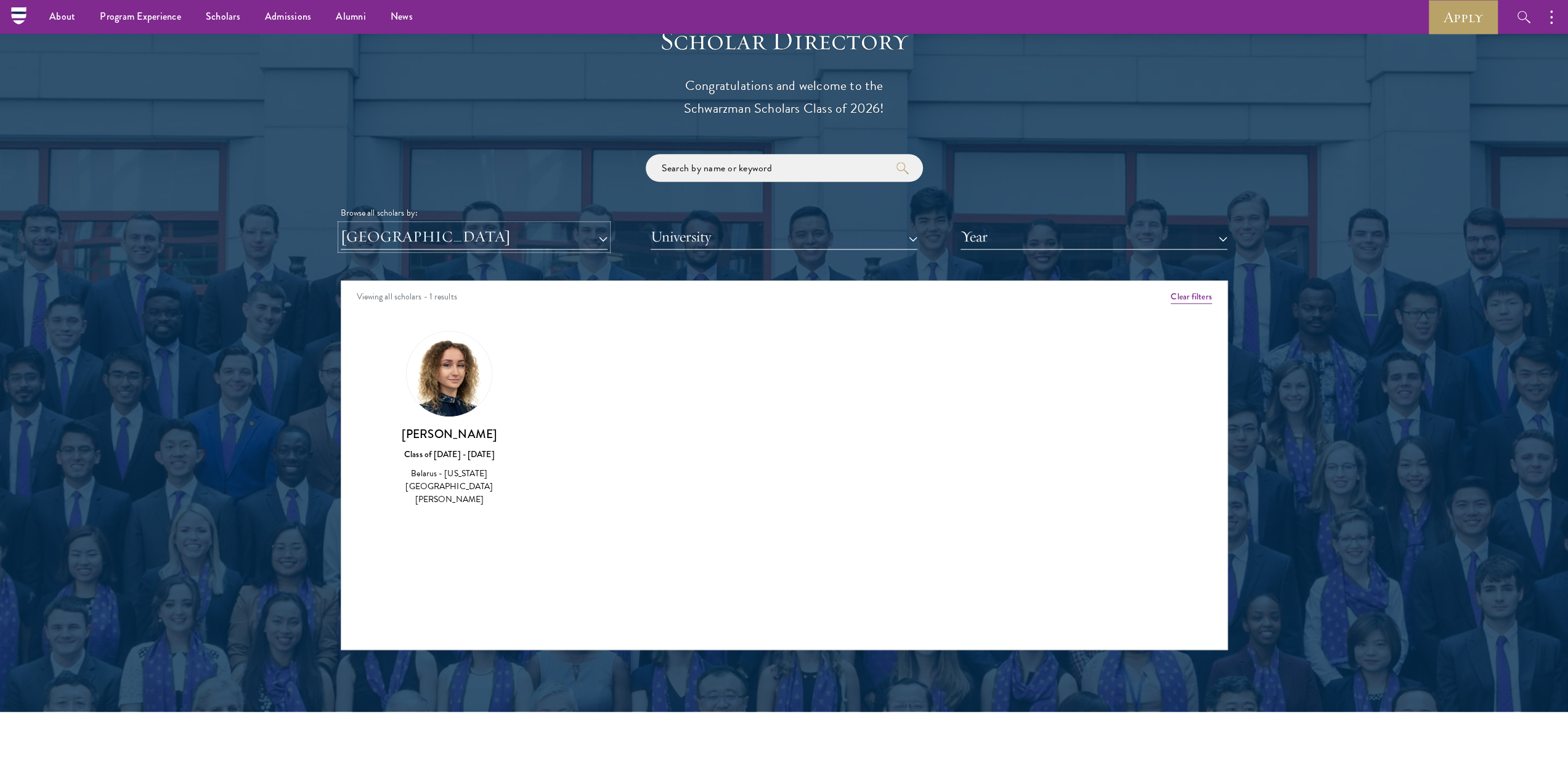
click at [423, 241] on button "[GEOGRAPHIC_DATA]" at bounding box center [473, 237] width 266 height 25
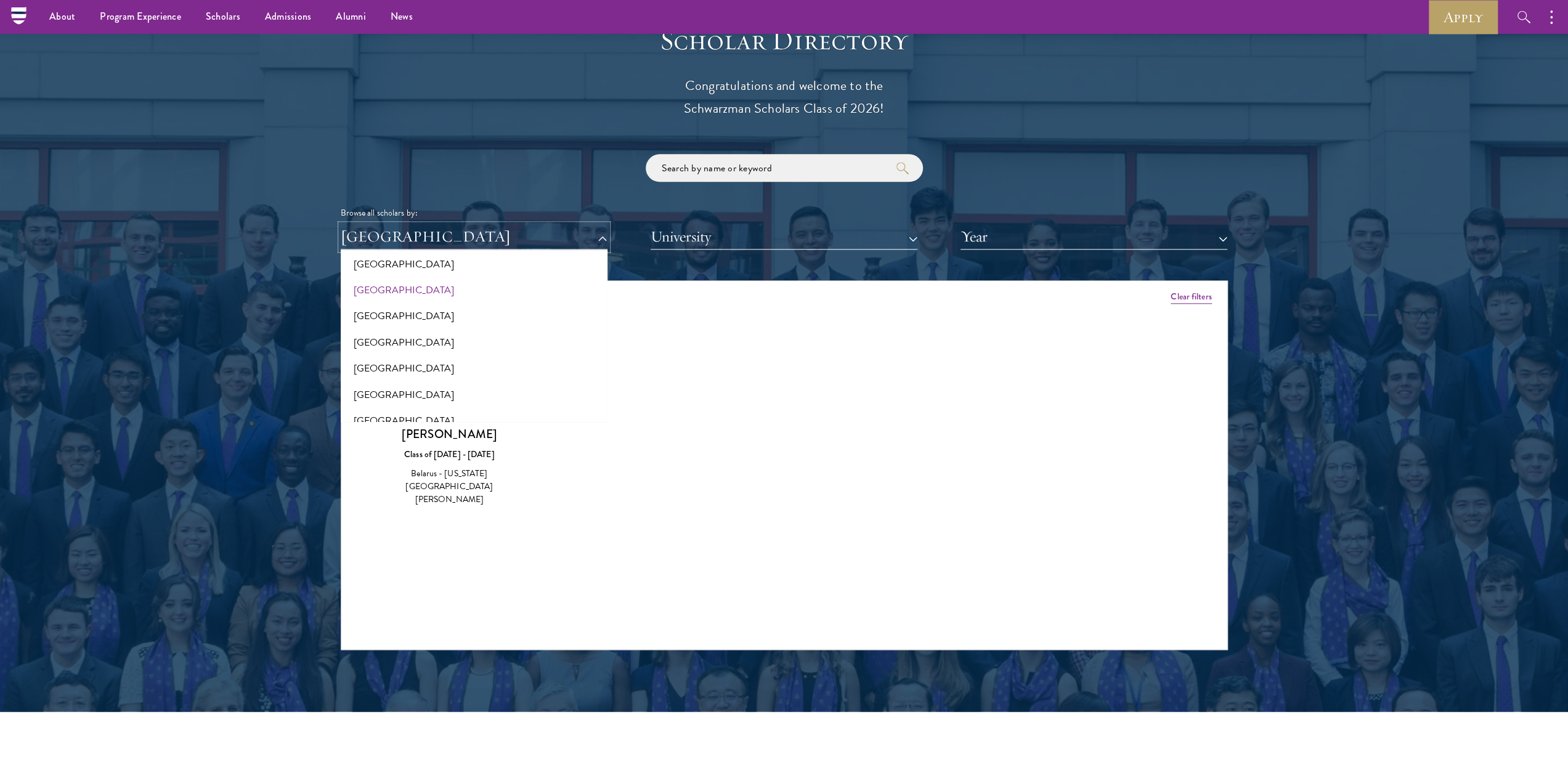
scroll to position [247, 0]
click at [418, 311] on button "[GEOGRAPHIC_DATA]" at bounding box center [474, 312] width 260 height 26
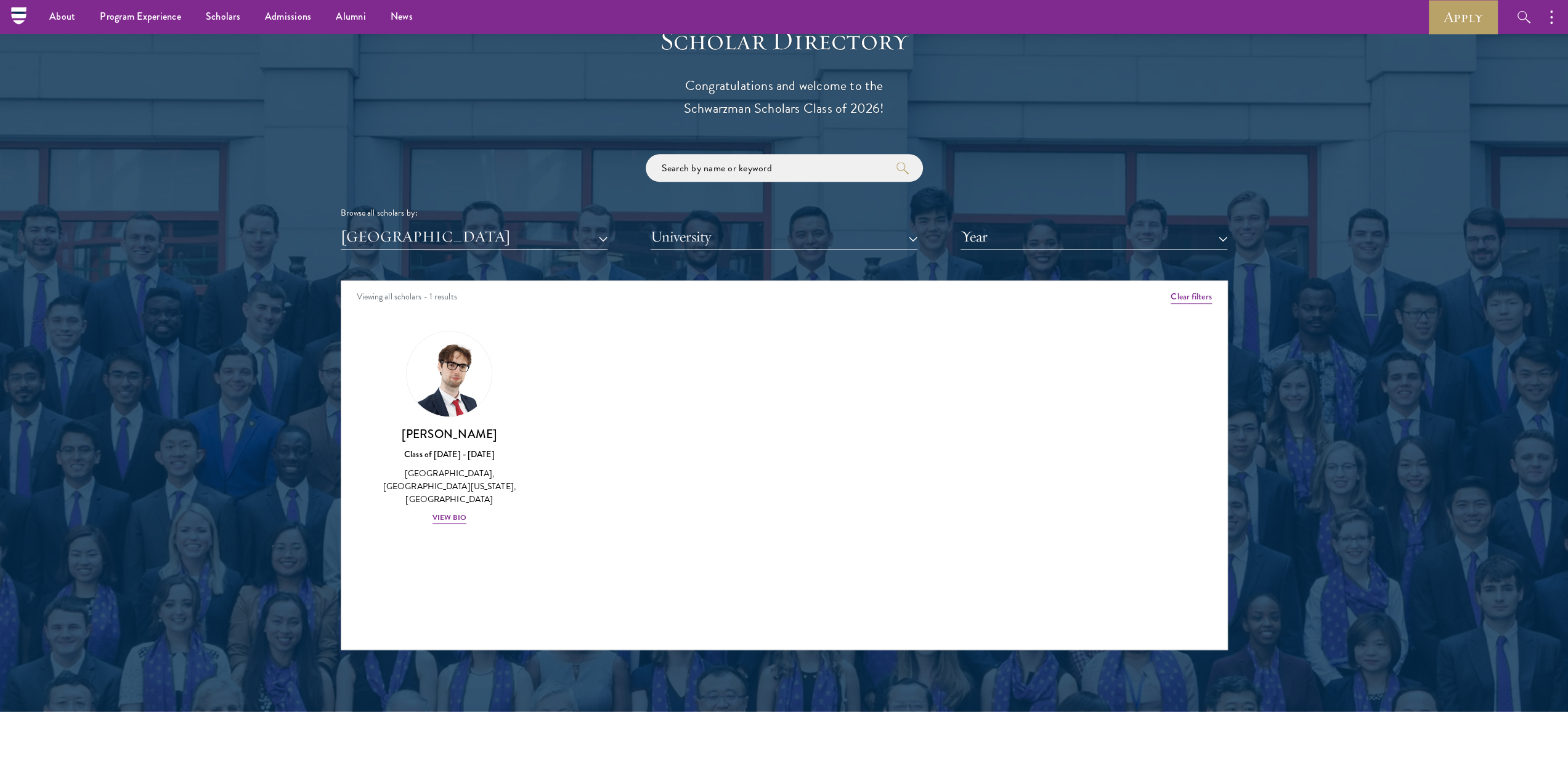
click at [470, 223] on div "Browse all scholars by: [GEOGRAPHIC_DATA] All Countries and Regions [GEOGRAPHIC…" at bounding box center [784, 202] width 887 height 96
click at [468, 240] on button "[GEOGRAPHIC_DATA]" at bounding box center [473, 237] width 266 height 25
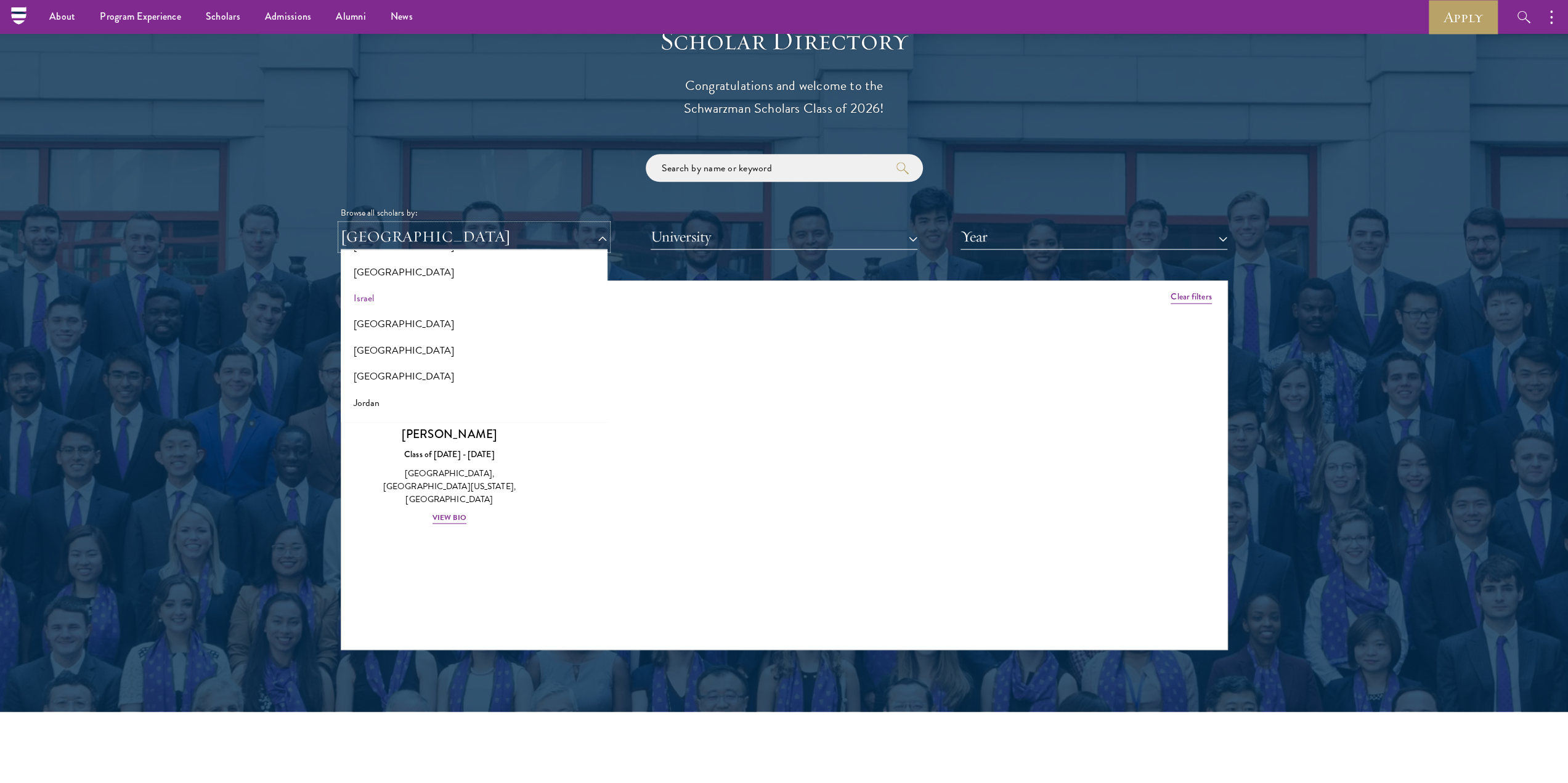
scroll to position [1048, 0]
drag, startPoint x: 366, startPoint y: 486, endPoint x: 352, endPoint y: 484, distance: 14.1
click at [360, 486] on div "Amber Class of [DATE] - [DATE] [GEOGRAPHIC_DATA] - [GEOGRAPHIC_DATA] View Bio C…" at bounding box center [784, 438] width 886 height 247
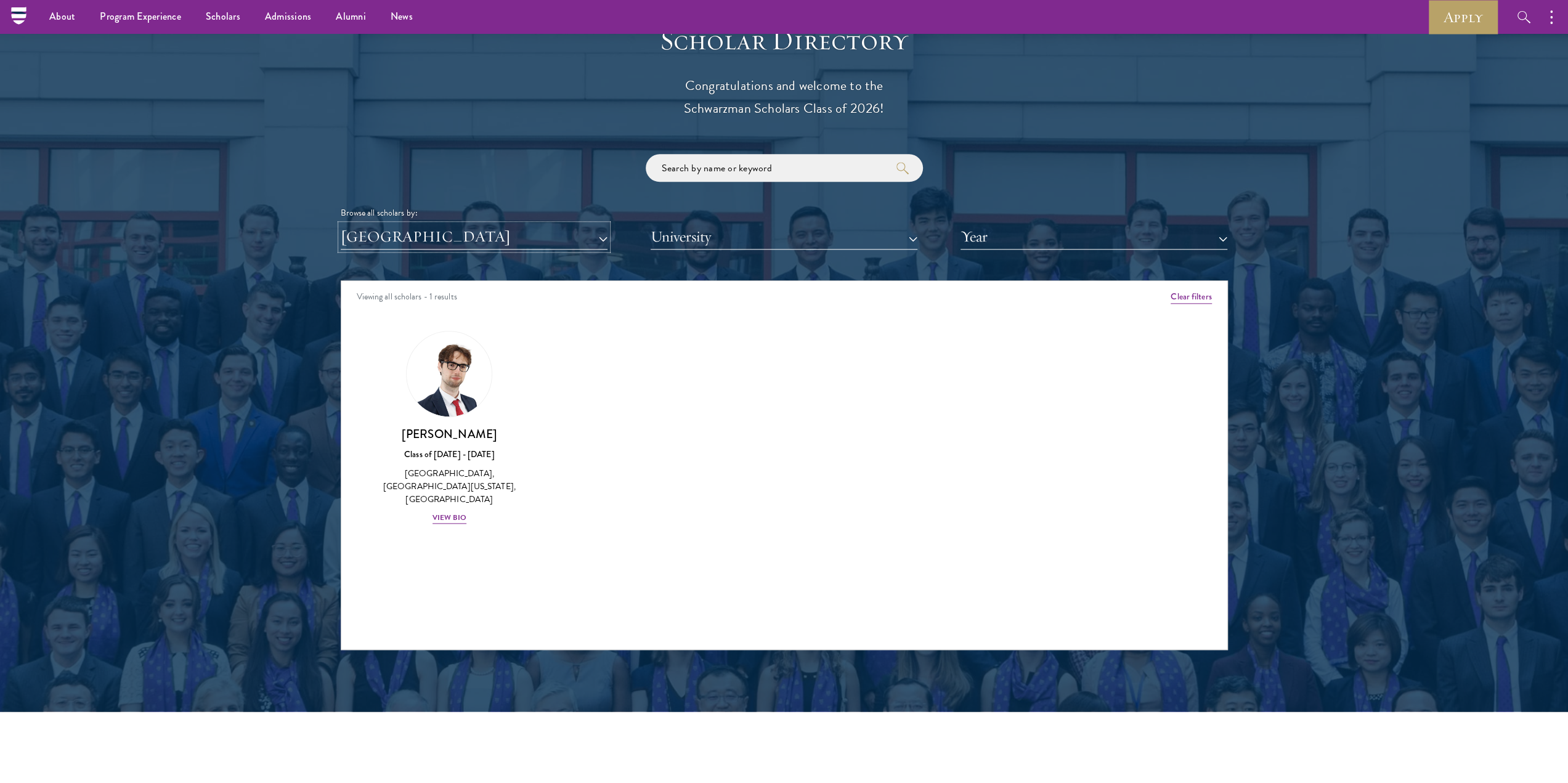
click at [478, 230] on button "[GEOGRAPHIC_DATA]" at bounding box center [473, 237] width 266 height 25
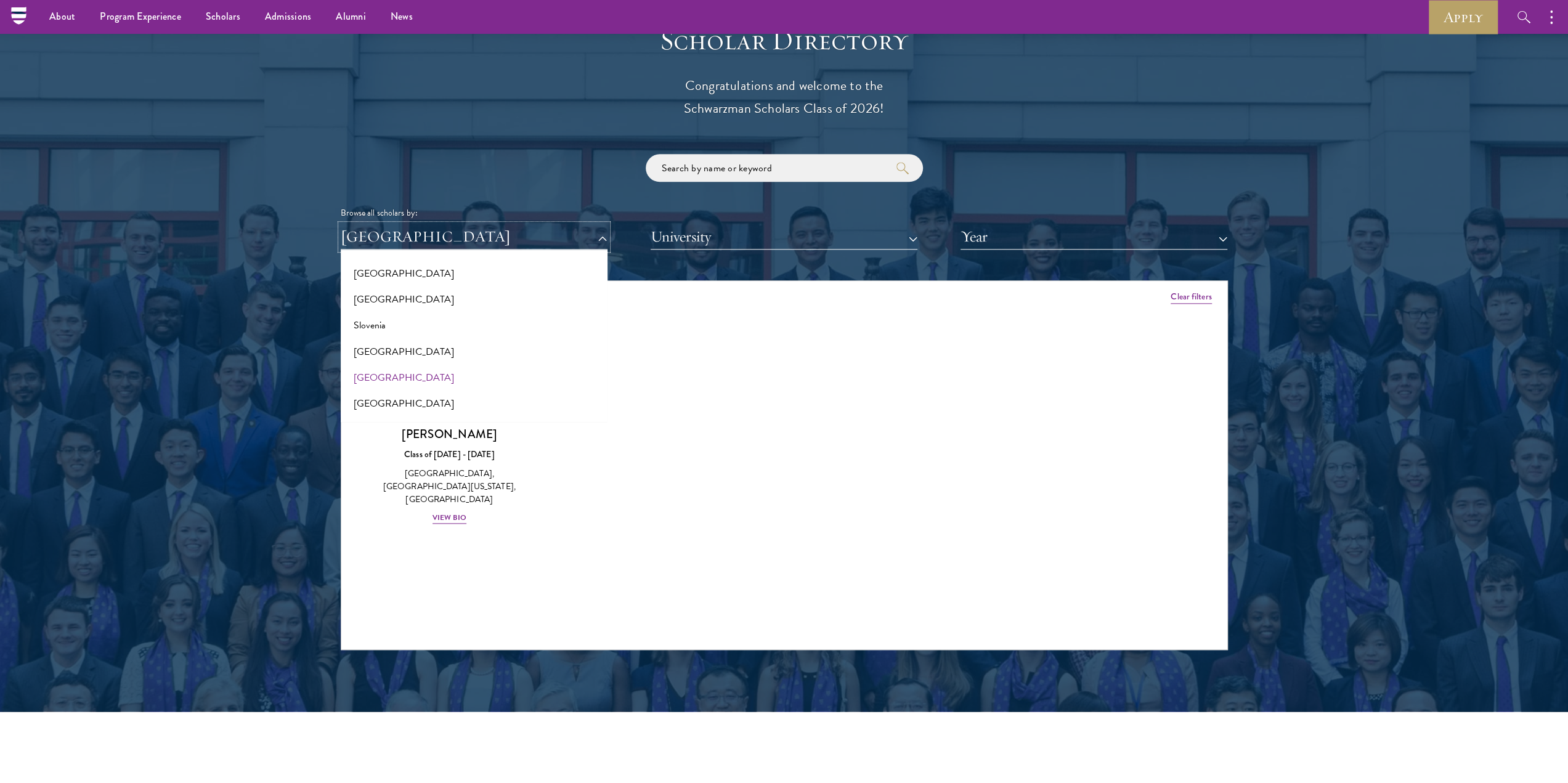
scroll to position [2034, 0]
click at [403, 303] on button "[GEOGRAPHIC_DATA]" at bounding box center [474, 303] width 260 height 26
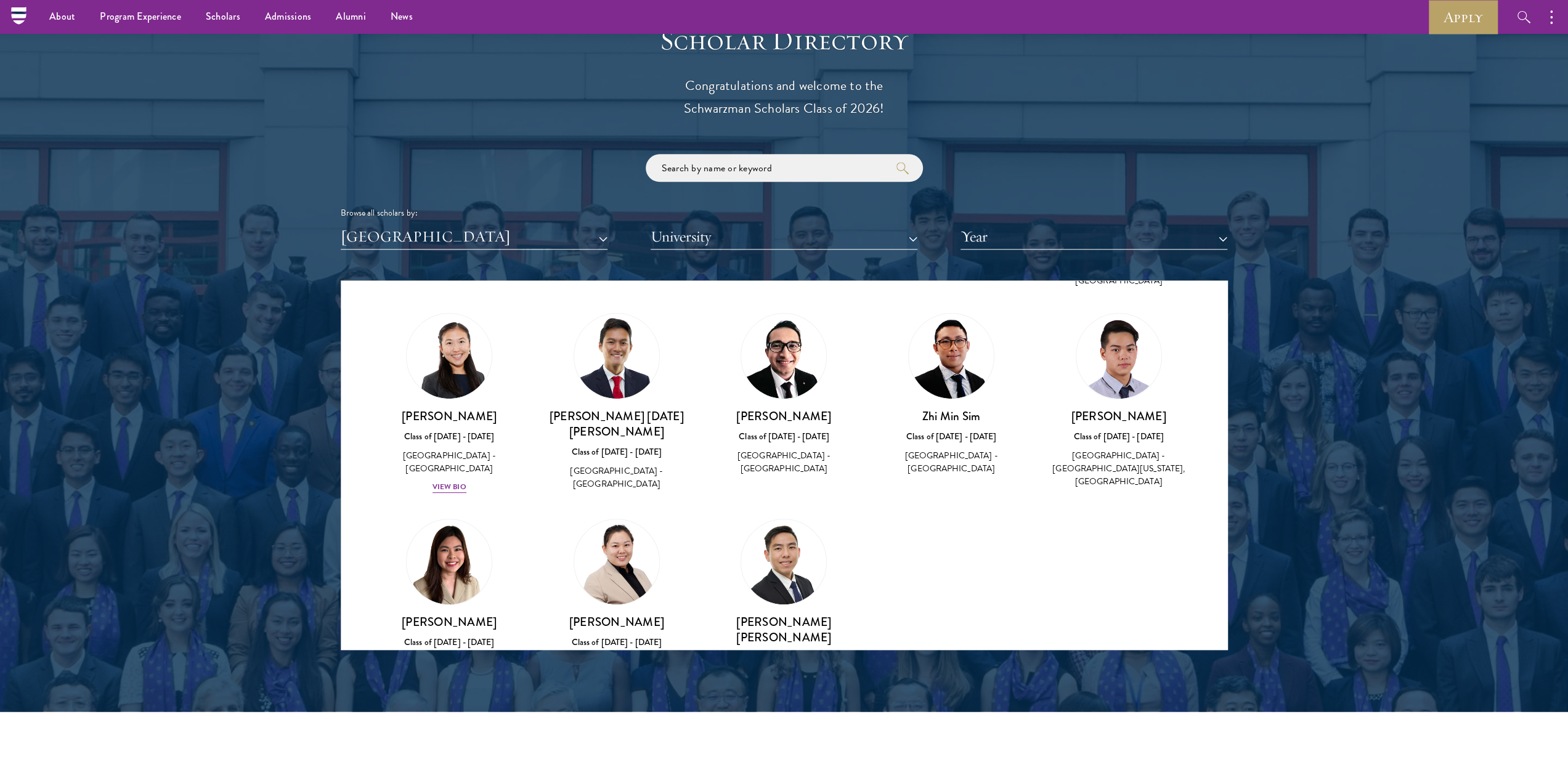
scroll to position [678, 0]
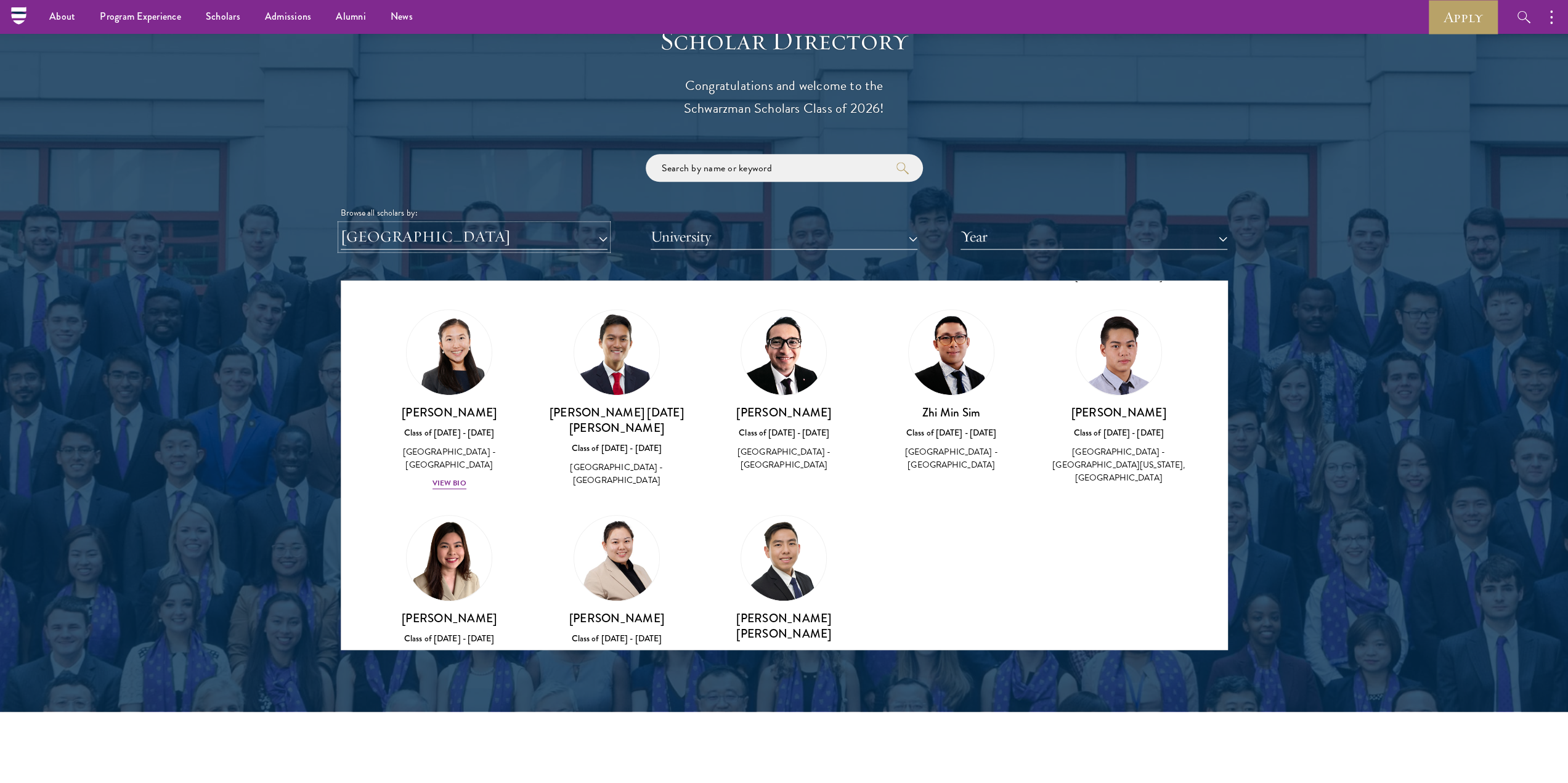
click at [441, 240] on button "[GEOGRAPHIC_DATA]" at bounding box center [473, 237] width 266 height 25
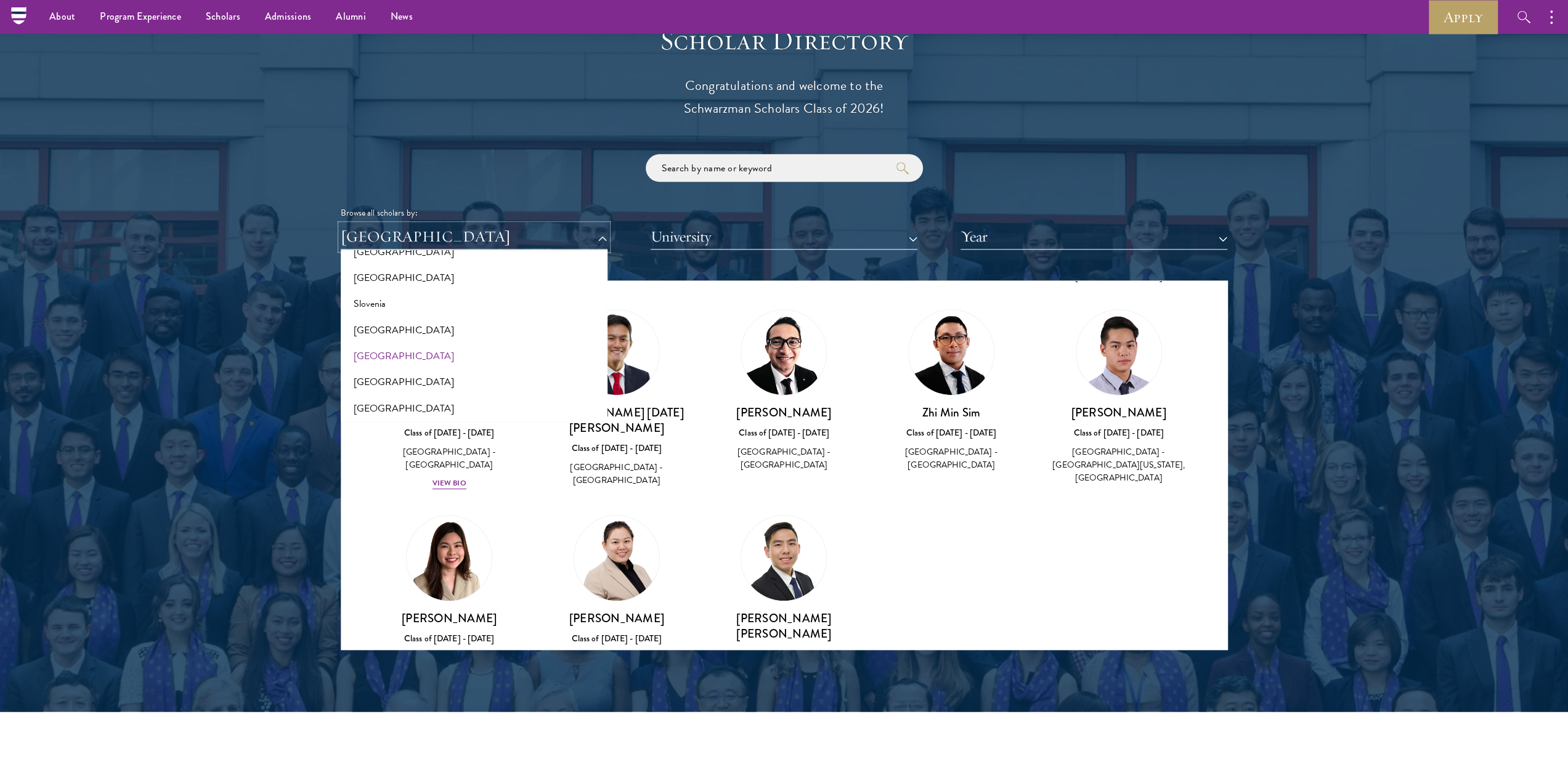
scroll to position [2095, 0]
click at [399, 316] on button "[GEOGRAPHIC_DATA]" at bounding box center [474, 319] width 260 height 26
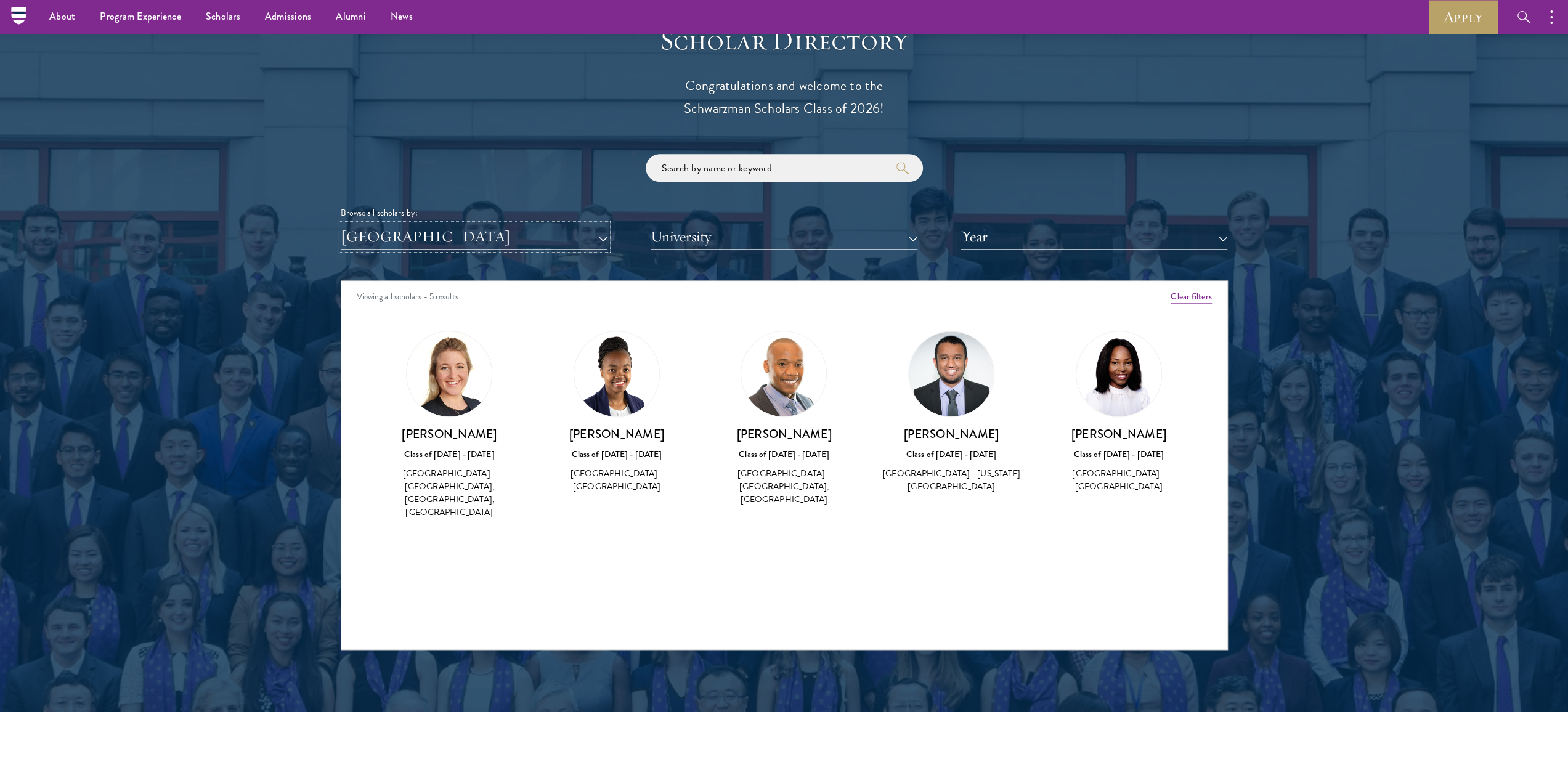
click at [479, 238] on button "[GEOGRAPHIC_DATA]" at bounding box center [473, 237] width 266 height 25
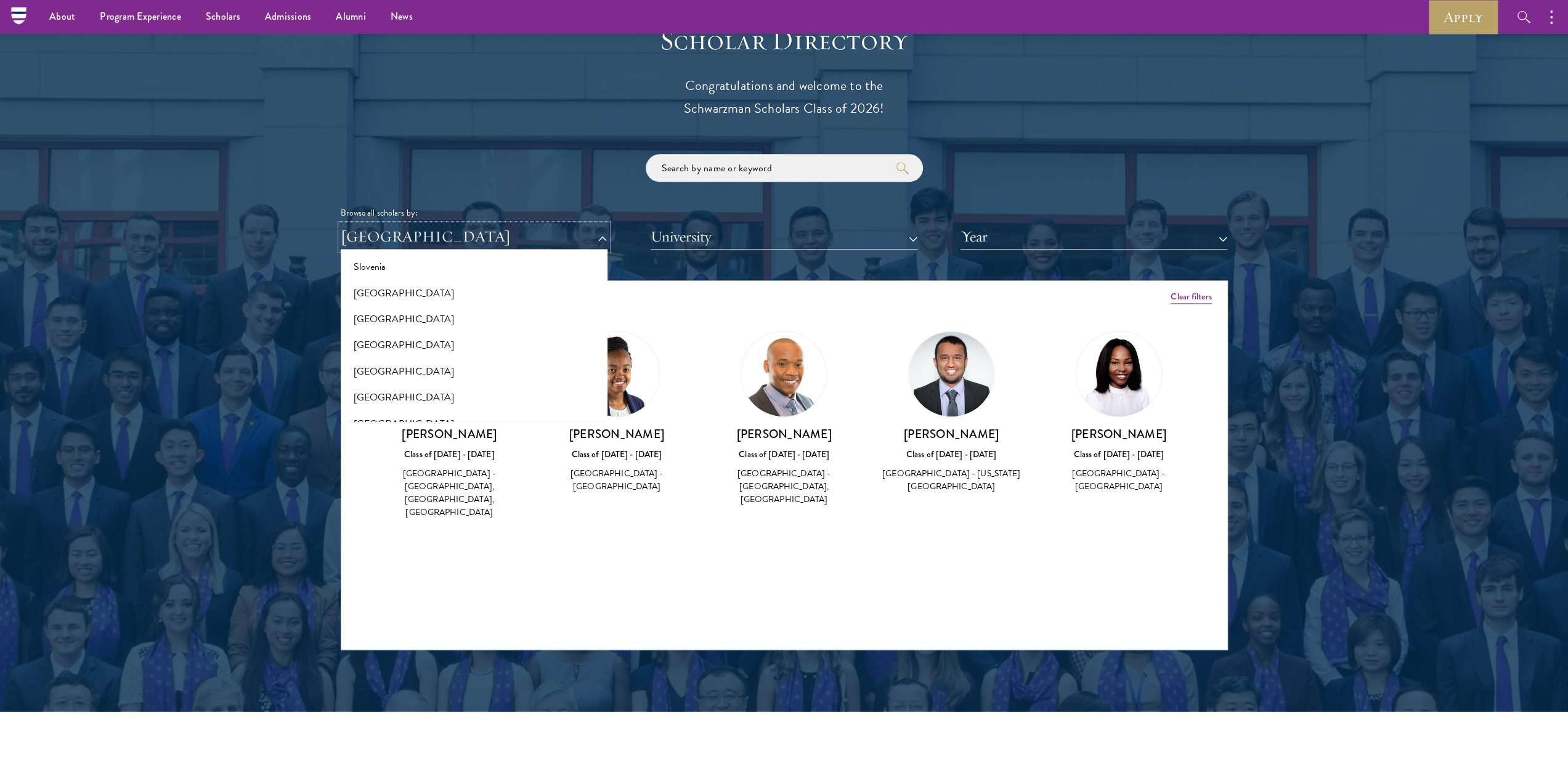
click at [479, 238] on button "[GEOGRAPHIC_DATA]" at bounding box center [473, 237] width 266 height 25
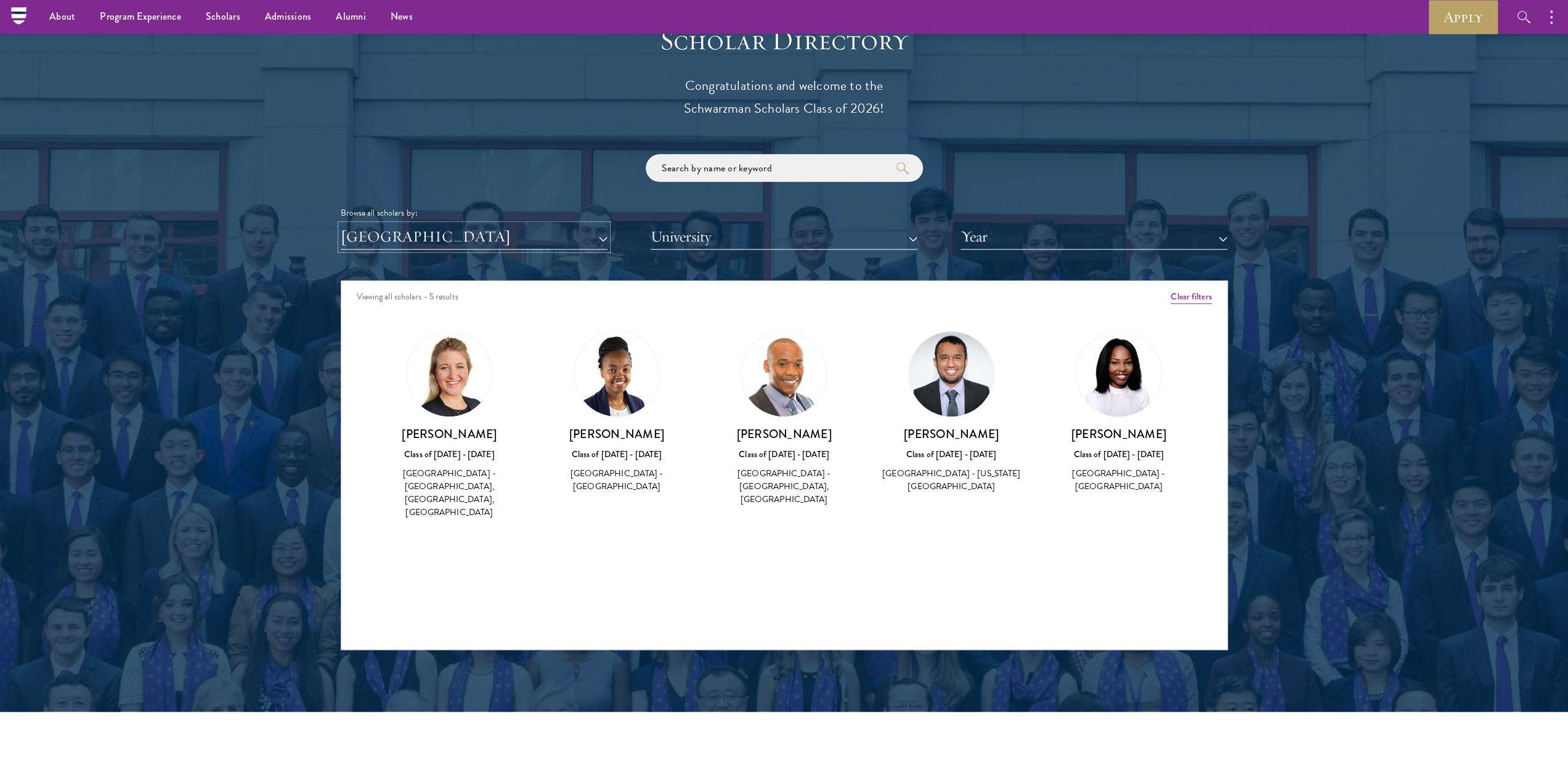
click at [479, 238] on button "[GEOGRAPHIC_DATA]" at bounding box center [473, 237] width 266 height 25
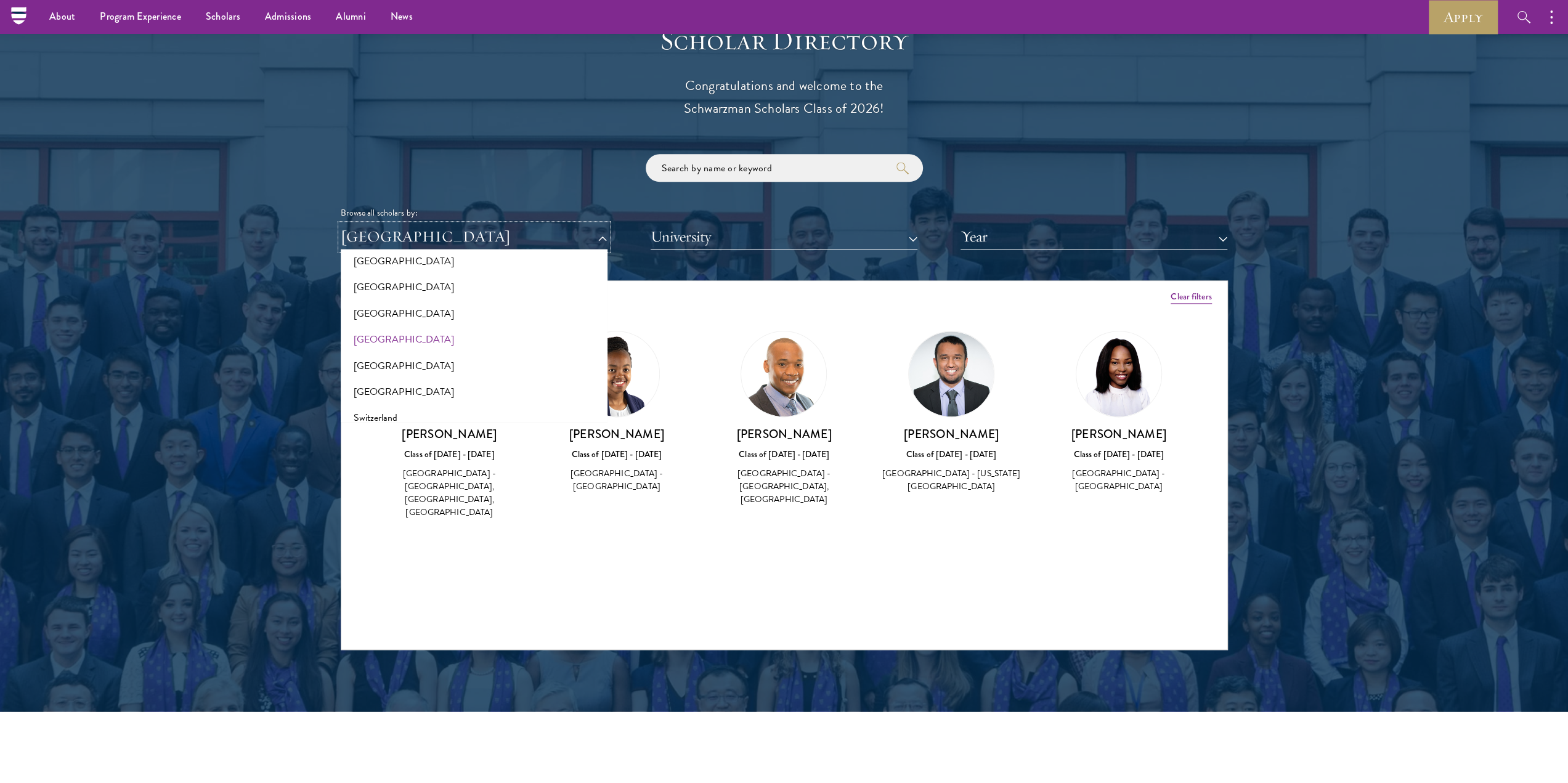
scroll to position [2157, 0]
click at [412, 310] on button "[GEOGRAPHIC_DATA]" at bounding box center [474, 309] width 260 height 26
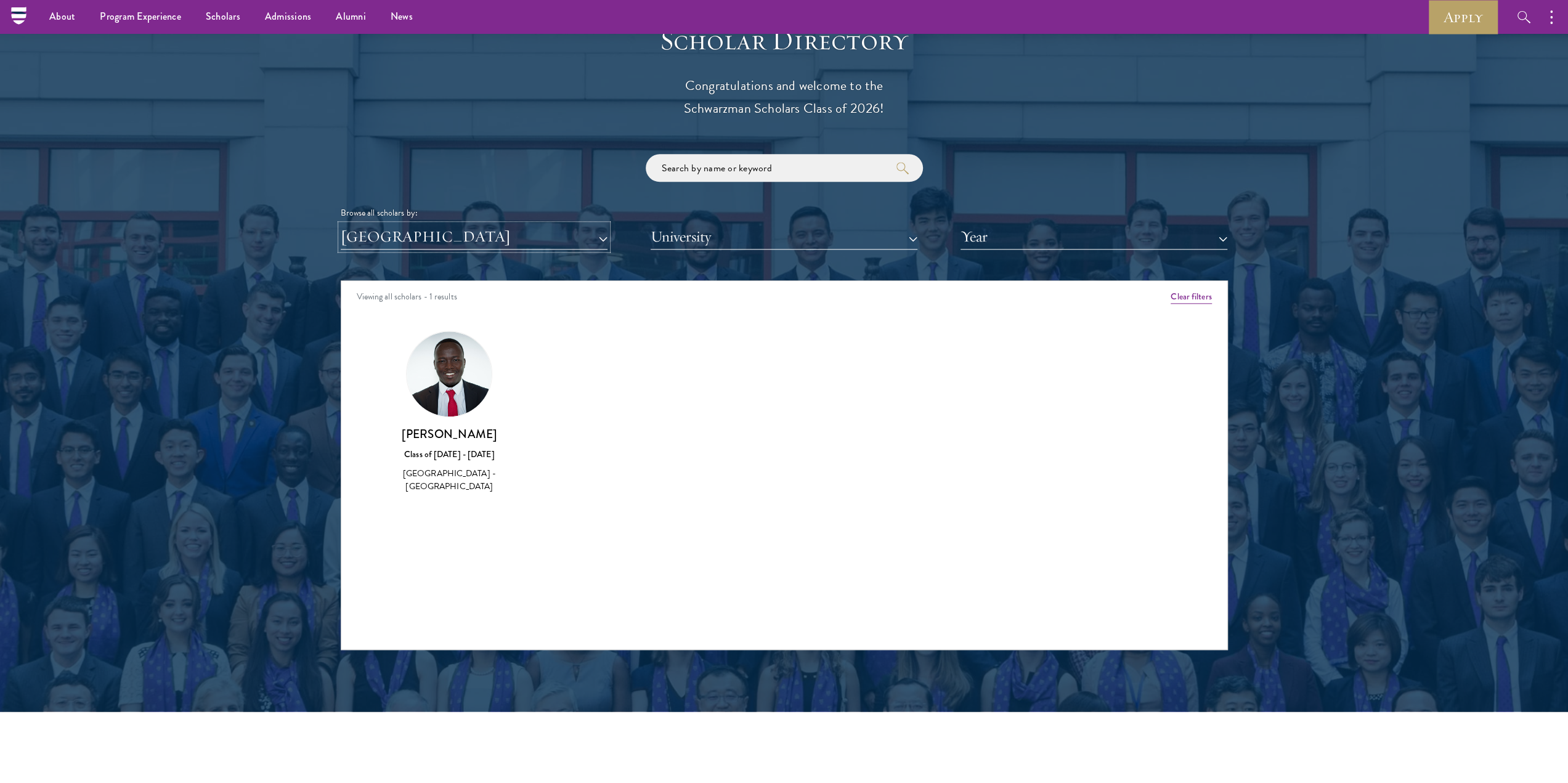
click at [428, 235] on button "[GEOGRAPHIC_DATA]" at bounding box center [473, 237] width 266 height 25
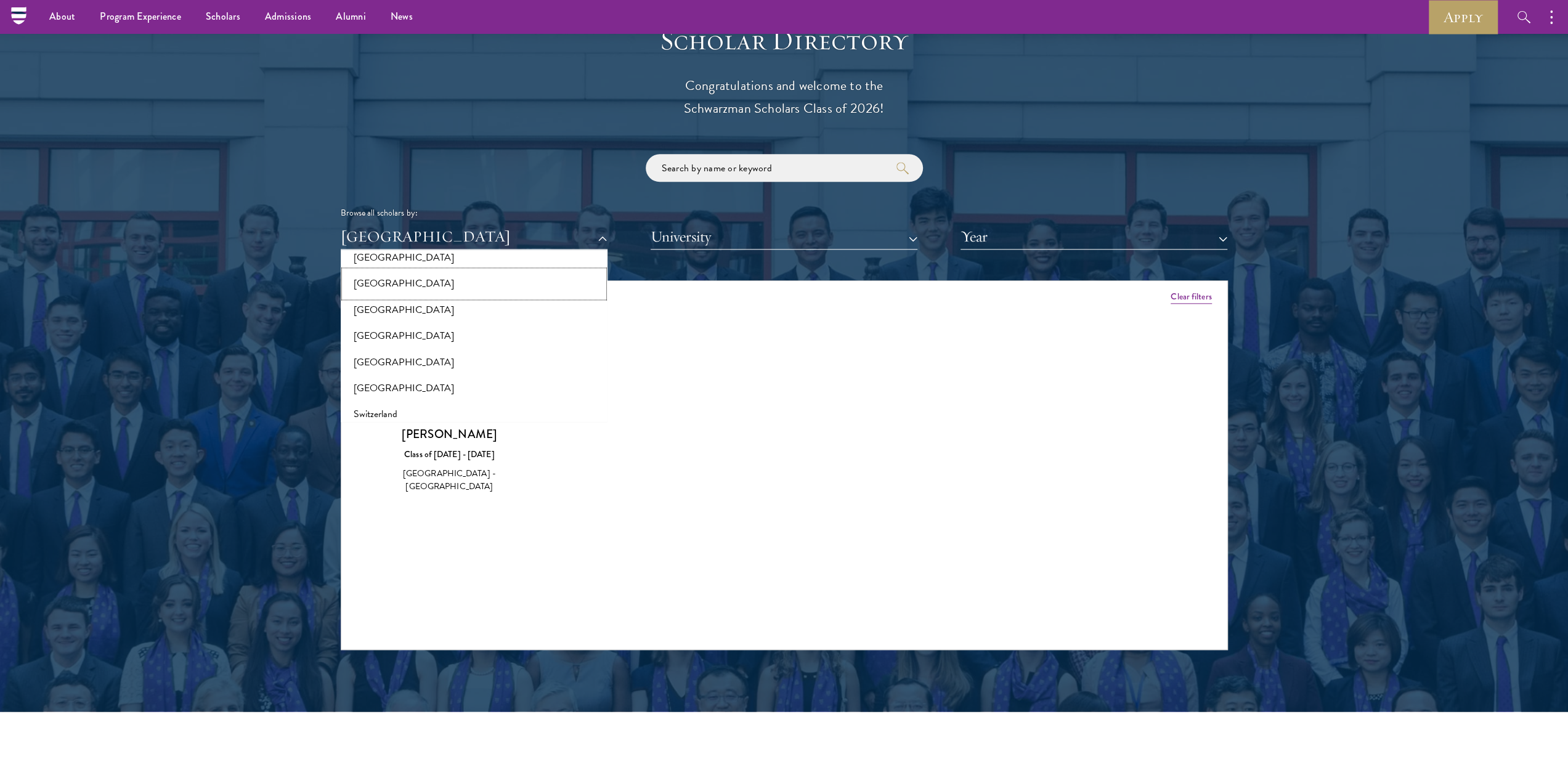
click at [422, 289] on button "[GEOGRAPHIC_DATA]" at bounding box center [474, 283] width 260 height 26
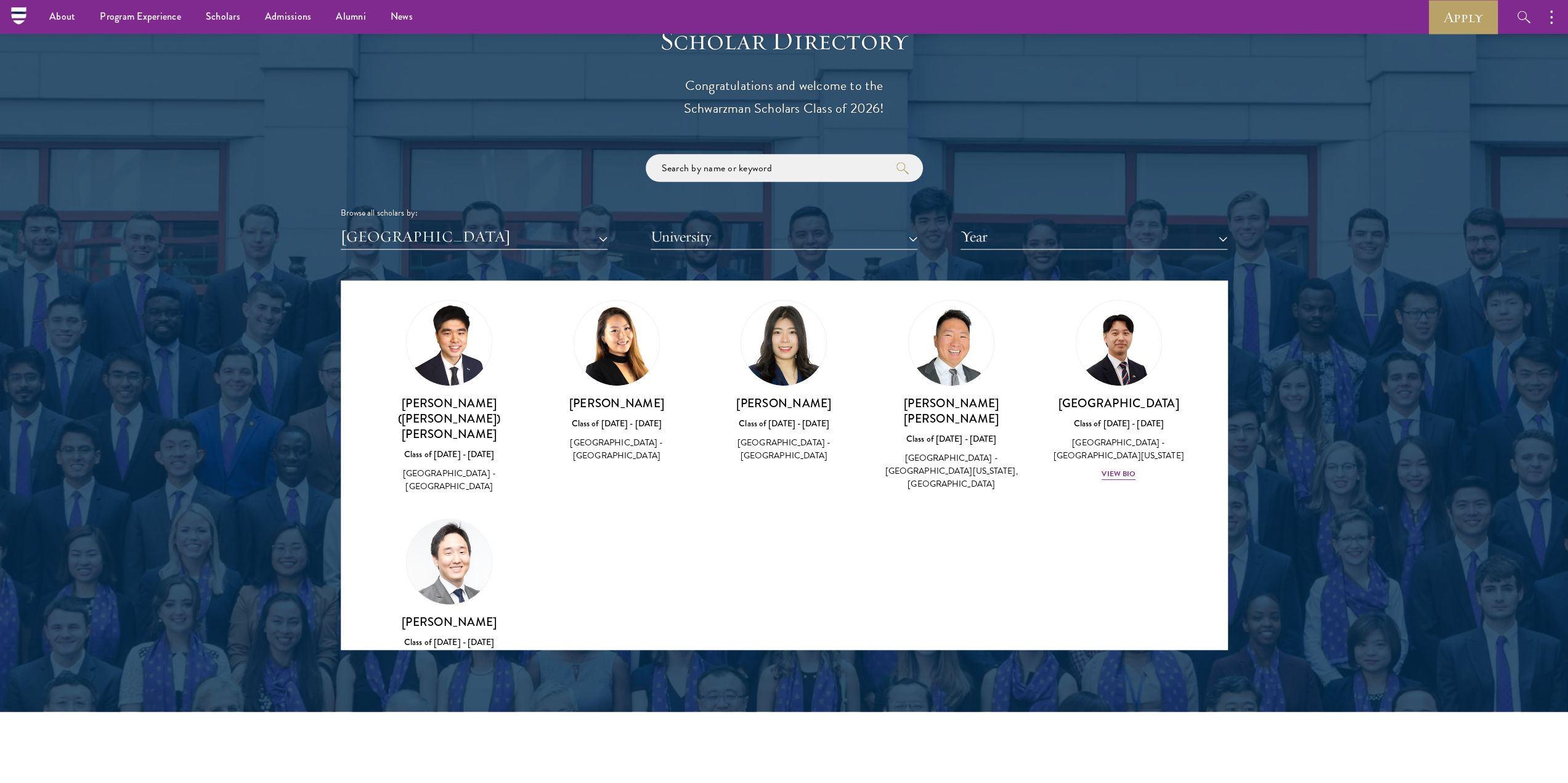
scroll to position [455, 0]
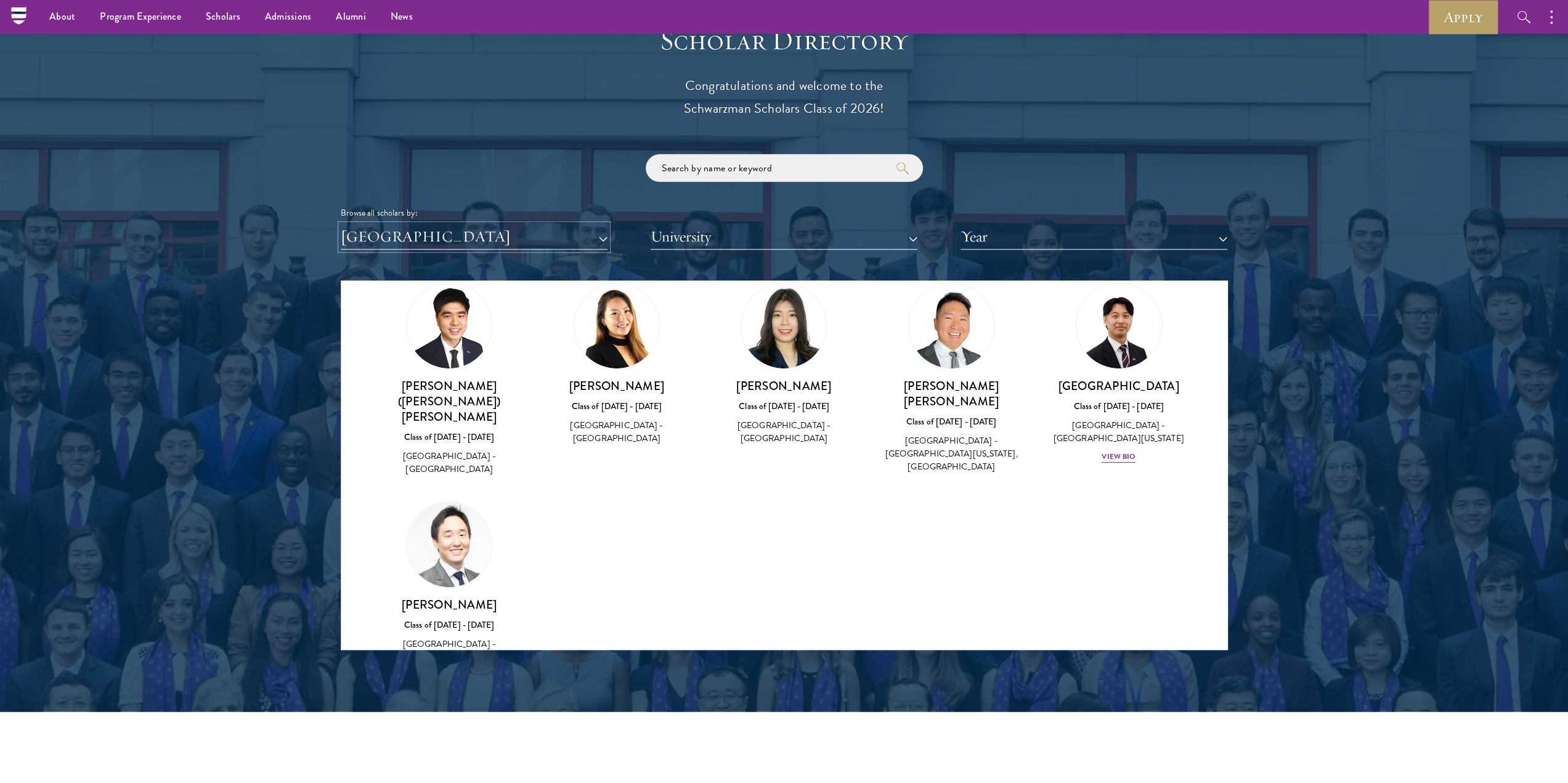
click at [448, 238] on button "[GEOGRAPHIC_DATA]" at bounding box center [473, 237] width 266 height 25
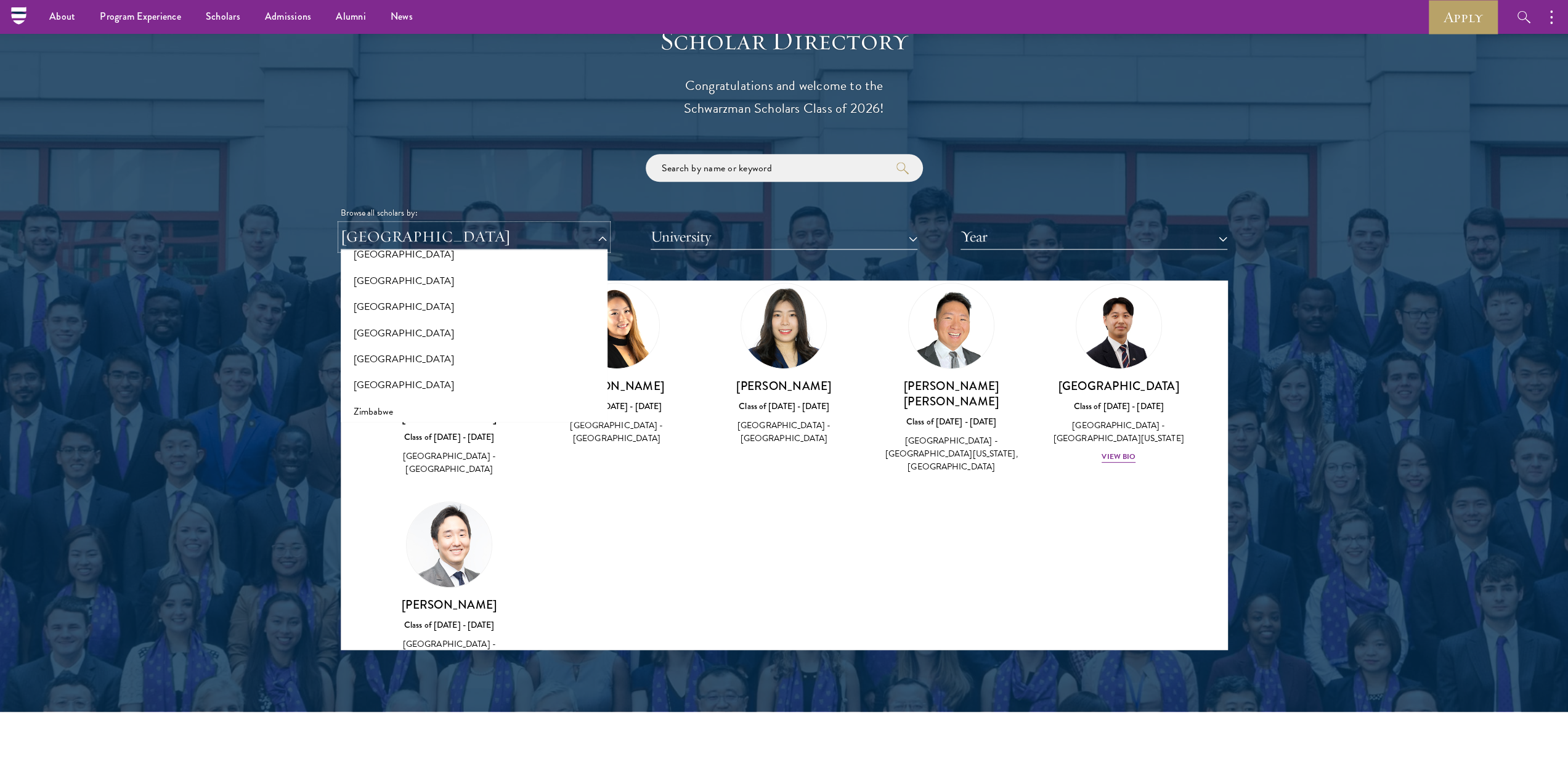
scroll to position [2583, 0]
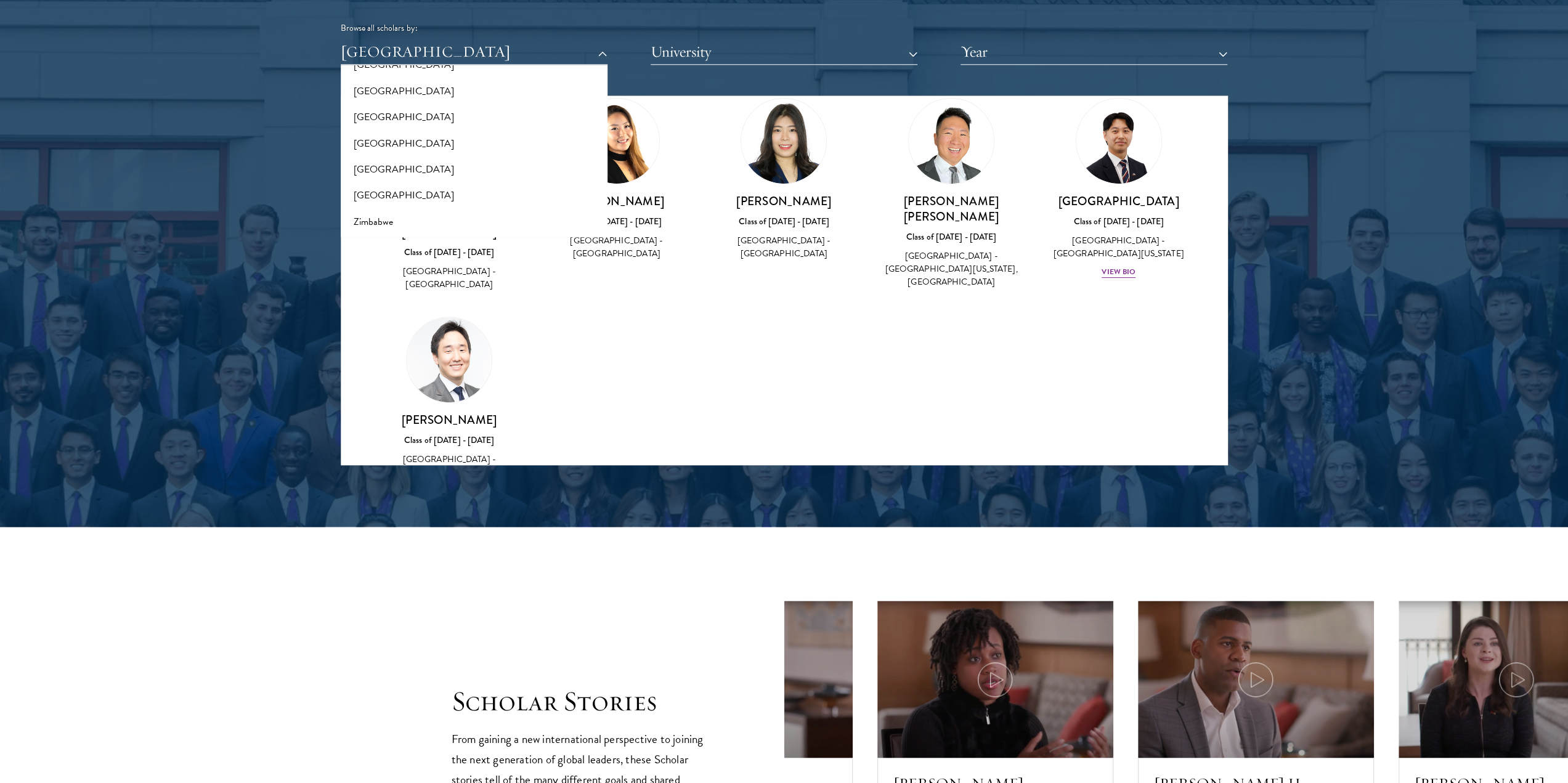
click at [667, 412] on div "Amber Class of [DATE] - [DATE] [GEOGRAPHIC_DATA] - [GEOGRAPHIC_DATA] View Bio C…" at bounding box center [784, 97] width 886 height 842
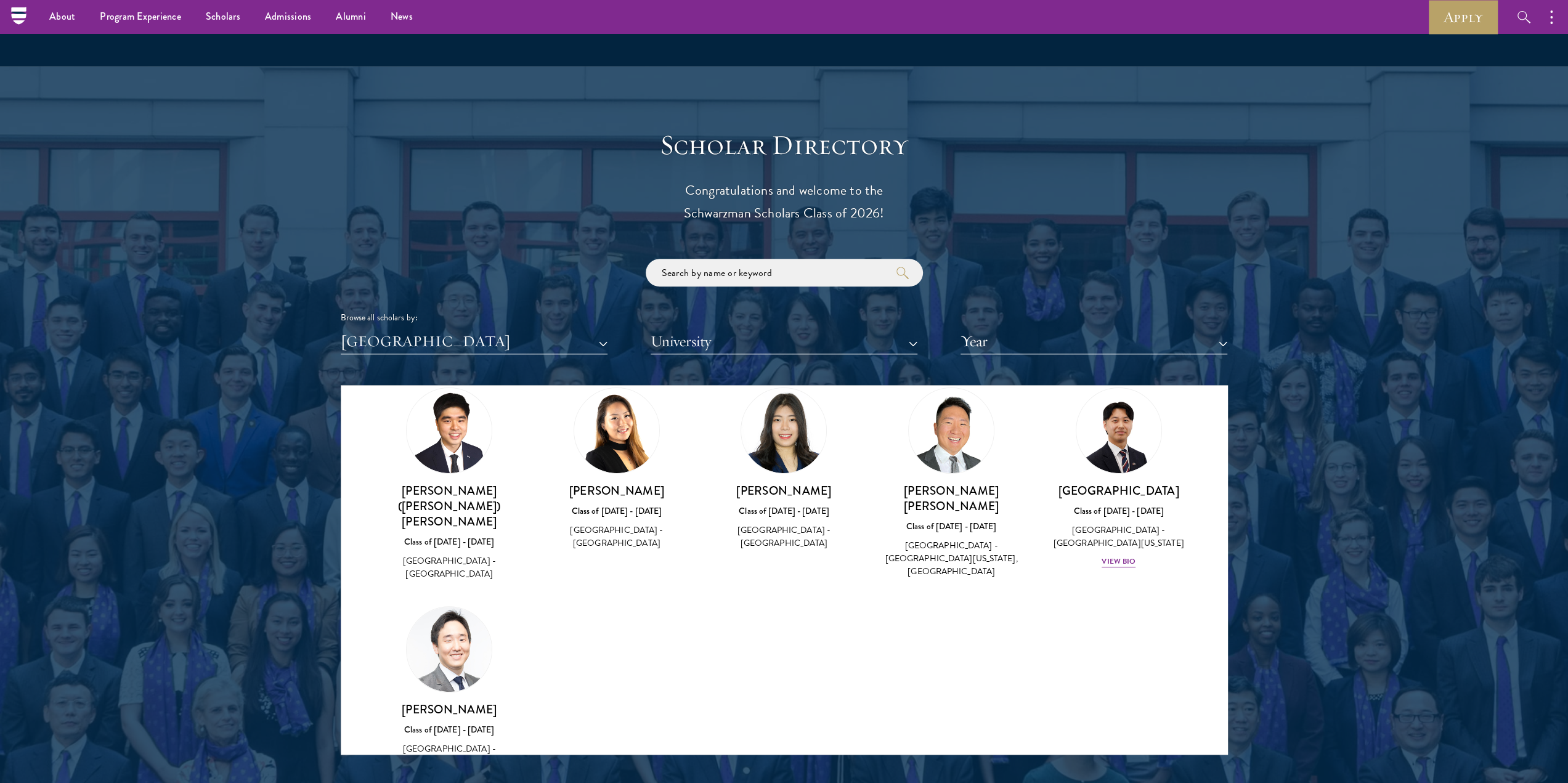
scroll to position [1171, 0]
